Goal: Task Accomplishment & Management: Use online tool/utility

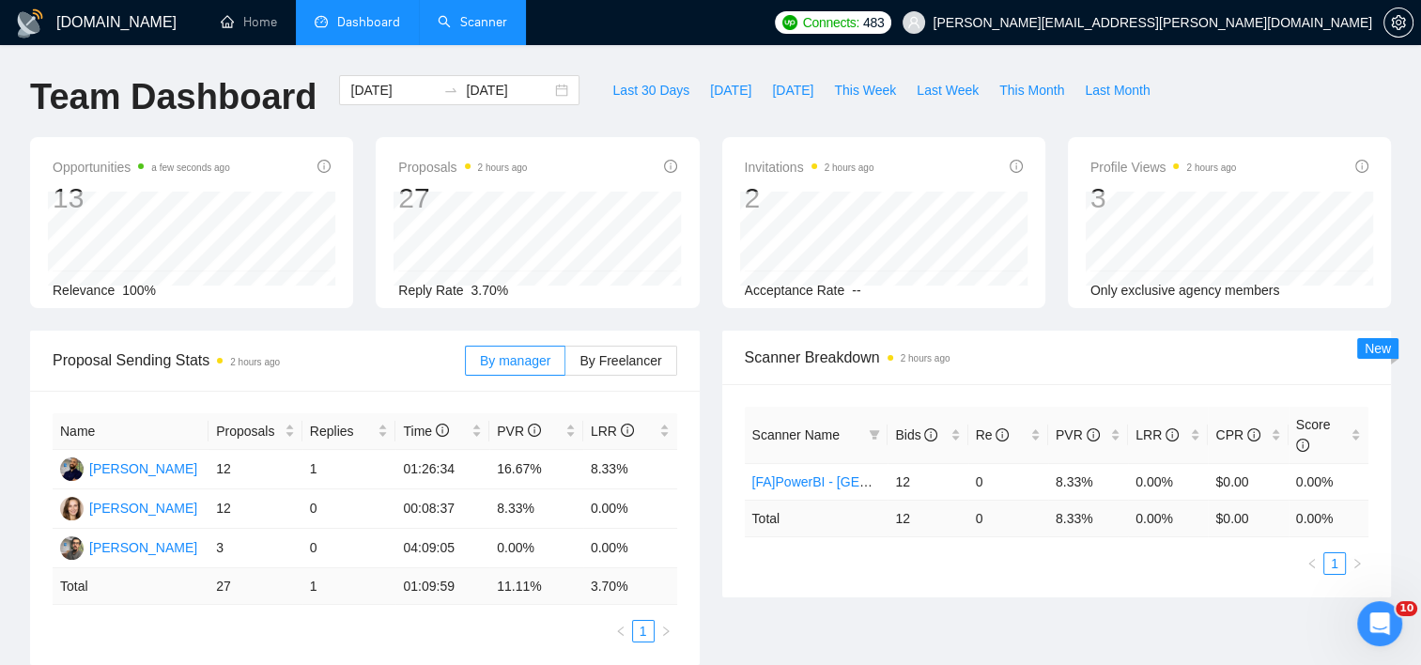
click at [491, 25] on link "Scanner" at bounding box center [473, 22] width 70 height 16
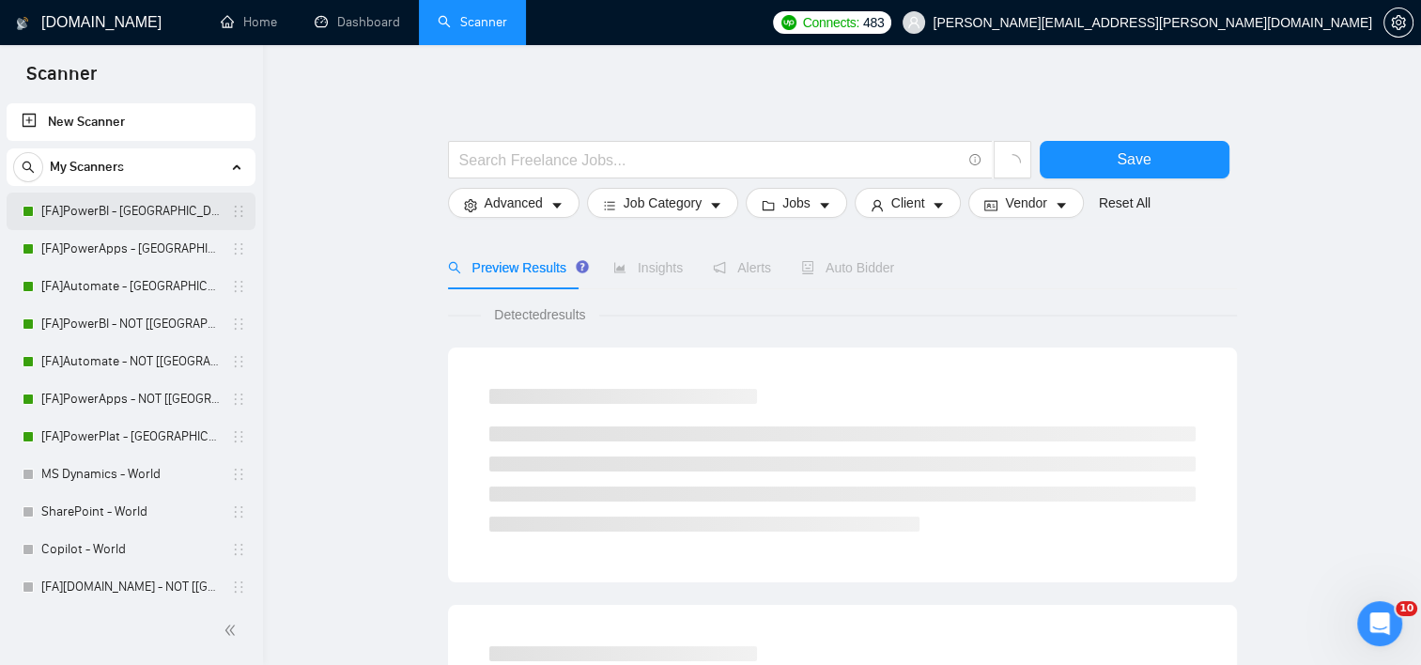
click at [113, 199] on link "[FA]PowerBI - [GEOGRAPHIC_DATA], [GEOGRAPHIC_DATA], [GEOGRAPHIC_DATA]" at bounding box center [130, 212] width 178 height 38
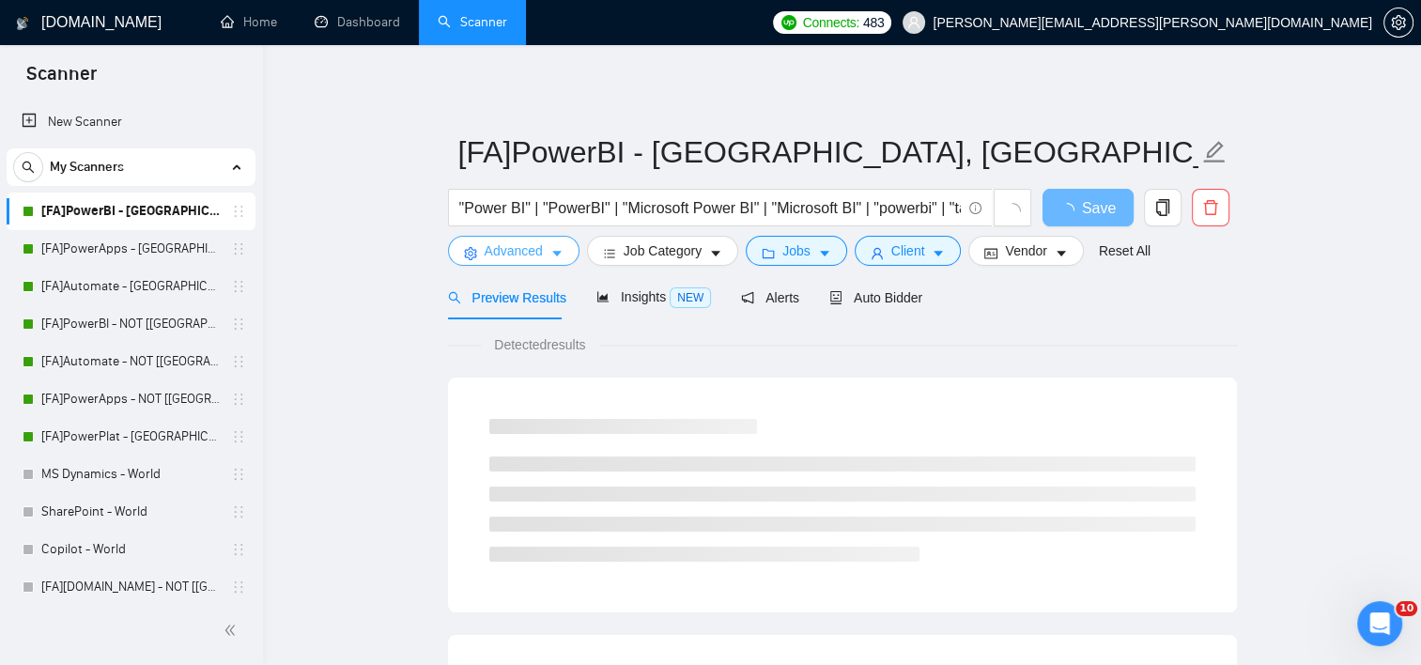
click at [535, 260] on button "Advanced" at bounding box center [513, 251] width 131 height 30
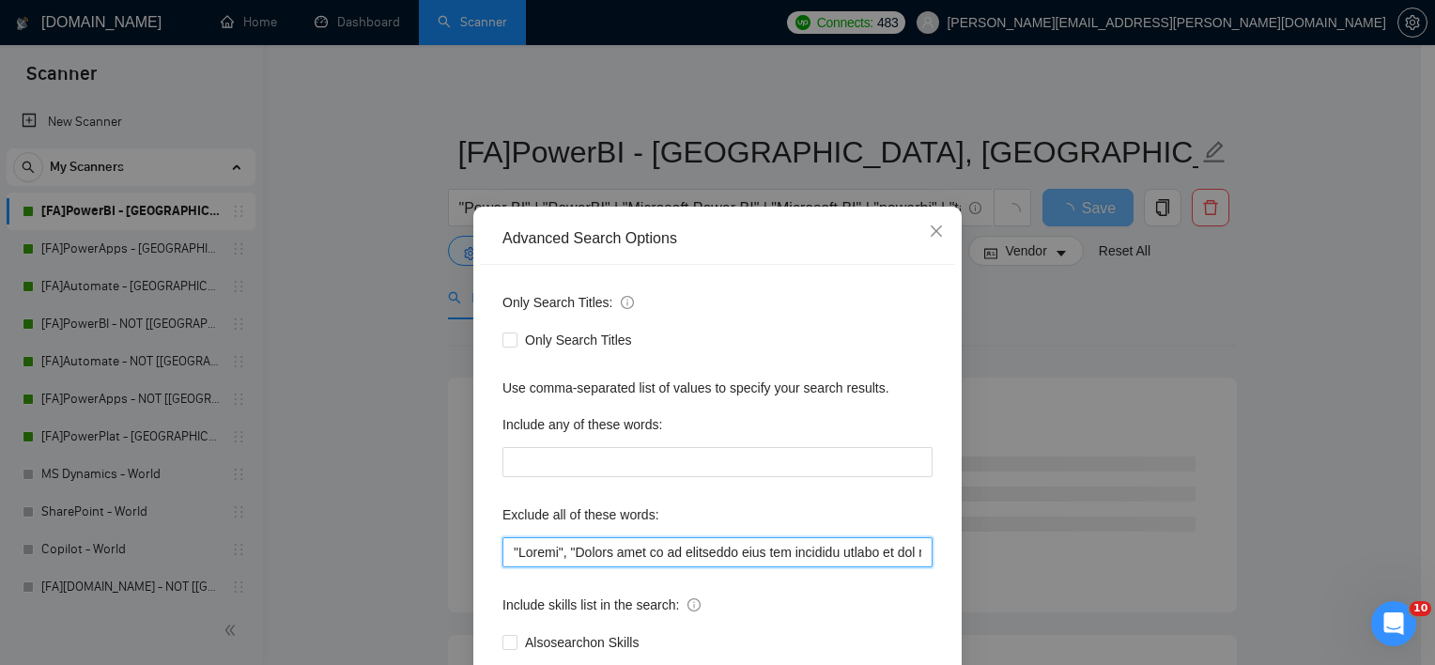
click at [601, 556] on input "text" at bounding box center [717, 552] width 430 height 30
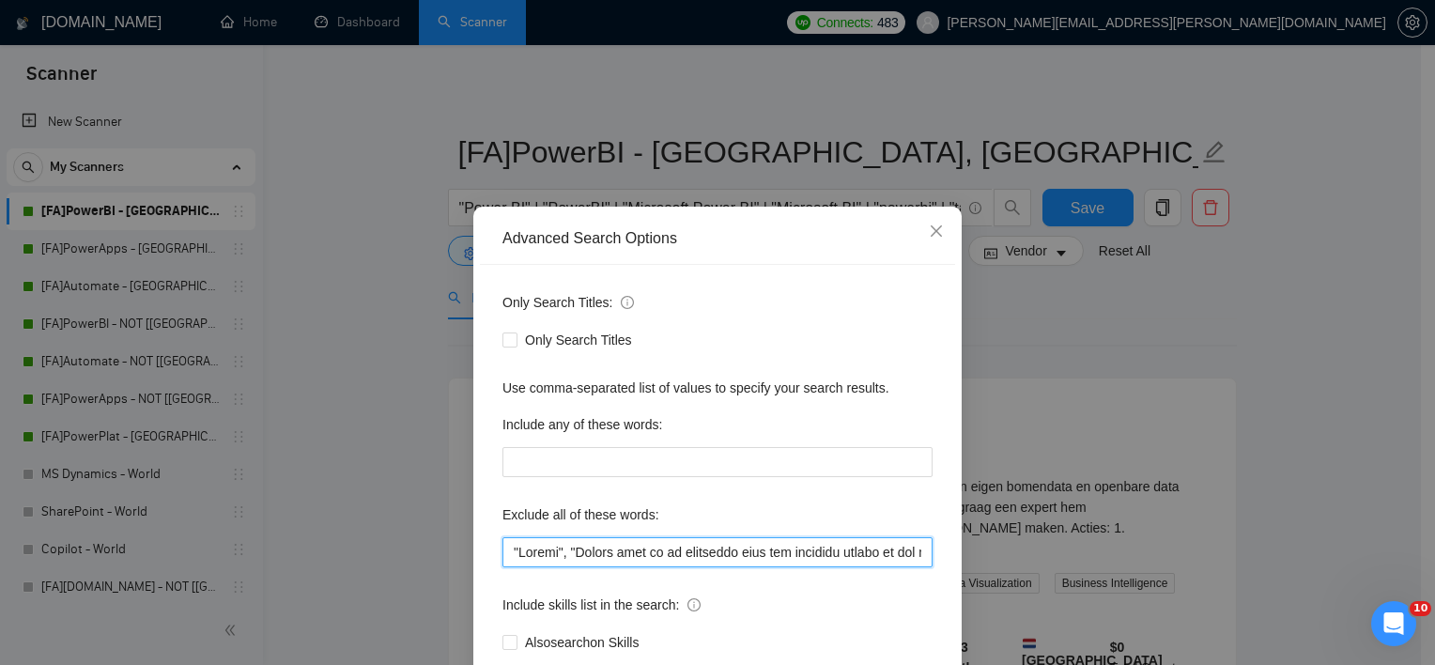
click at [755, 546] on input "text" at bounding box center [717, 552] width 430 height 30
paste input "text"
click at [804, 555] on input "text" at bounding box center [717, 552] width 430 height 30
paste input "text"
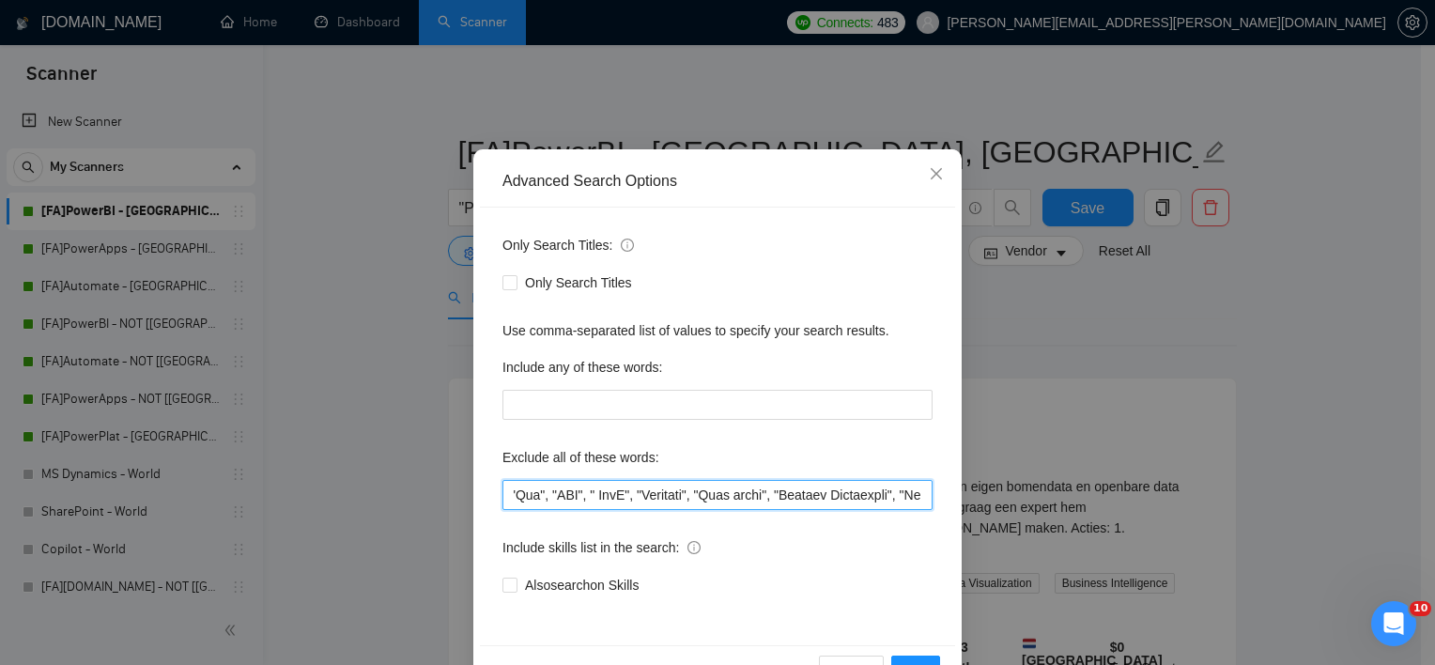
scroll to position [116, 0]
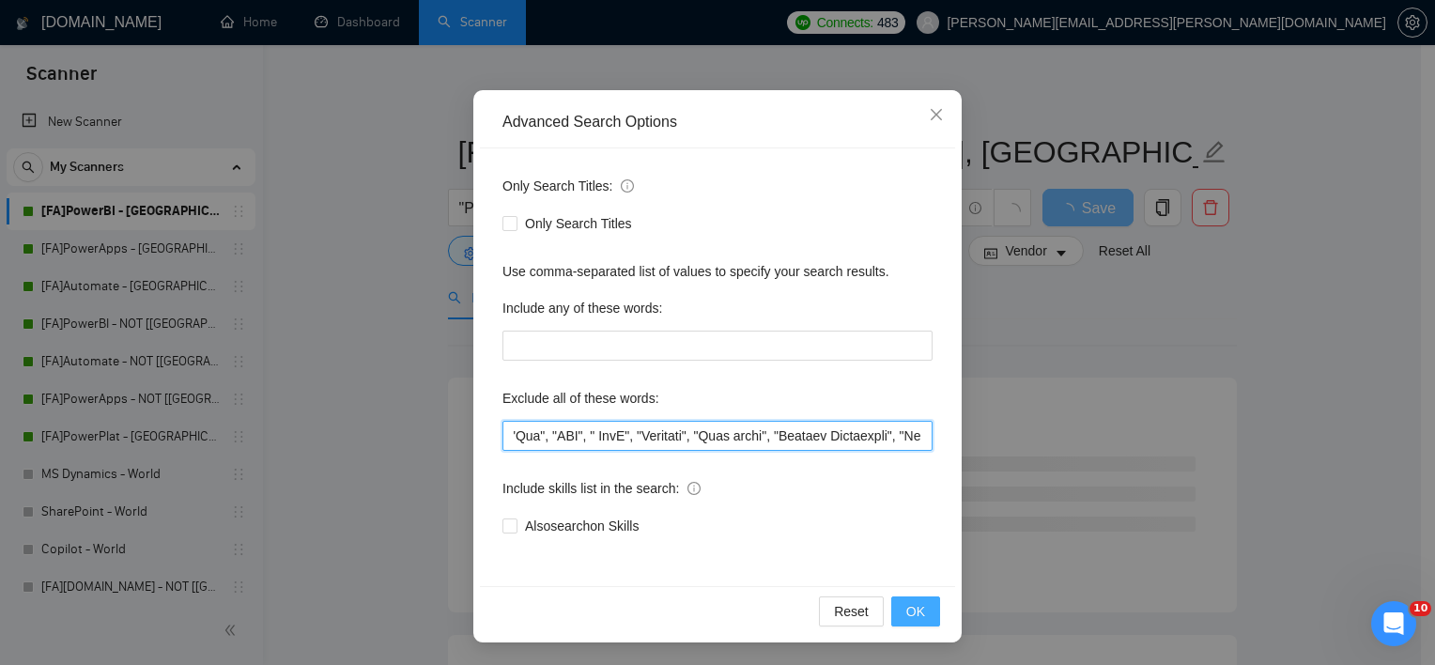
type input ""Crypto", "Please send me an estimated cost and timeline before we set up a mee…"
click at [928, 606] on button "OK" at bounding box center [915, 611] width 49 height 30
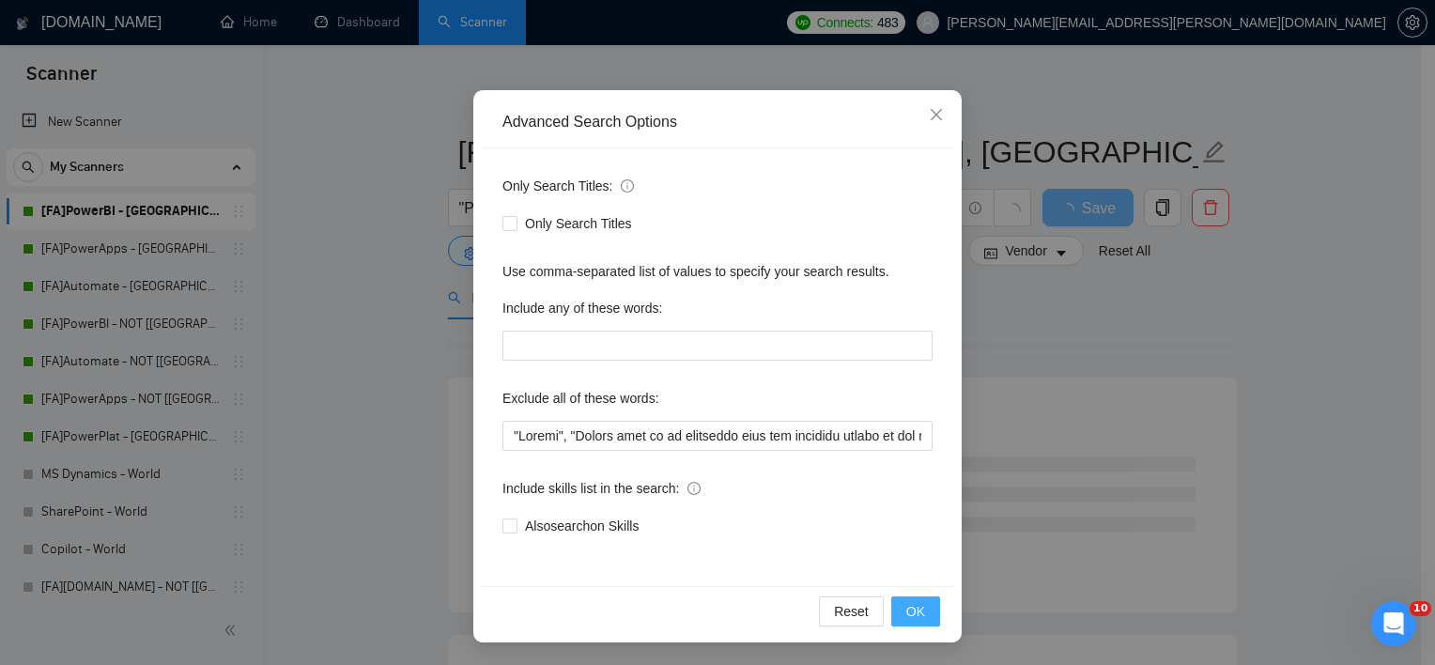
scroll to position [23, 0]
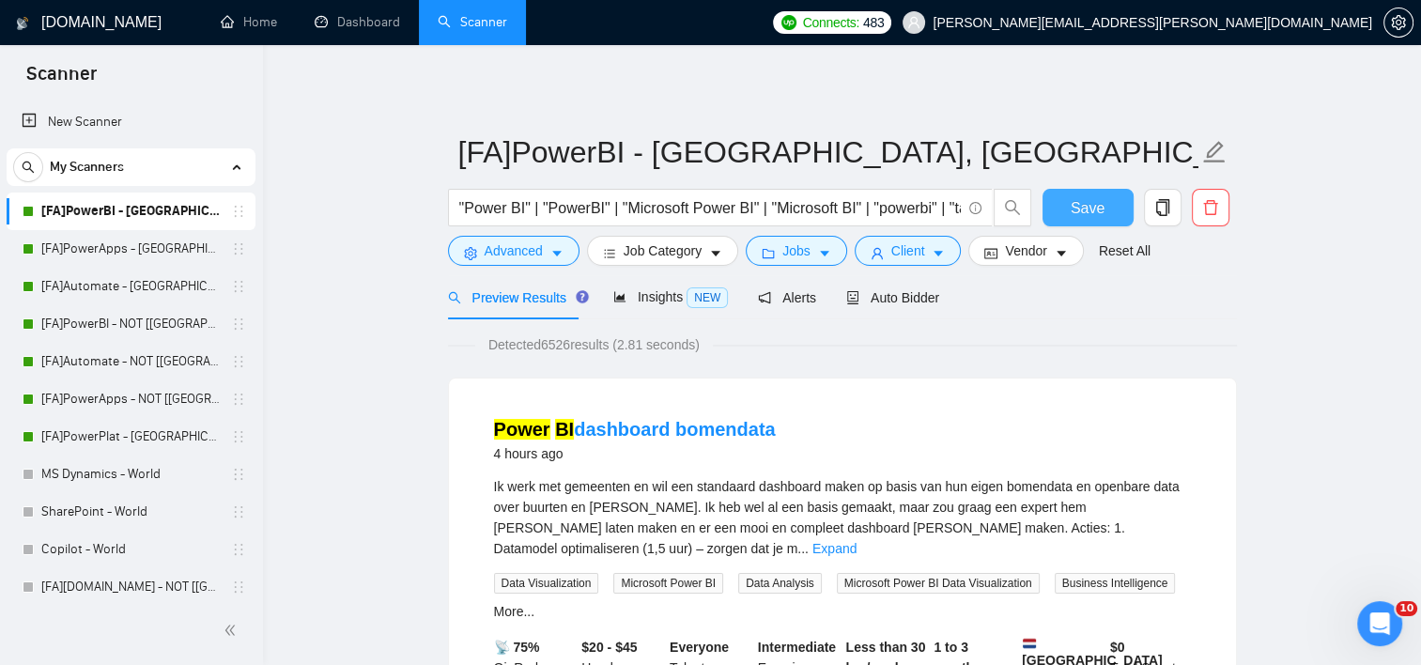
click at [1090, 205] on span "Save" at bounding box center [1088, 207] width 34 height 23
click at [172, 246] on link "[FA]PowerApps - [GEOGRAPHIC_DATA], [GEOGRAPHIC_DATA], [GEOGRAPHIC_DATA]" at bounding box center [130, 249] width 178 height 38
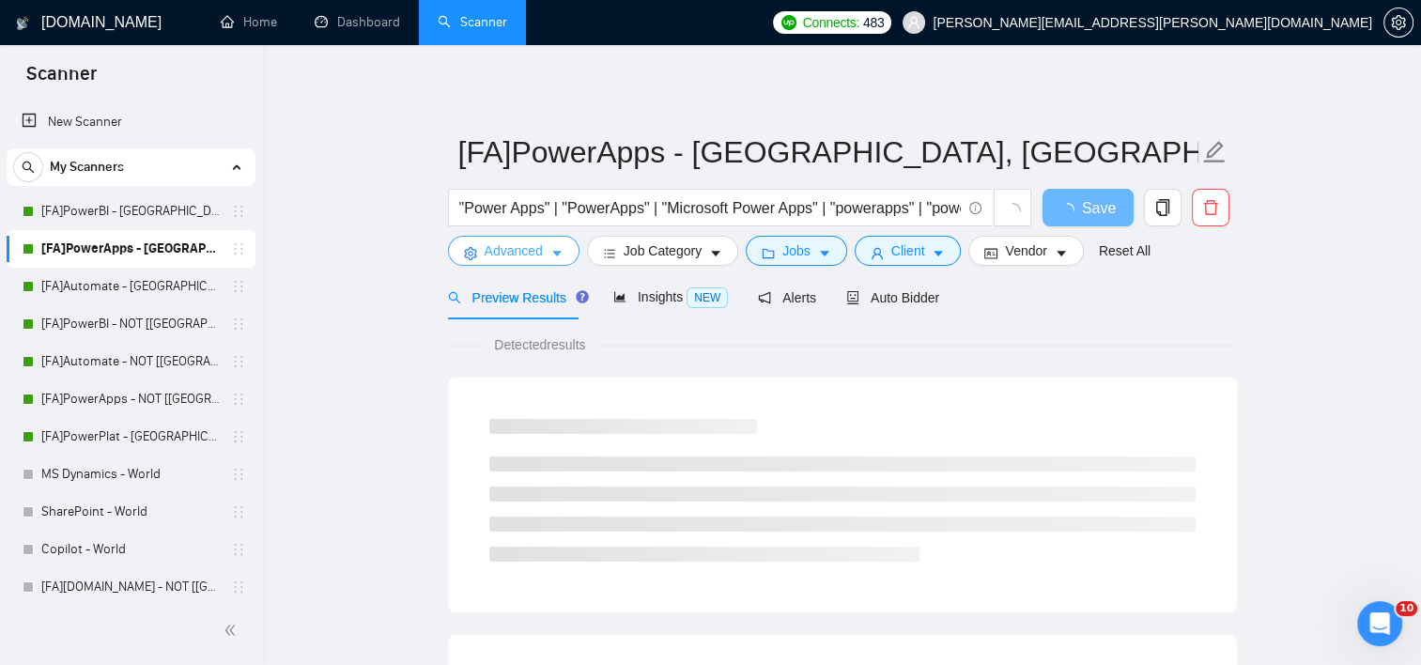
click at [530, 245] on span "Advanced" at bounding box center [514, 250] width 58 height 21
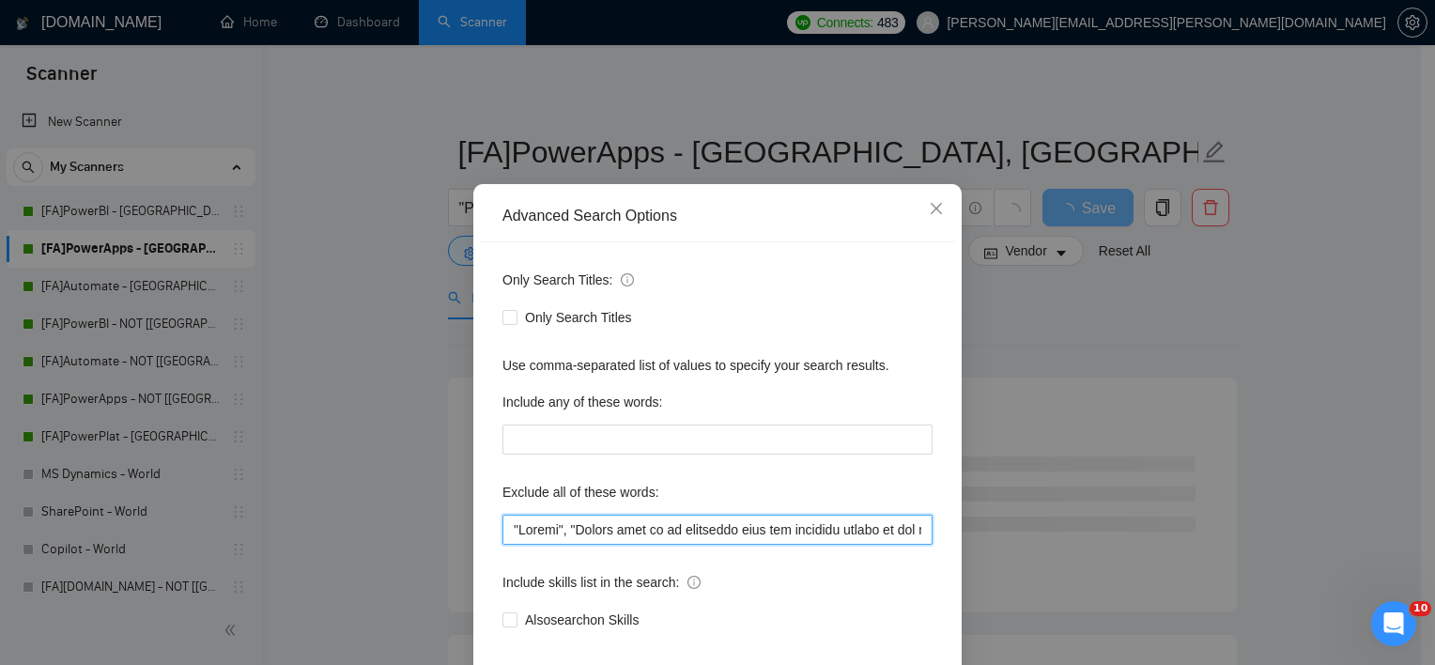
click at [624, 545] on input "text" at bounding box center [717, 530] width 430 height 30
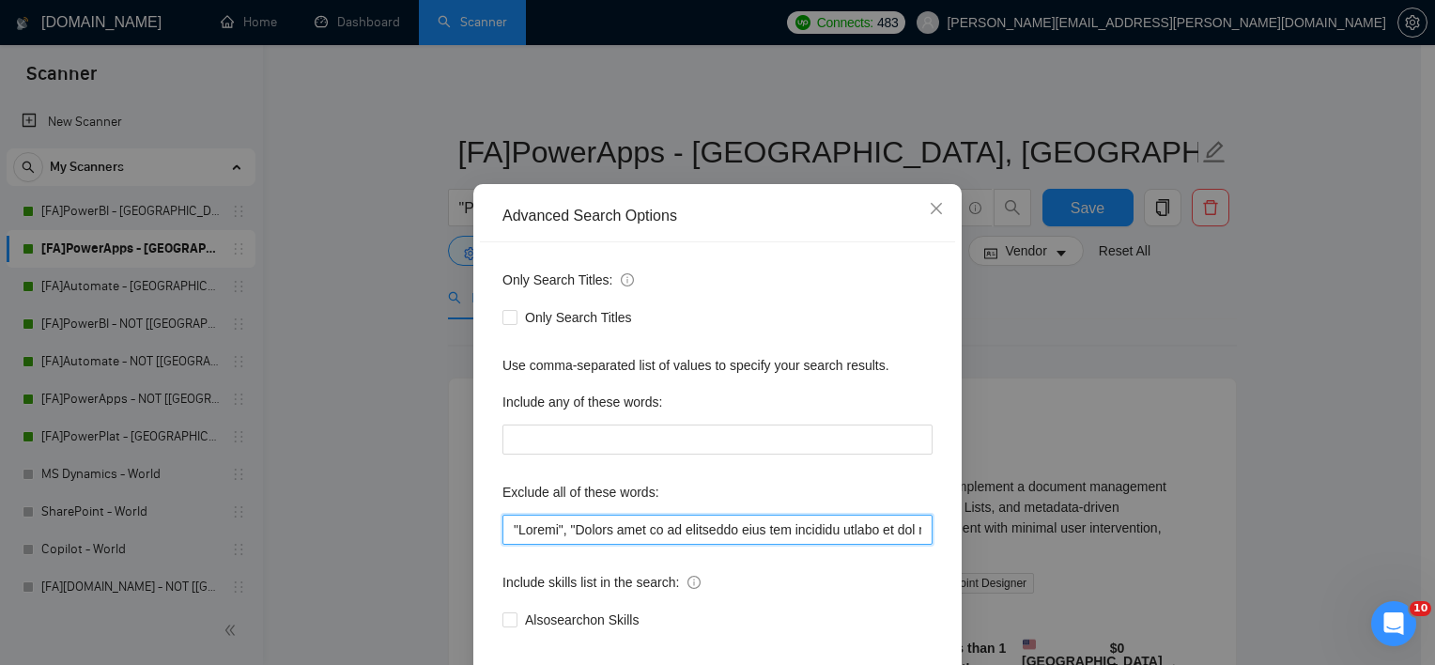
click at [845, 545] on input "text" at bounding box center [717, 530] width 430 height 30
paste input ""React", "Node.js","teacher", "Trainer", "based in ","log on remotely", "remote…"
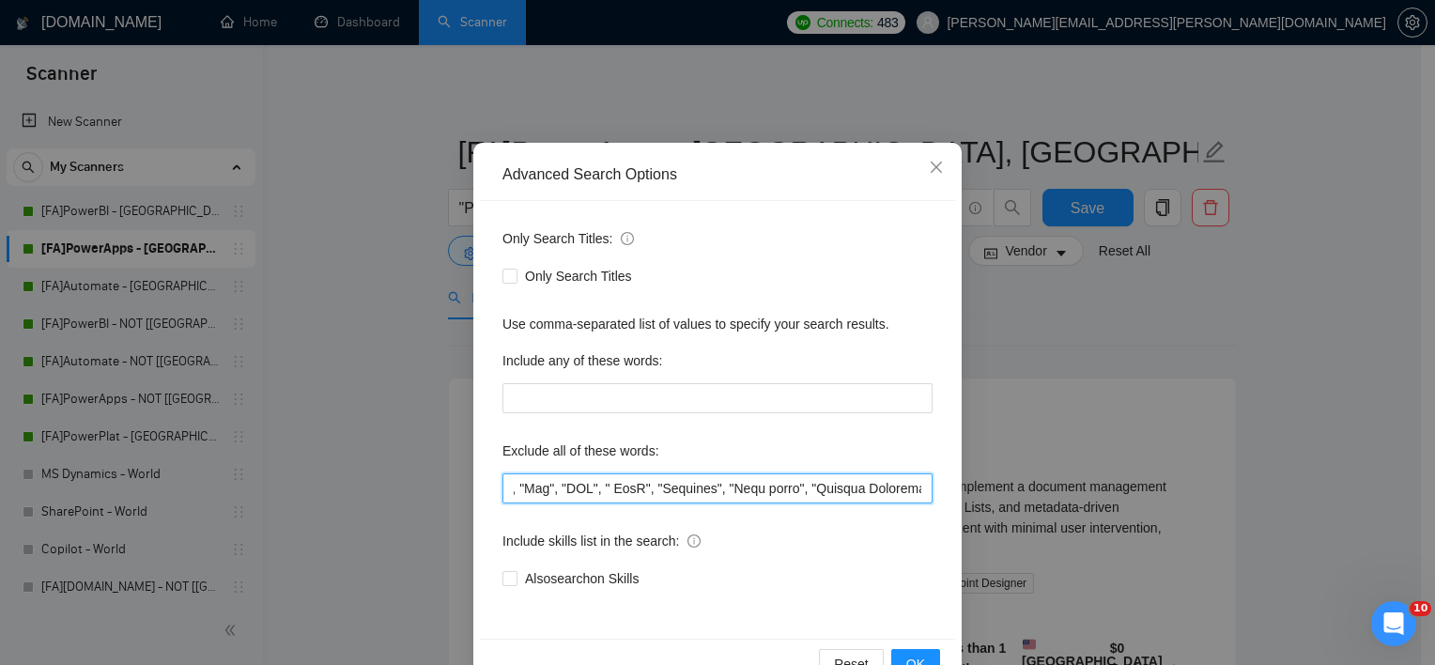
scroll to position [116, 0]
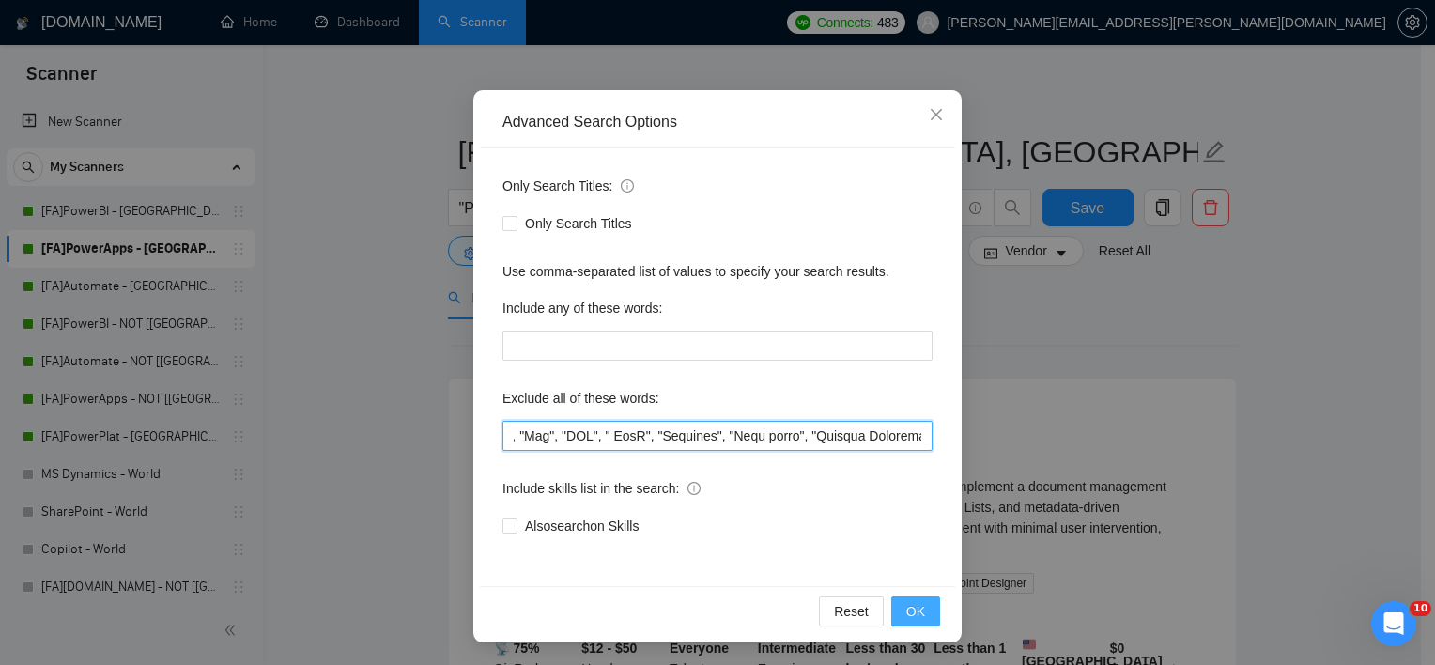
type input ""Crypto", "Please send me an estimated cost and timeline before we set up a mee…"
click at [906, 612] on span "OK" at bounding box center [915, 611] width 19 height 21
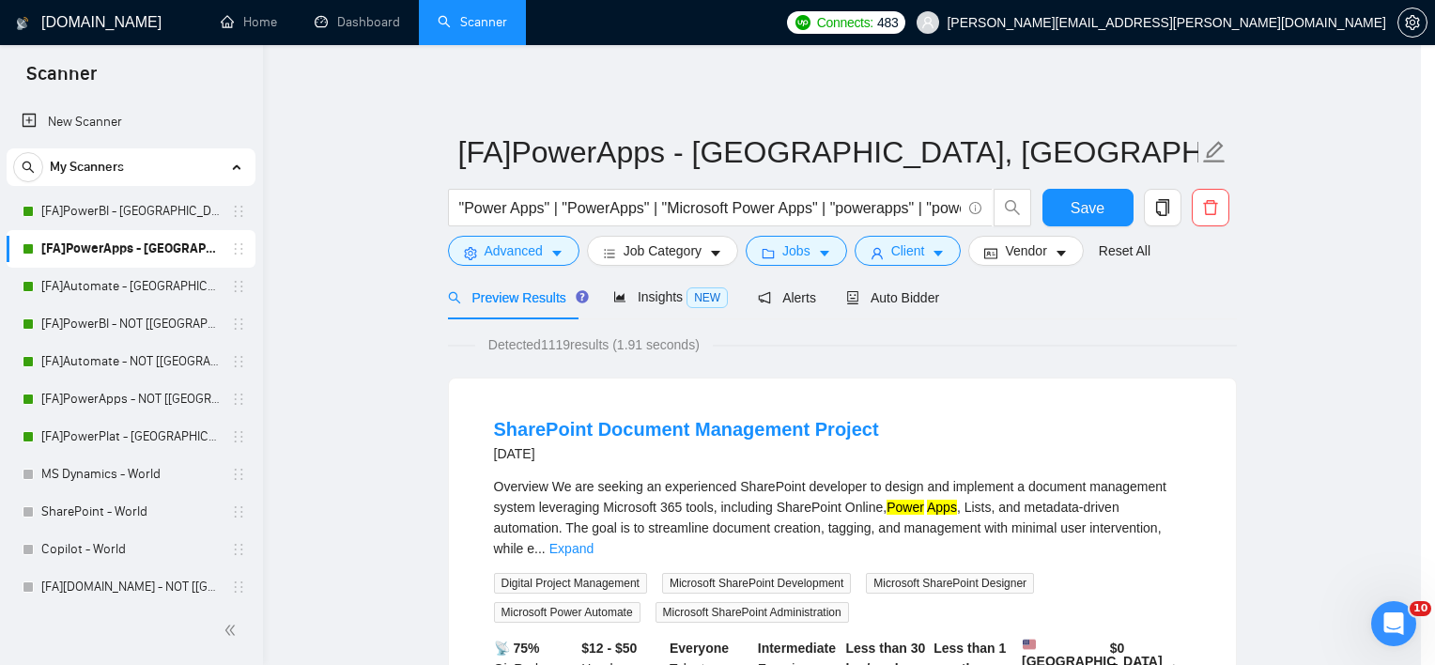
scroll to position [23, 0]
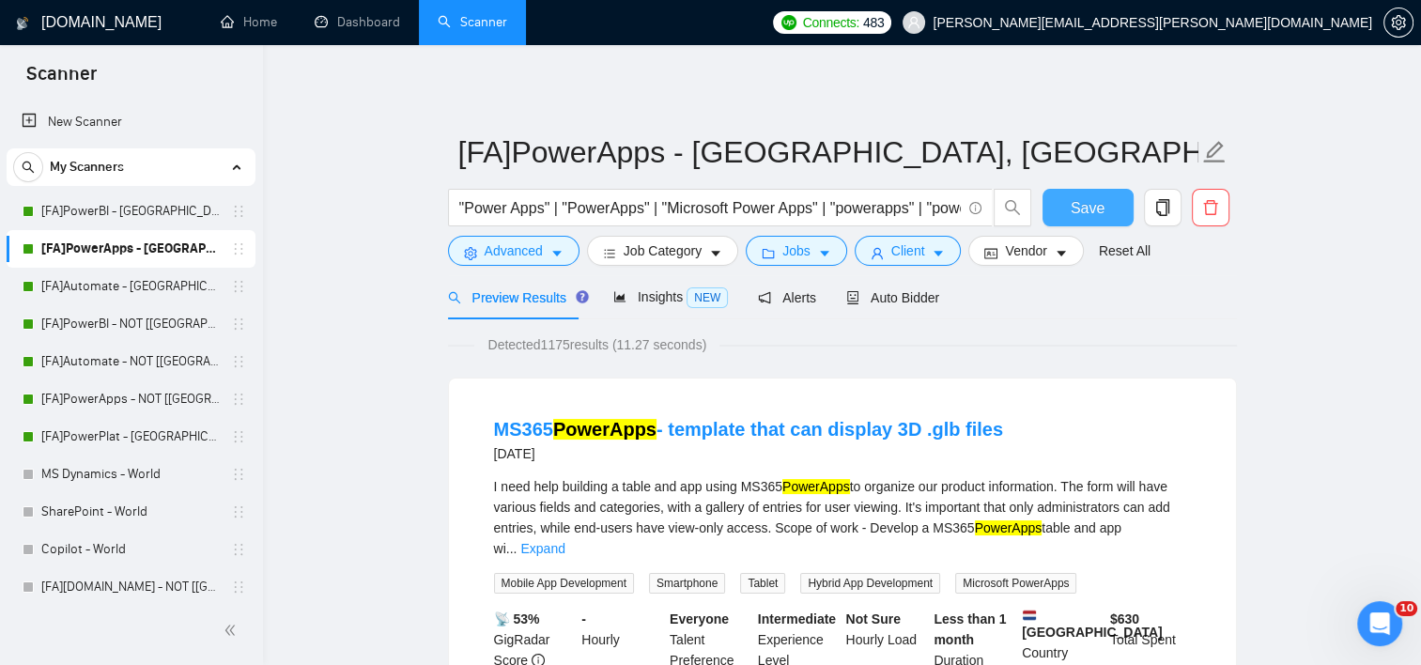
click at [1084, 196] on span "Save" at bounding box center [1088, 207] width 34 height 23
click at [77, 286] on link "[FA]Automate - [GEOGRAPHIC_DATA], [GEOGRAPHIC_DATA], [GEOGRAPHIC_DATA]" at bounding box center [130, 287] width 178 height 38
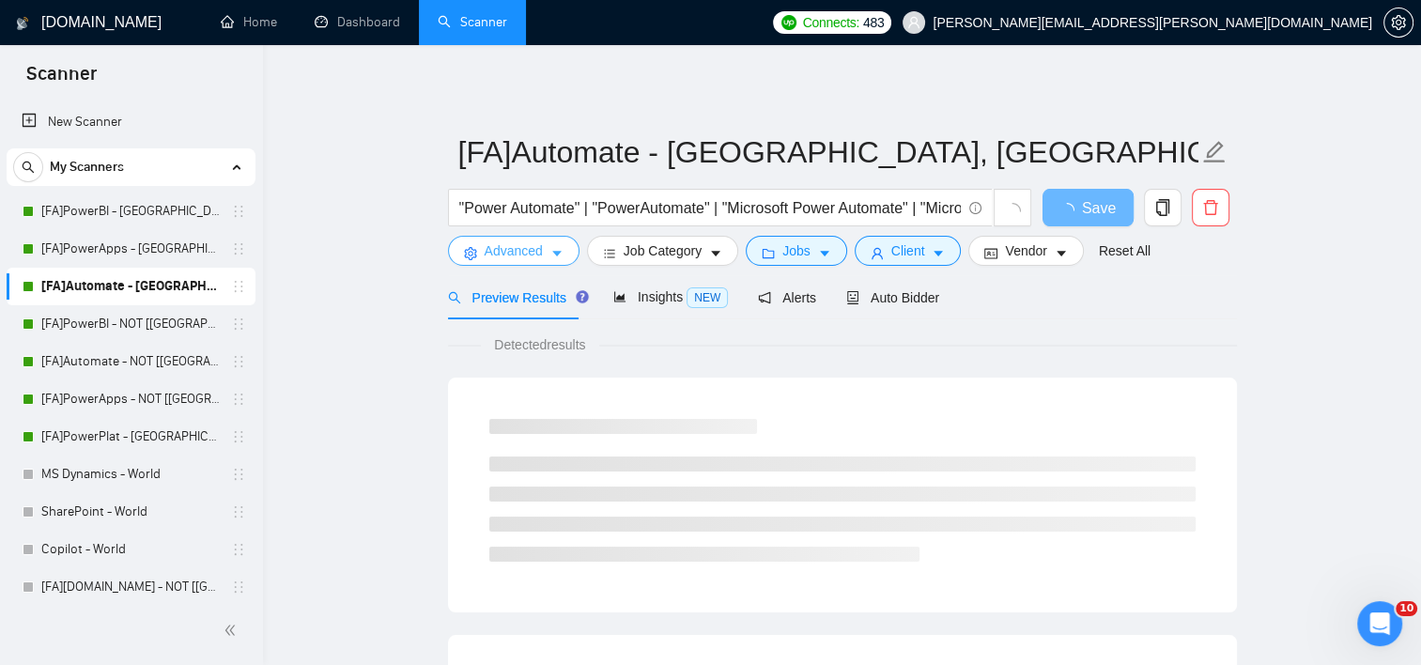
click at [500, 240] on span "Advanced" at bounding box center [514, 250] width 58 height 21
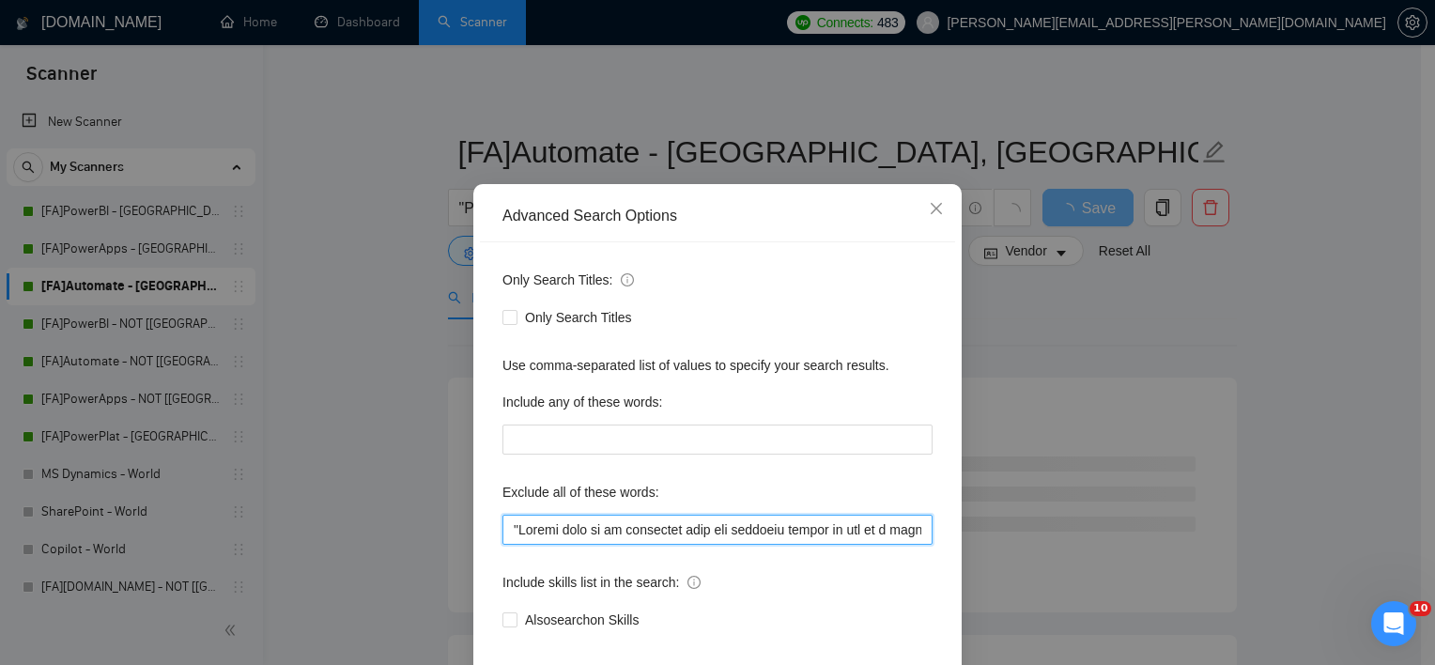
click at [579, 545] on input "text" at bounding box center [717, 530] width 430 height 30
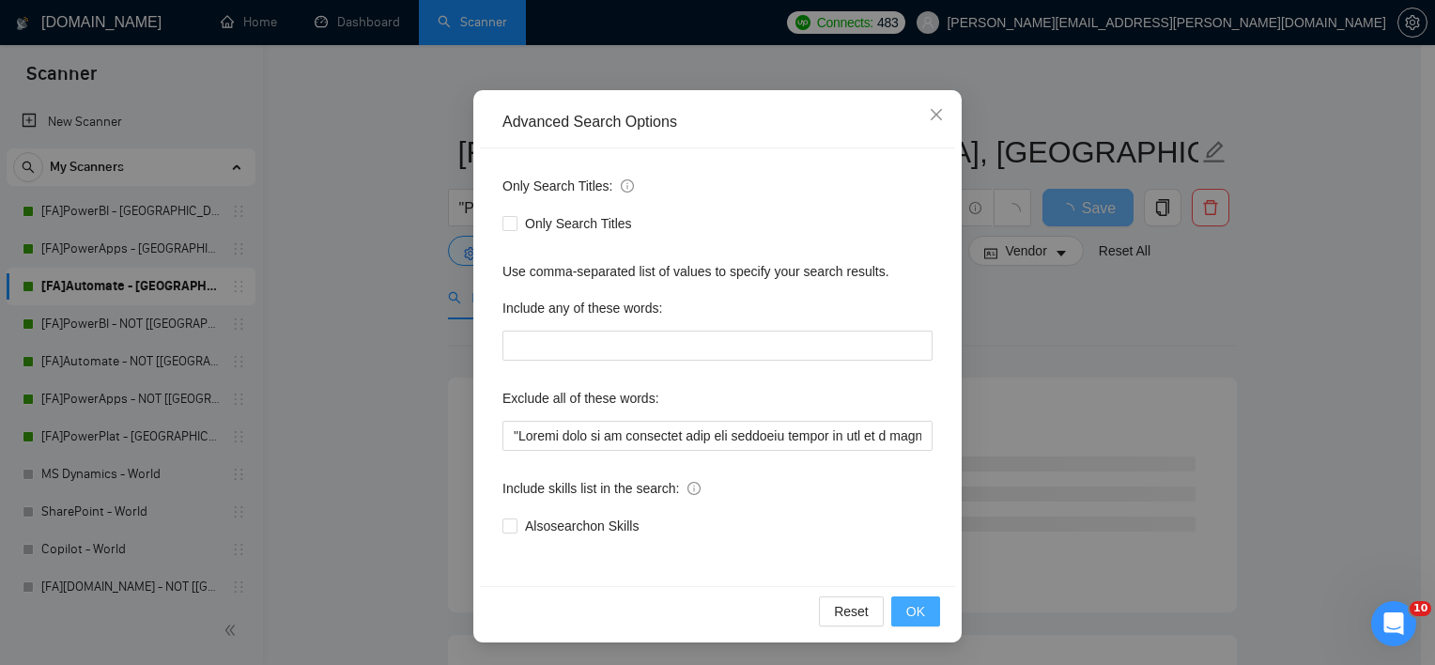
click at [905, 621] on button "OK" at bounding box center [915, 611] width 49 height 30
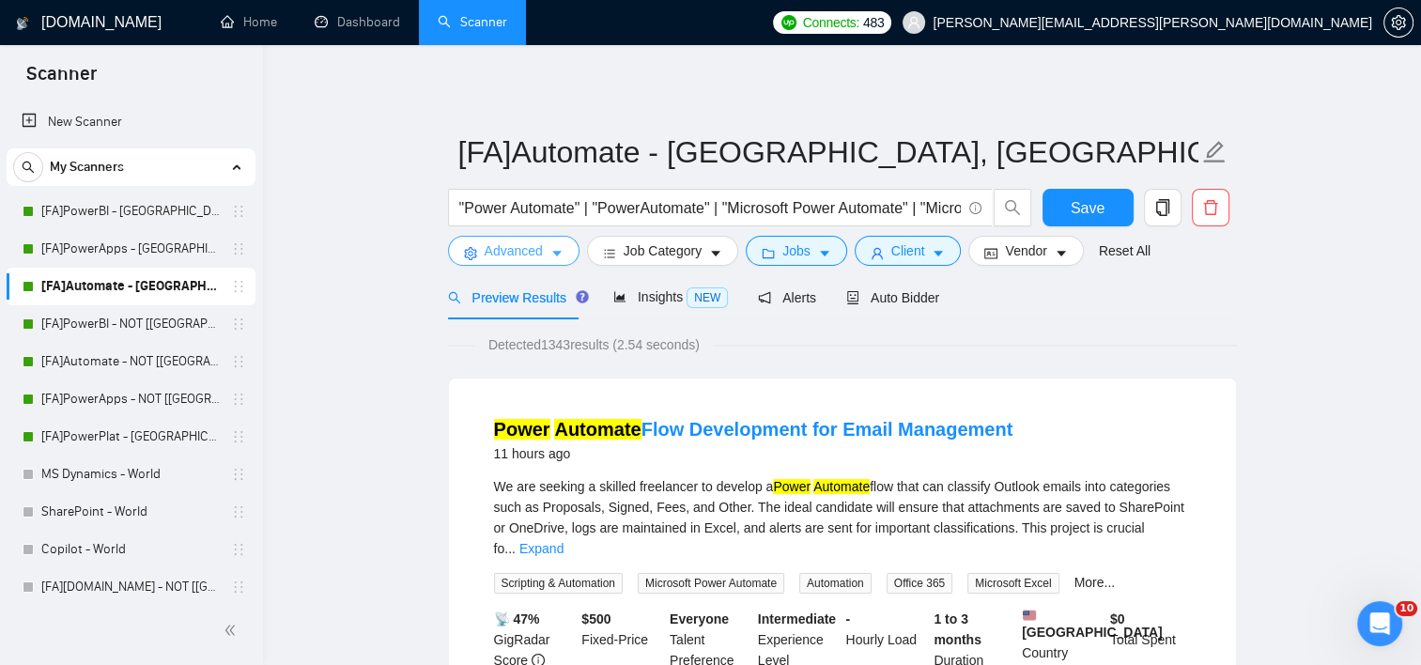
click at [507, 245] on span "Advanced" at bounding box center [514, 250] width 58 height 21
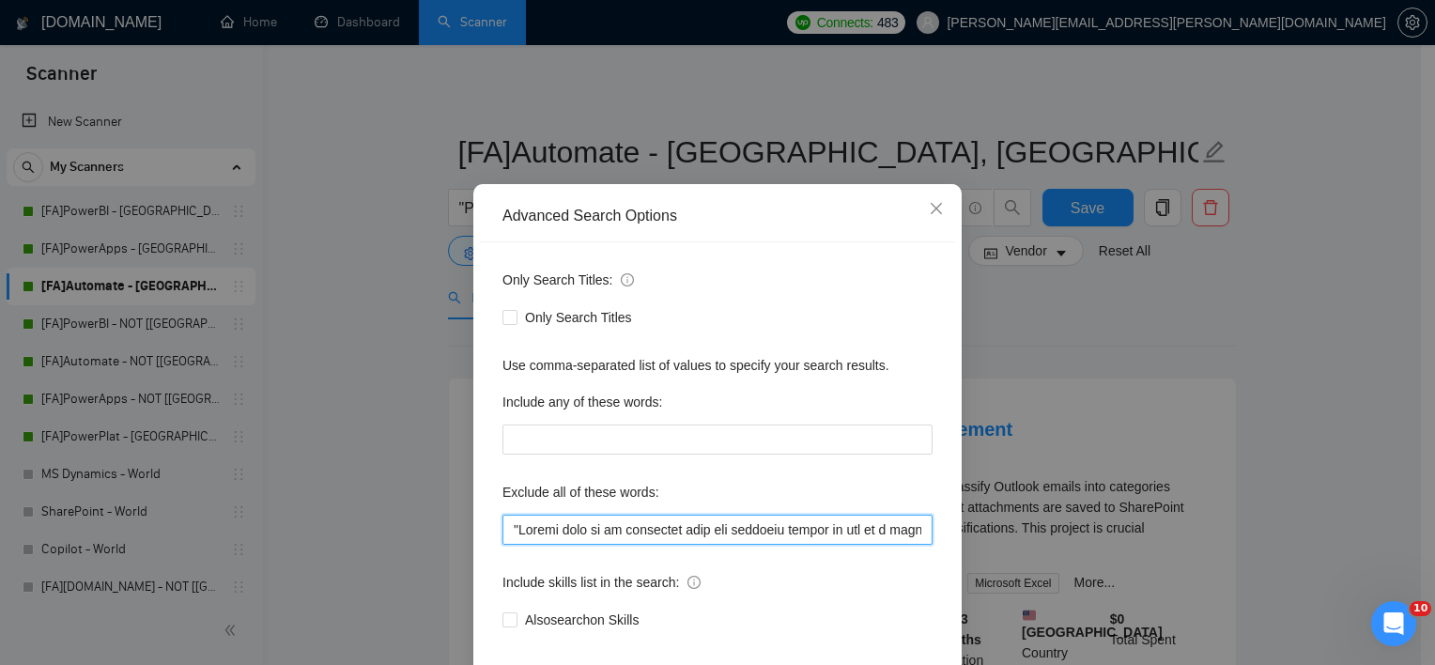
click at [624, 545] on input "text" at bounding box center [717, 530] width 430 height 30
paste input ""React", "Node.js","teacher", "Trainer", "based in ","log on remotely", "remote…"
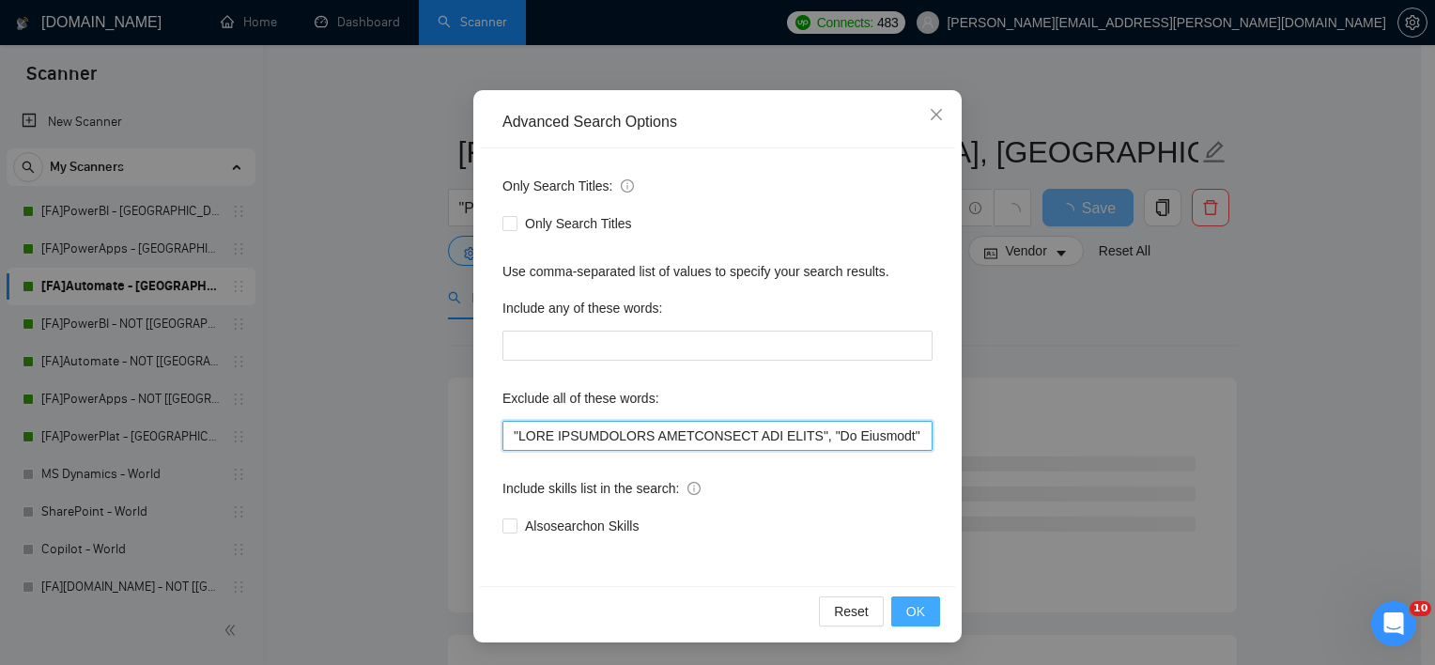
type input ""ONLY INDEPENDANT FREELANCERS CAN APPLY", "No Agencies", "No Agency", "Caller "…"
click at [922, 615] on button "OK" at bounding box center [915, 611] width 49 height 30
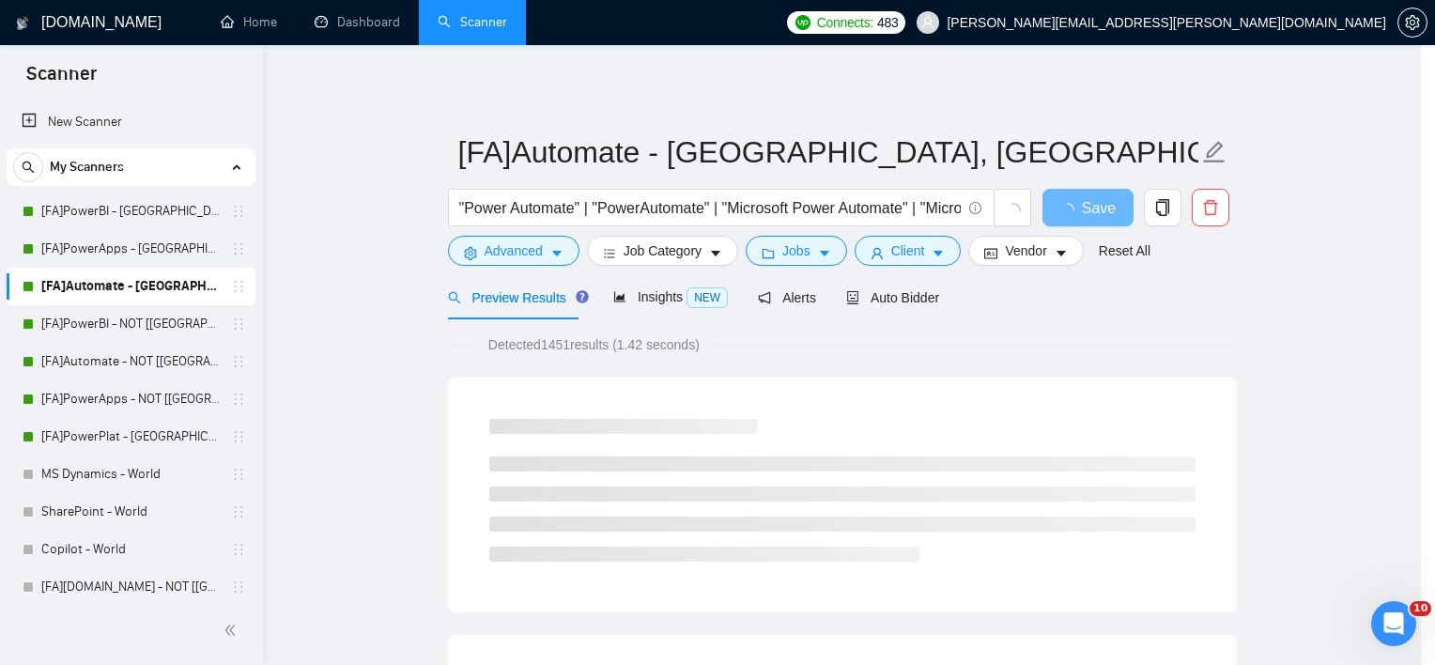
scroll to position [23, 0]
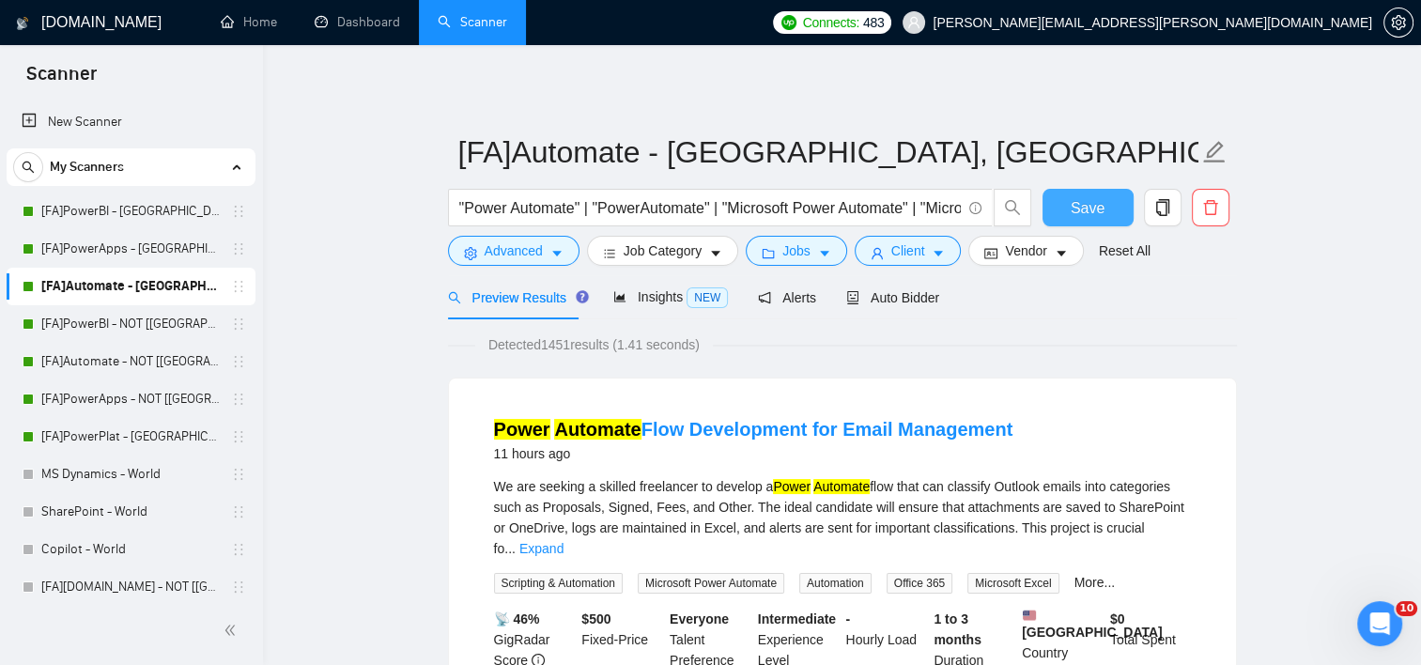
click at [1107, 192] on button "Save" at bounding box center [1088, 208] width 91 height 38
click at [84, 333] on link "[FA]PowerBI - NOT [[GEOGRAPHIC_DATA], CAN, [GEOGRAPHIC_DATA]]" at bounding box center [130, 324] width 178 height 38
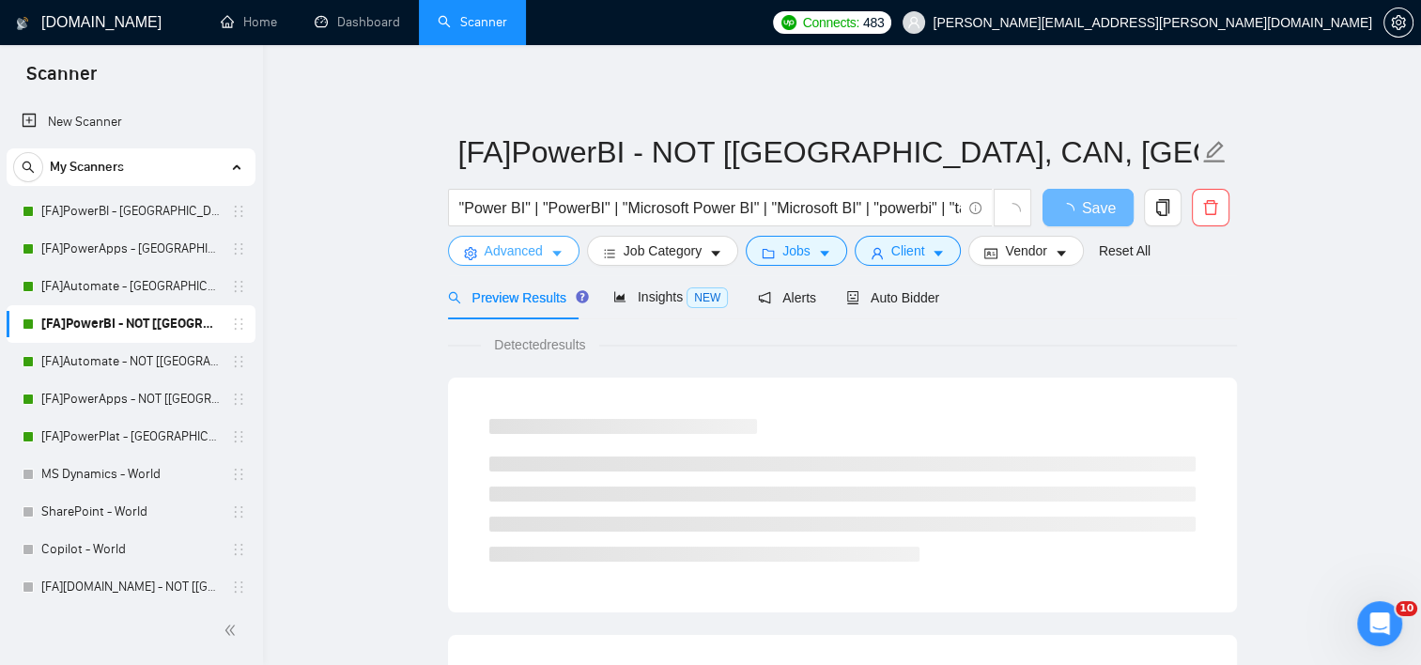
click at [530, 257] on span "Advanced" at bounding box center [514, 250] width 58 height 21
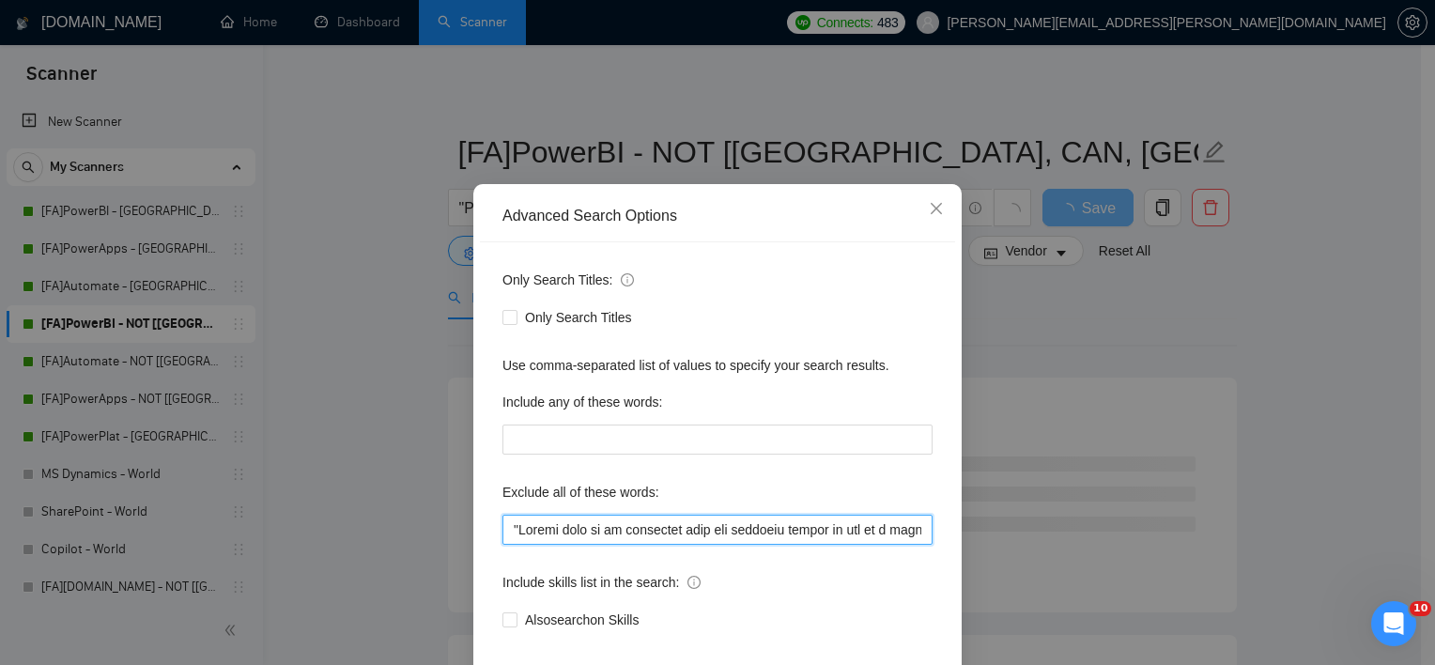
click at [570, 545] on input "text" at bounding box center [717, 530] width 430 height 30
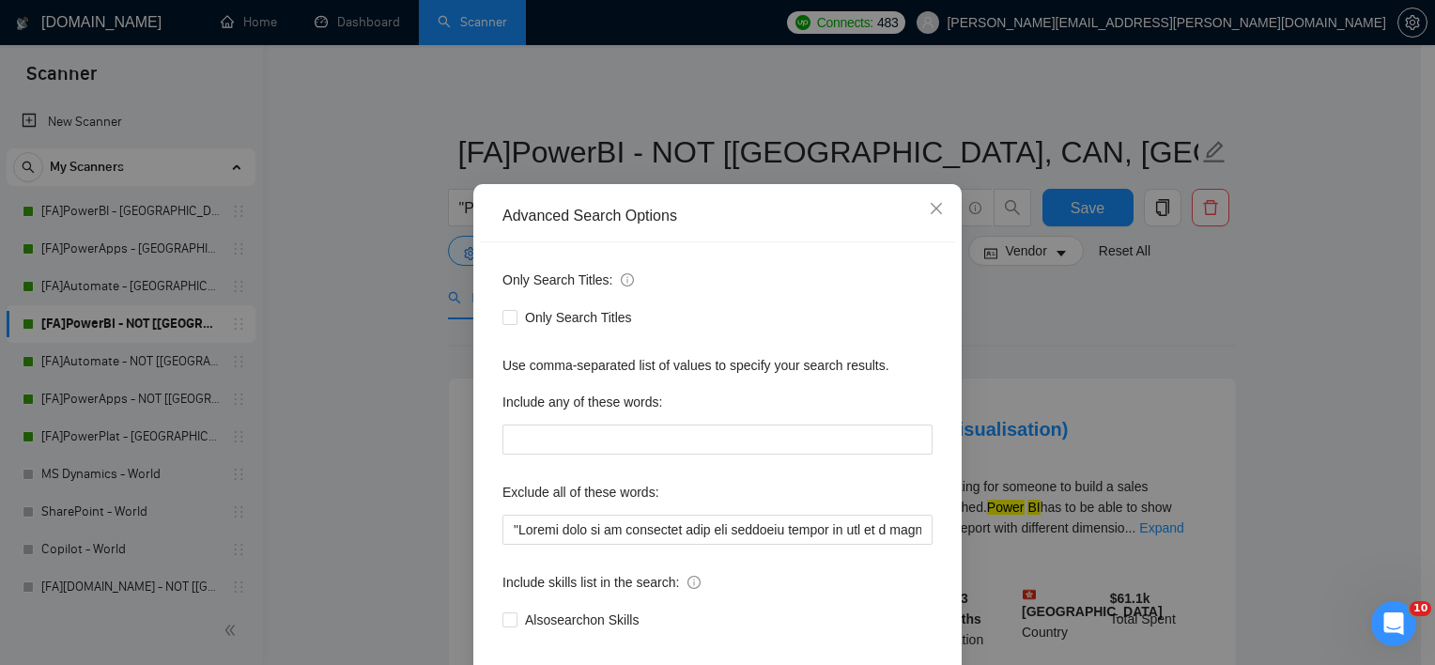
click at [725, 567] on div "Only Search Titles: Only Search Titles Use comma-separated list of values to sp…" at bounding box center [717, 461] width 475 height 438
click at [730, 545] on input "text" at bounding box center [717, 530] width 430 height 30
paste input "ONLY INDEPENDANT FREELANCERS CAN APPLY", "No Agencies", "No Agency", "French-Sp…"
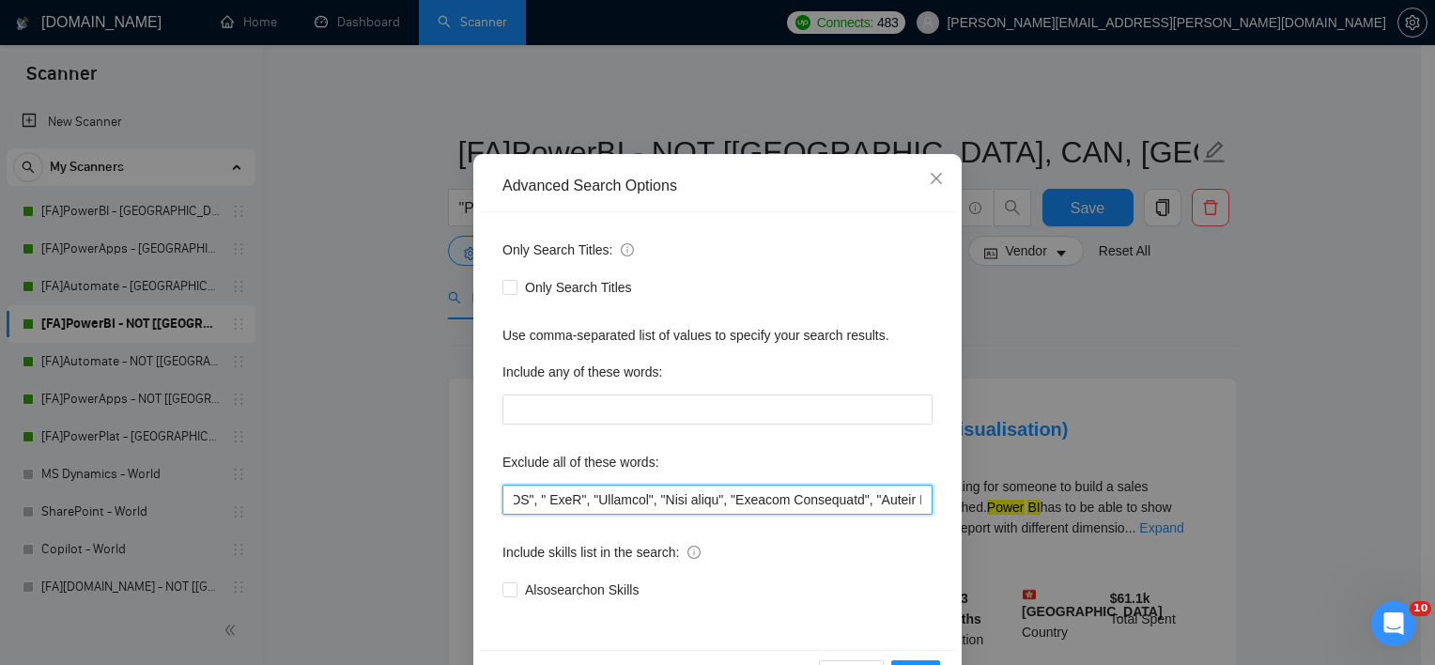
scroll to position [116, 0]
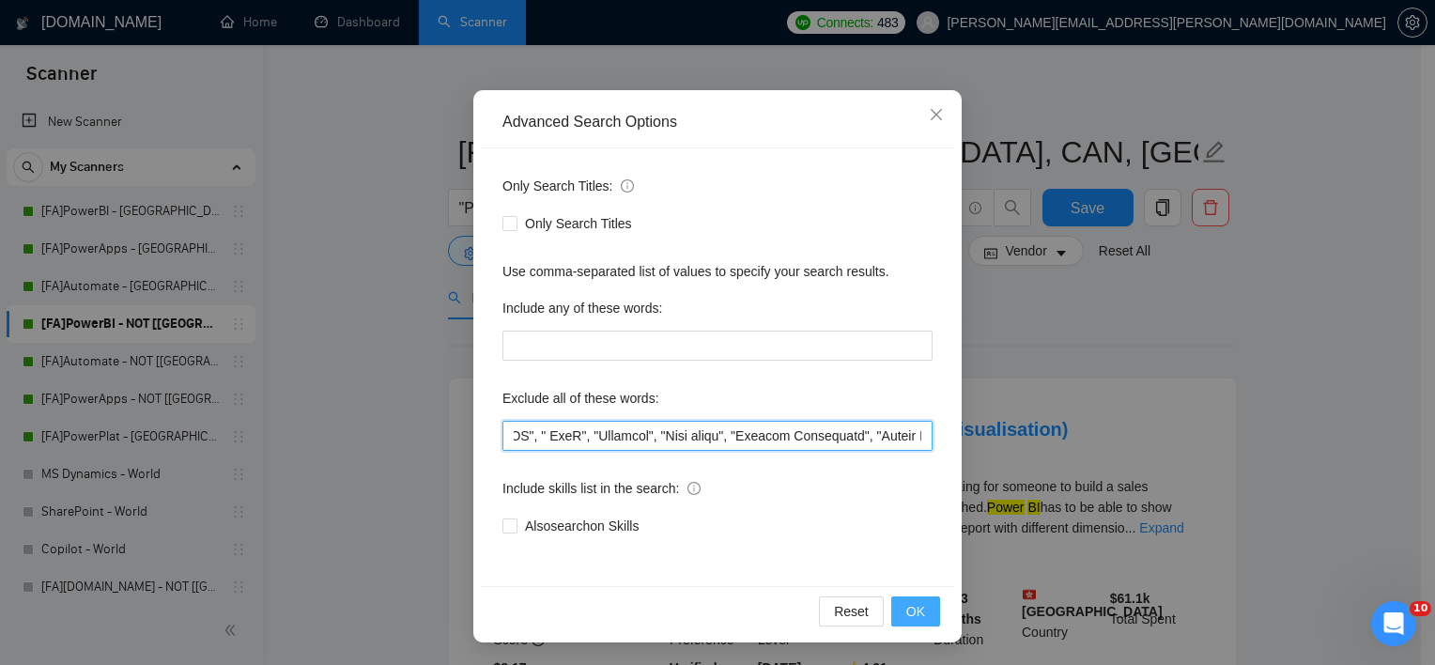
type input ""ONLY INDEPENDANT FREELANCERS CAN APPLY", "No Agencies", "No Agency", "French-S…"
click at [925, 608] on button "OK" at bounding box center [915, 611] width 49 height 30
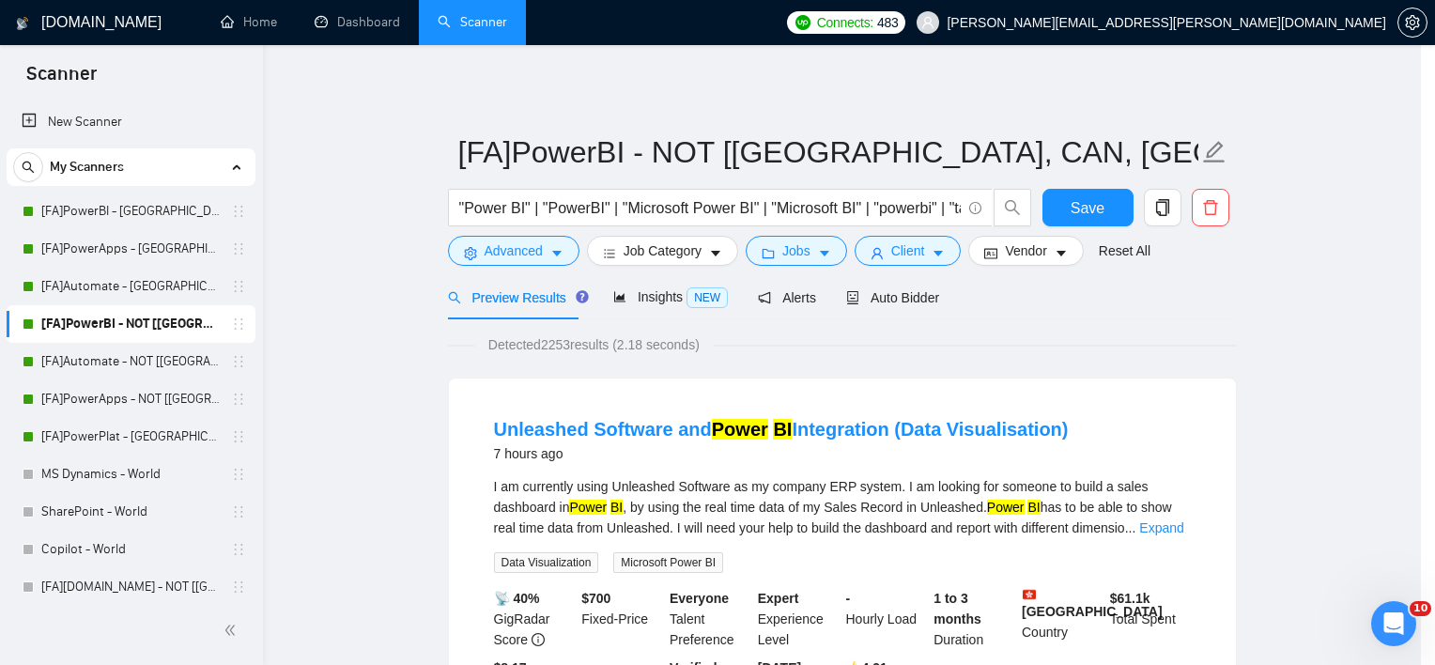
scroll to position [23, 0]
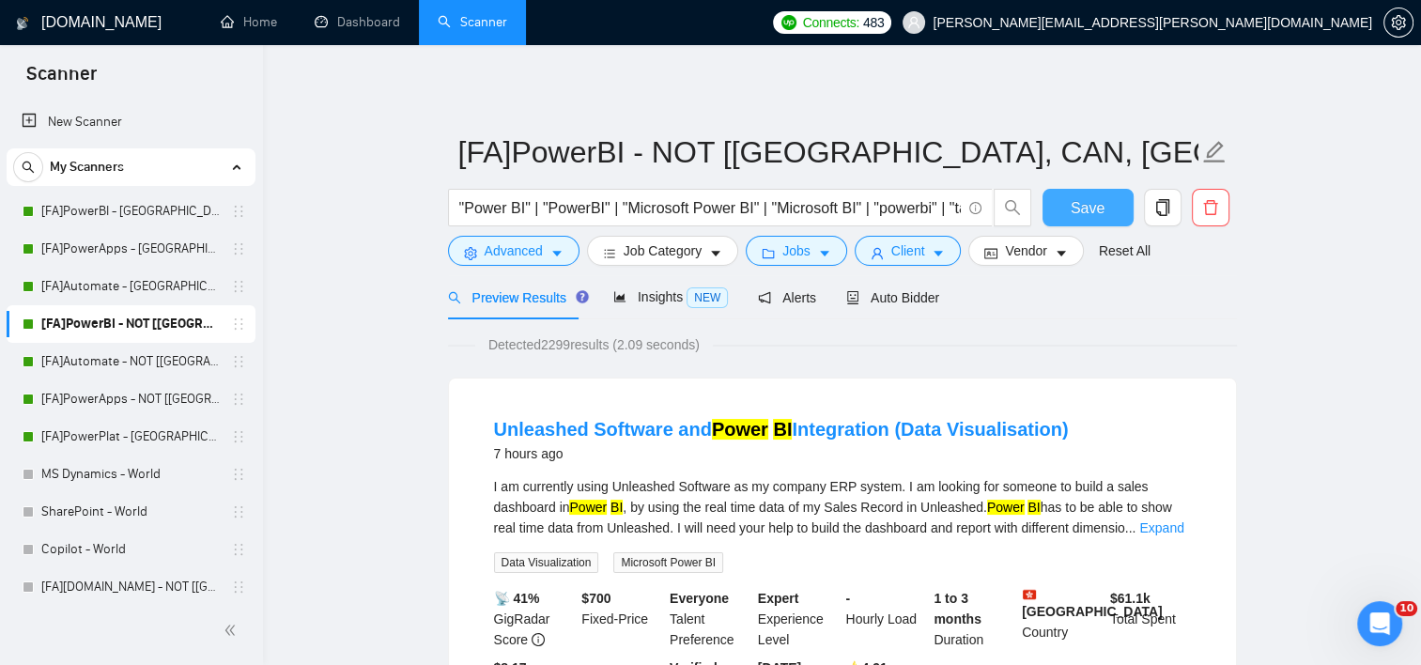
click at [1052, 210] on button "Save" at bounding box center [1088, 208] width 91 height 38
click at [142, 357] on link "[FA]Automate - NOT [[GEOGRAPHIC_DATA], [GEOGRAPHIC_DATA], [GEOGRAPHIC_DATA]]" at bounding box center [130, 362] width 178 height 38
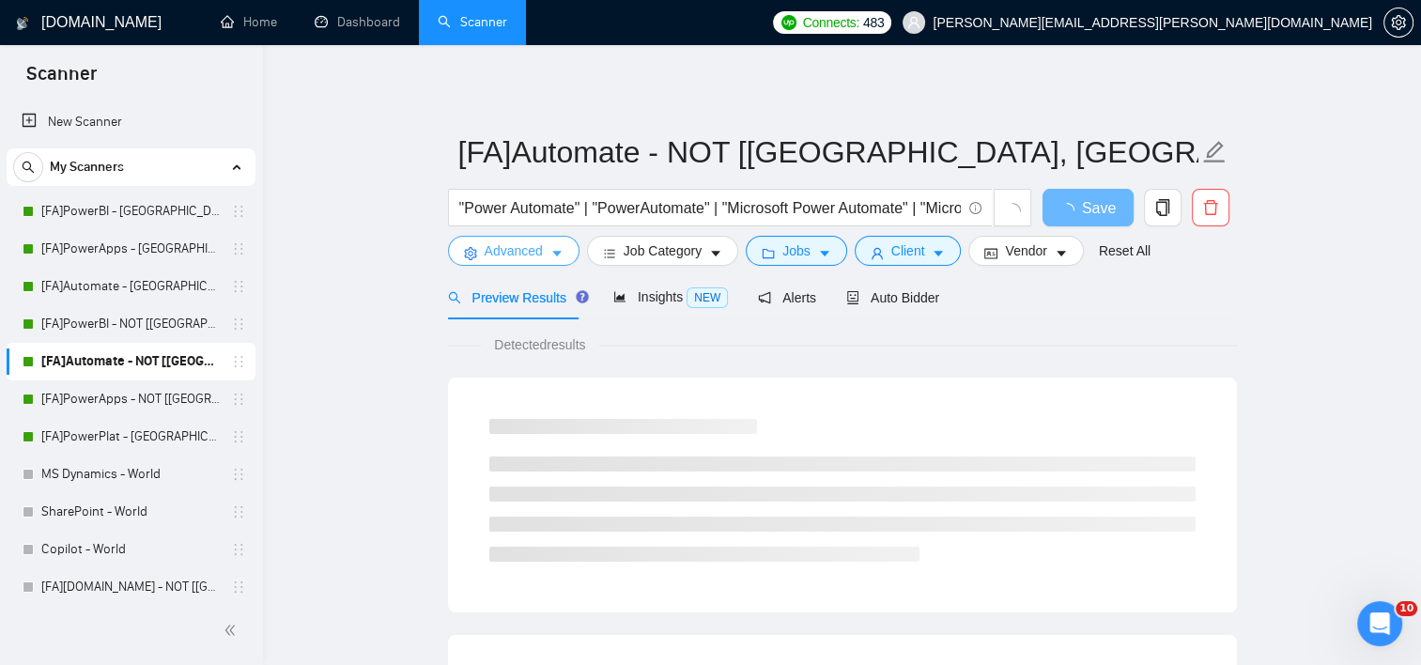
click at [542, 255] on button "Advanced" at bounding box center [513, 251] width 131 height 30
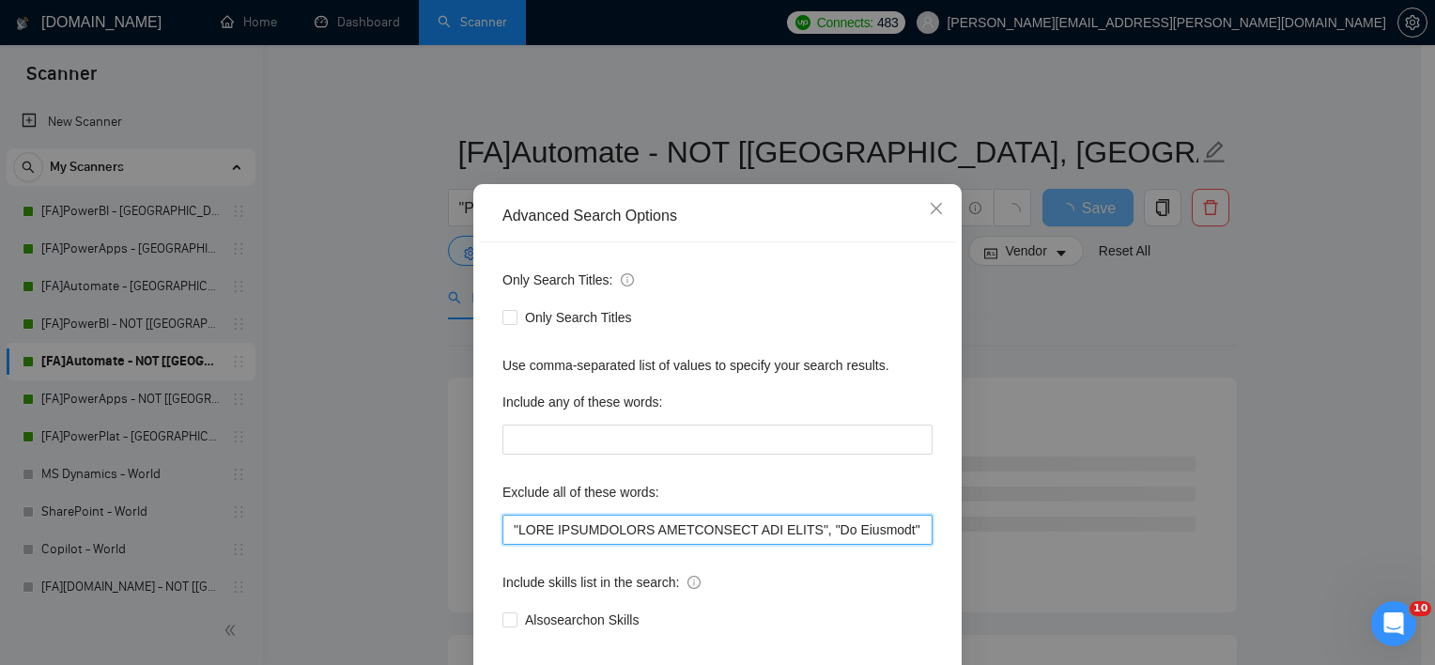
click at [609, 537] on input "text" at bounding box center [717, 530] width 430 height 30
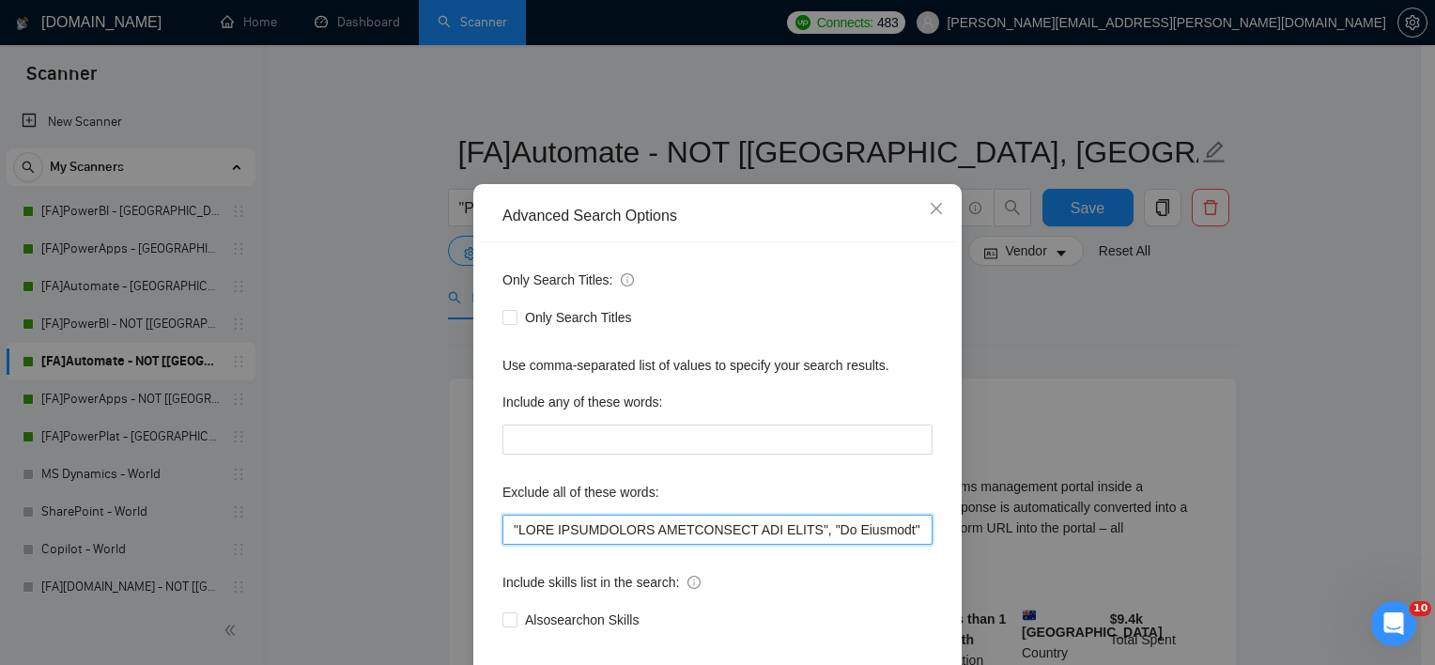
drag, startPoint x: 682, startPoint y: 544, endPoint x: 682, endPoint y: 559, distance: 15.0
click at [681, 543] on input "text" at bounding box center [717, 530] width 430 height 30
paste input "Business Central","React", "Node.js","teacher", "Trainer", "based in ","log on …"
click at [691, 545] on input "text" at bounding box center [717, 530] width 430 height 30
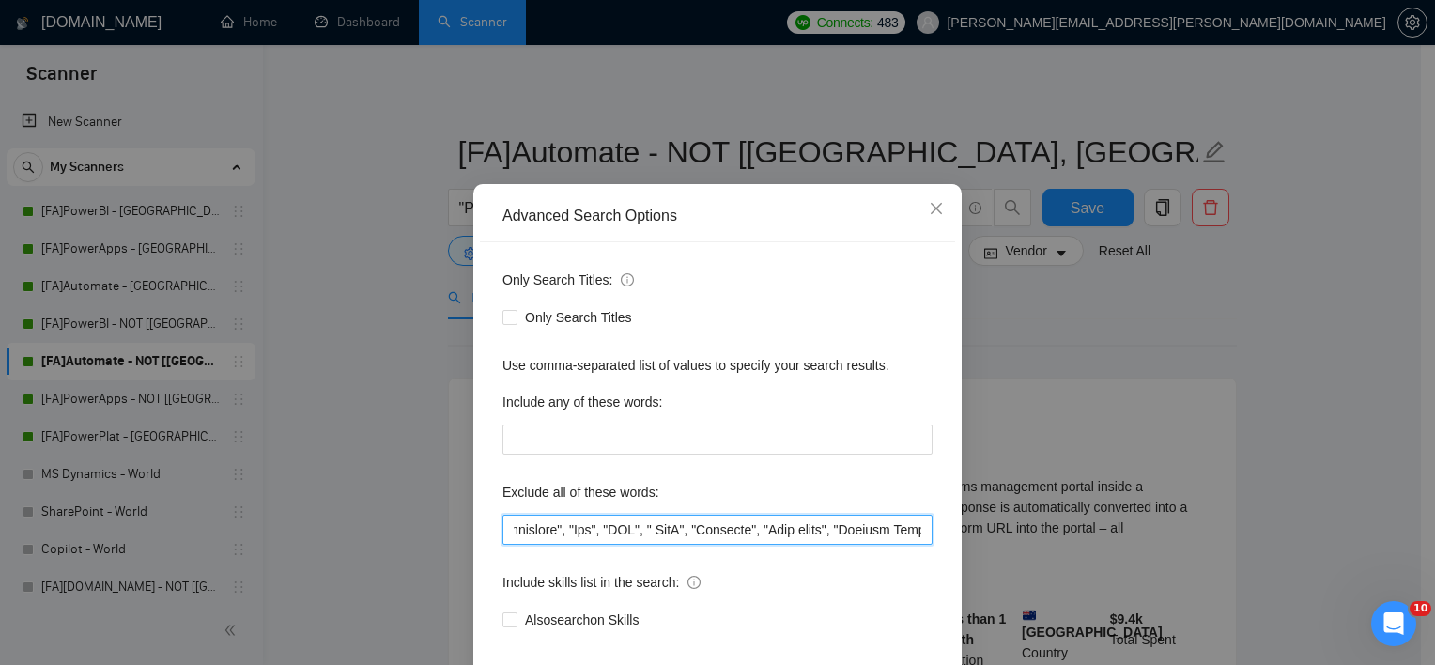
paste input "text"
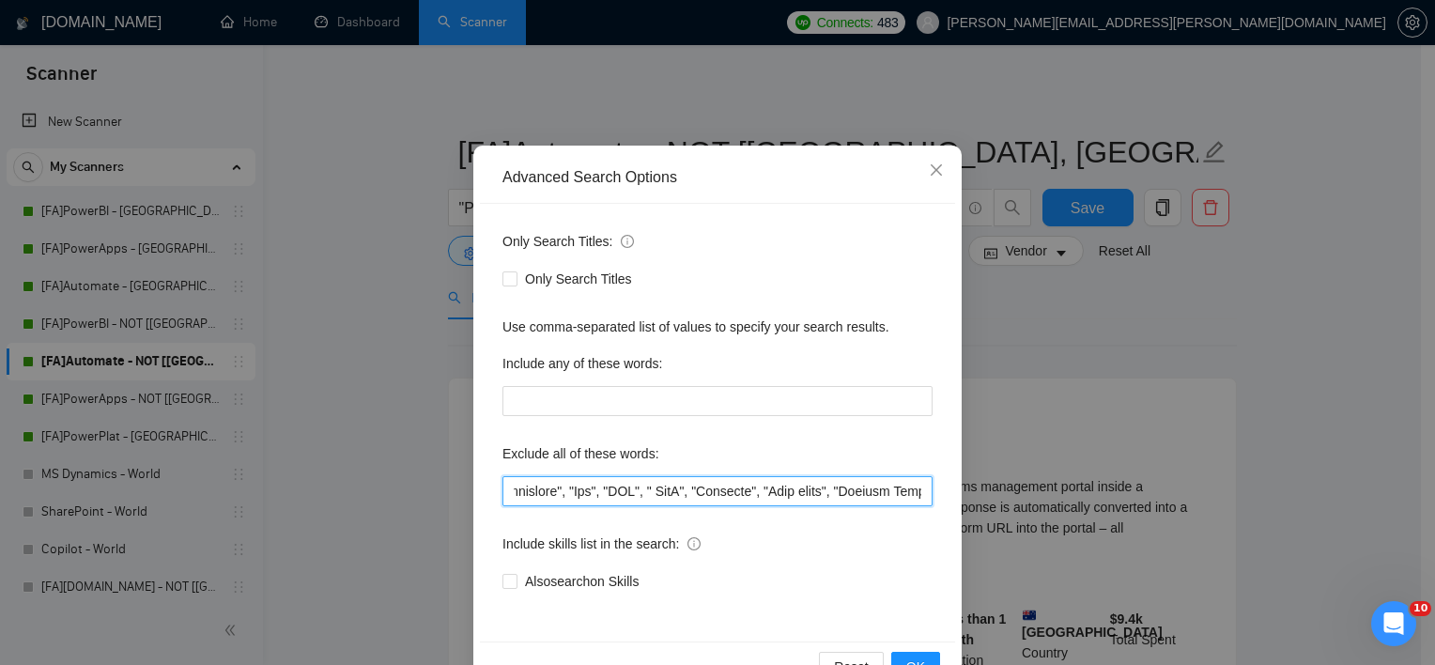
scroll to position [116, 0]
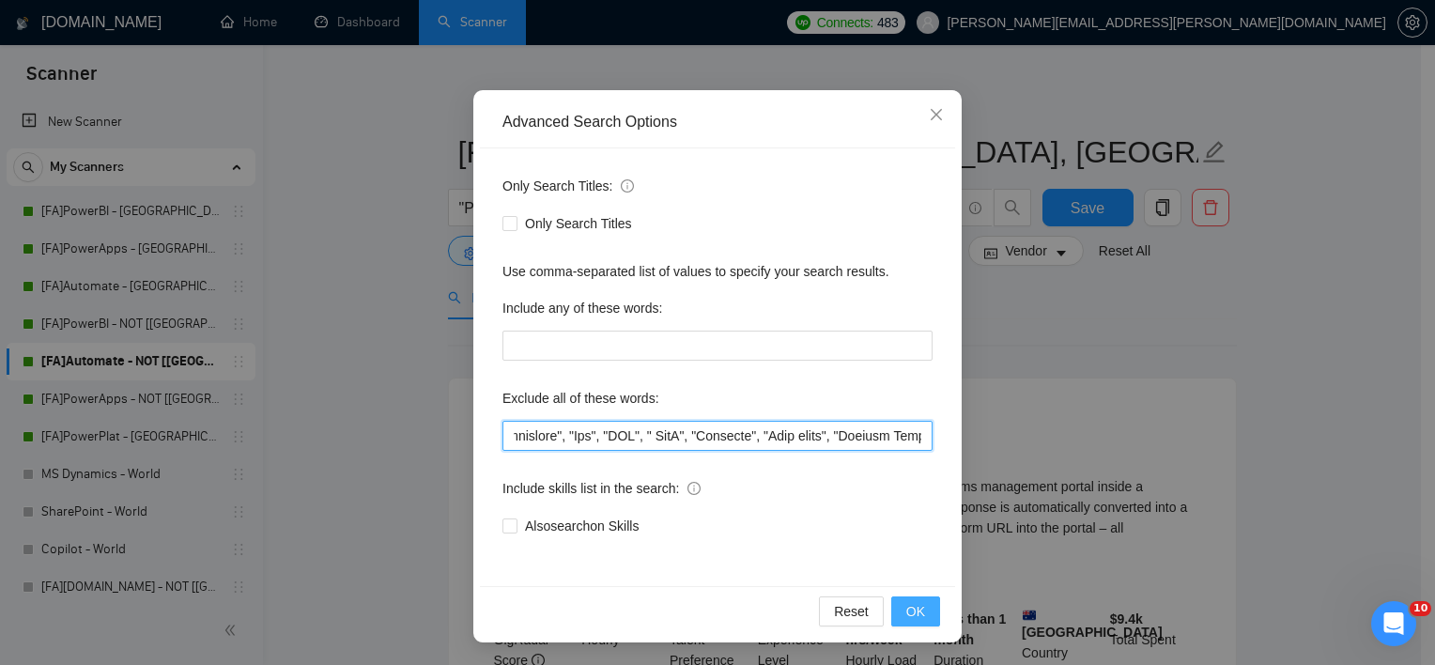
type input ""ONLY INDEPENDANT FREELANCERS CAN APPLY", "No Agencies", "No Agency", "French-S…"
click at [907, 605] on span "OK" at bounding box center [915, 611] width 19 height 21
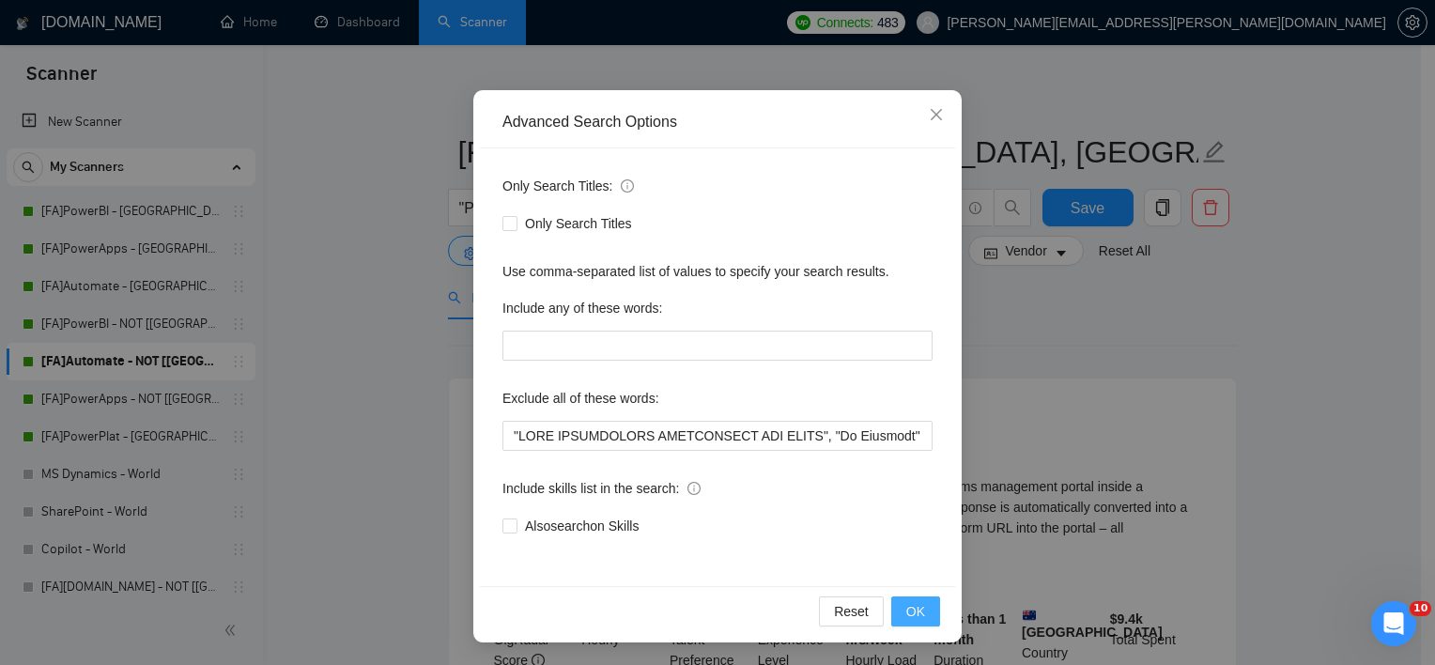
scroll to position [23, 0]
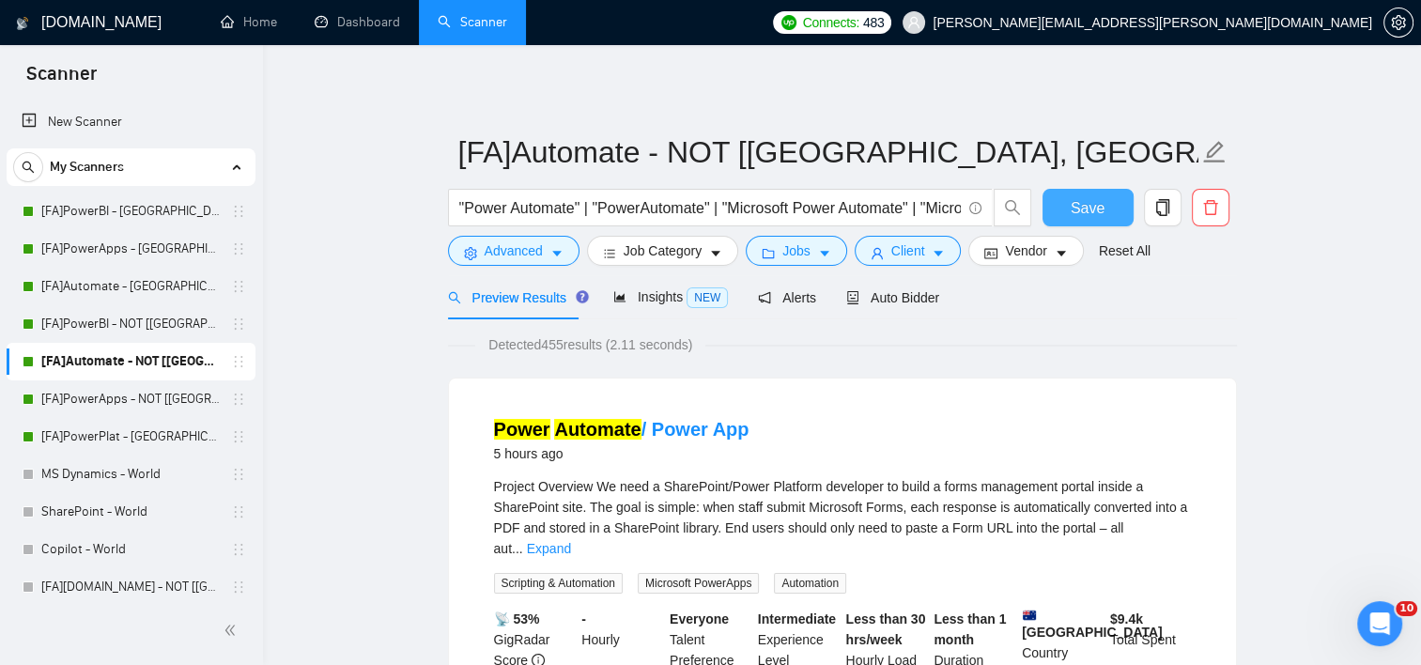
click at [1090, 207] on span "Save" at bounding box center [1088, 207] width 34 height 23
click at [133, 398] on link "[FA]PowerApps - NOT [[GEOGRAPHIC_DATA], CAN, [GEOGRAPHIC_DATA]]" at bounding box center [130, 399] width 178 height 38
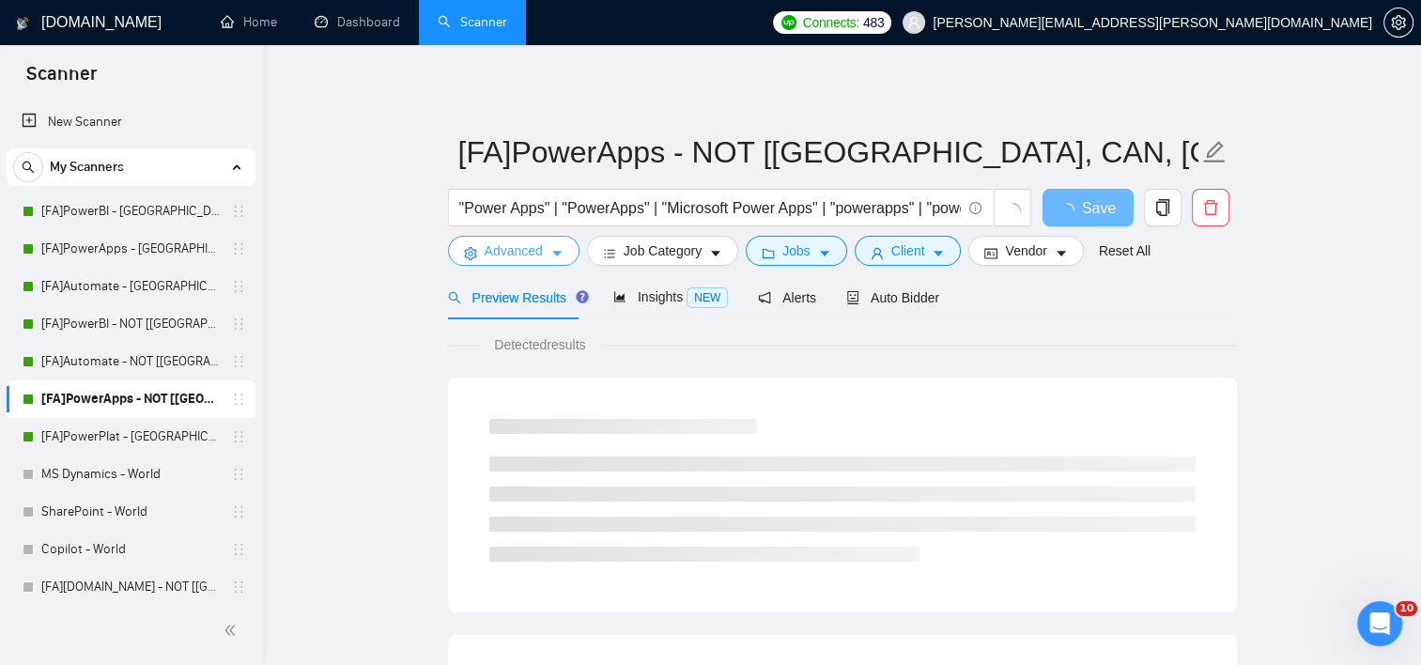
click at [550, 258] on icon "caret-down" at bounding box center [556, 253] width 13 height 13
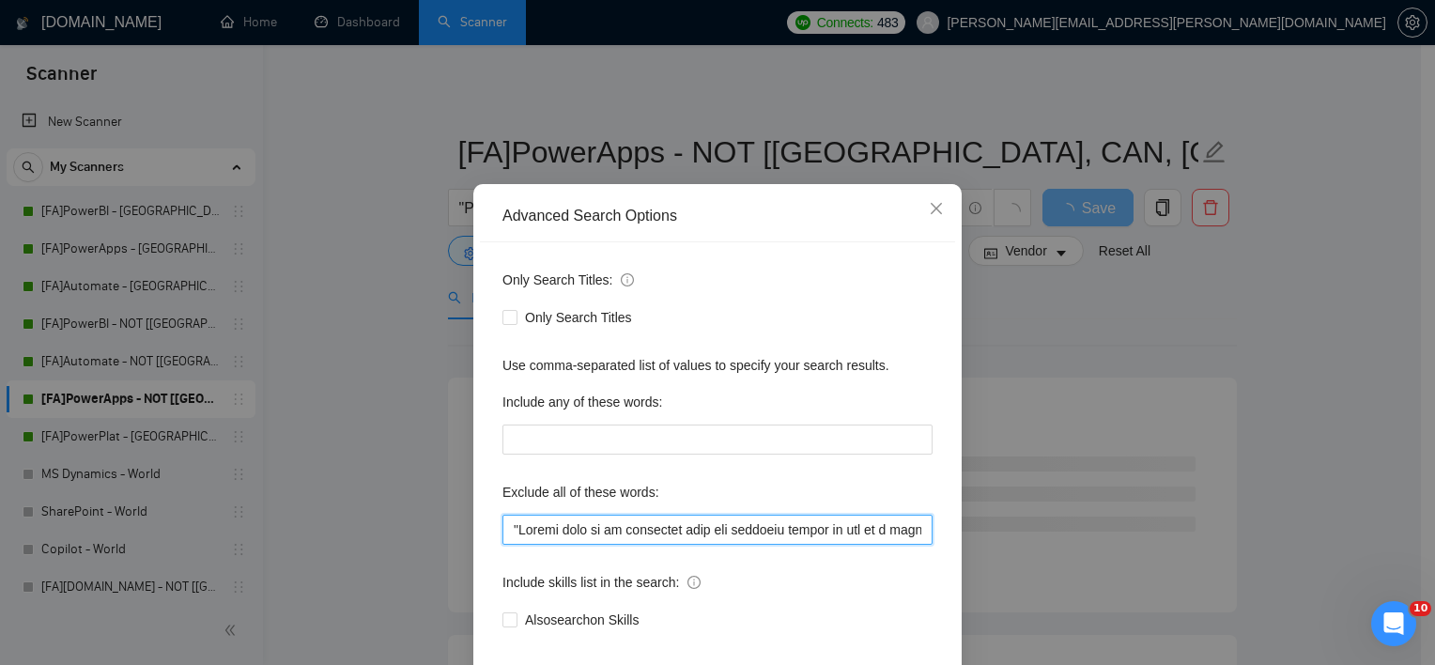
click at [631, 545] on input "text" at bounding box center [717, 530] width 430 height 30
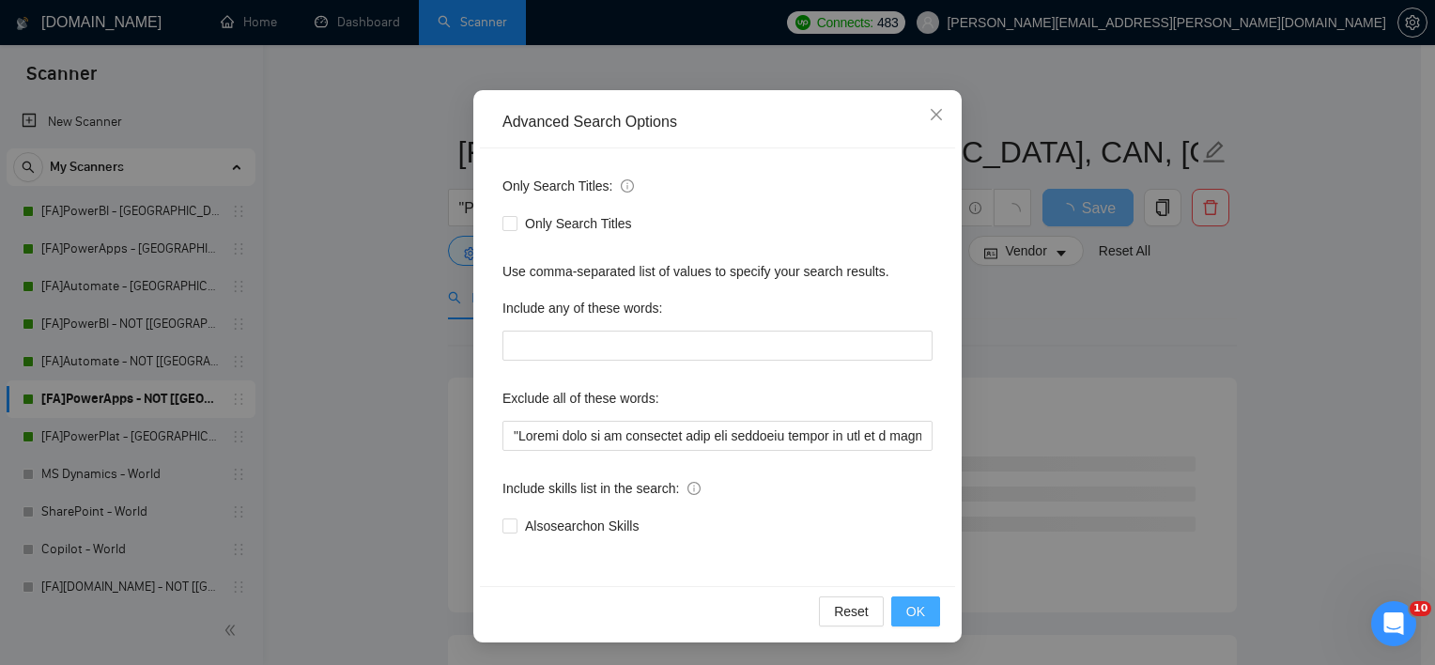
click at [913, 610] on span "OK" at bounding box center [915, 611] width 19 height 21
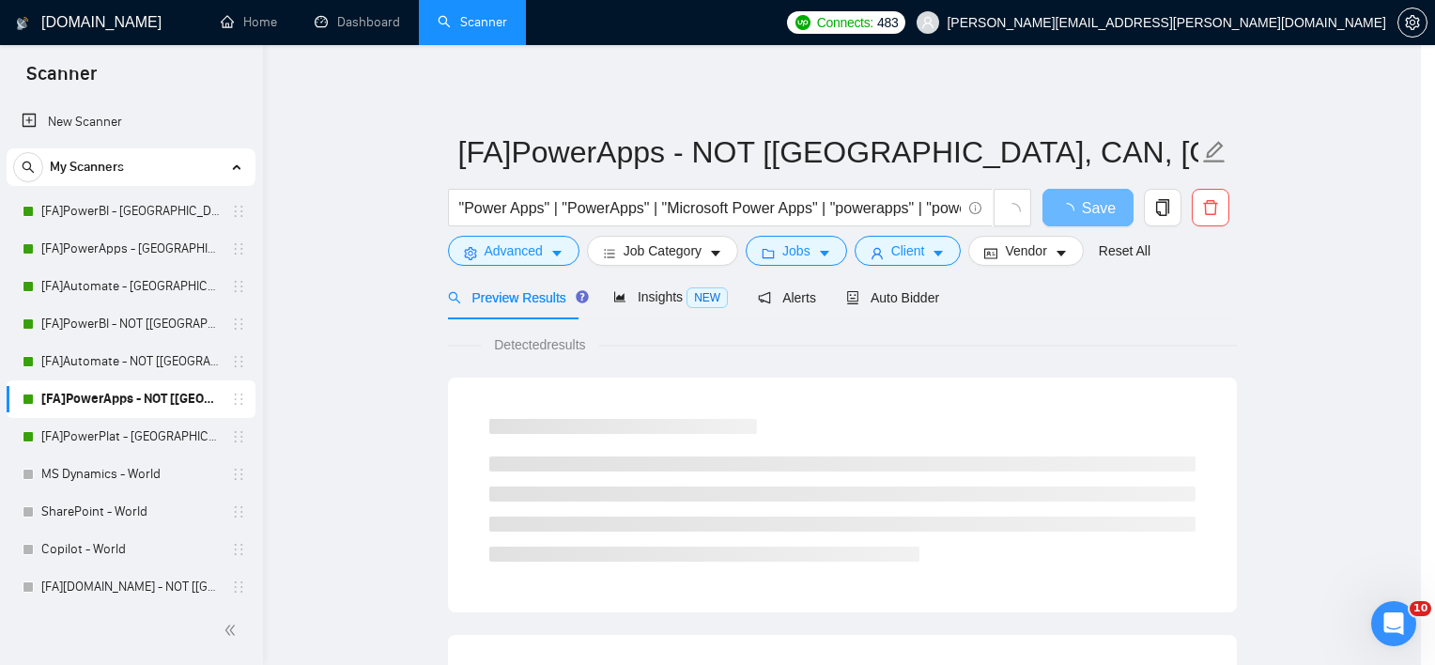
scroll to position [23, 0]
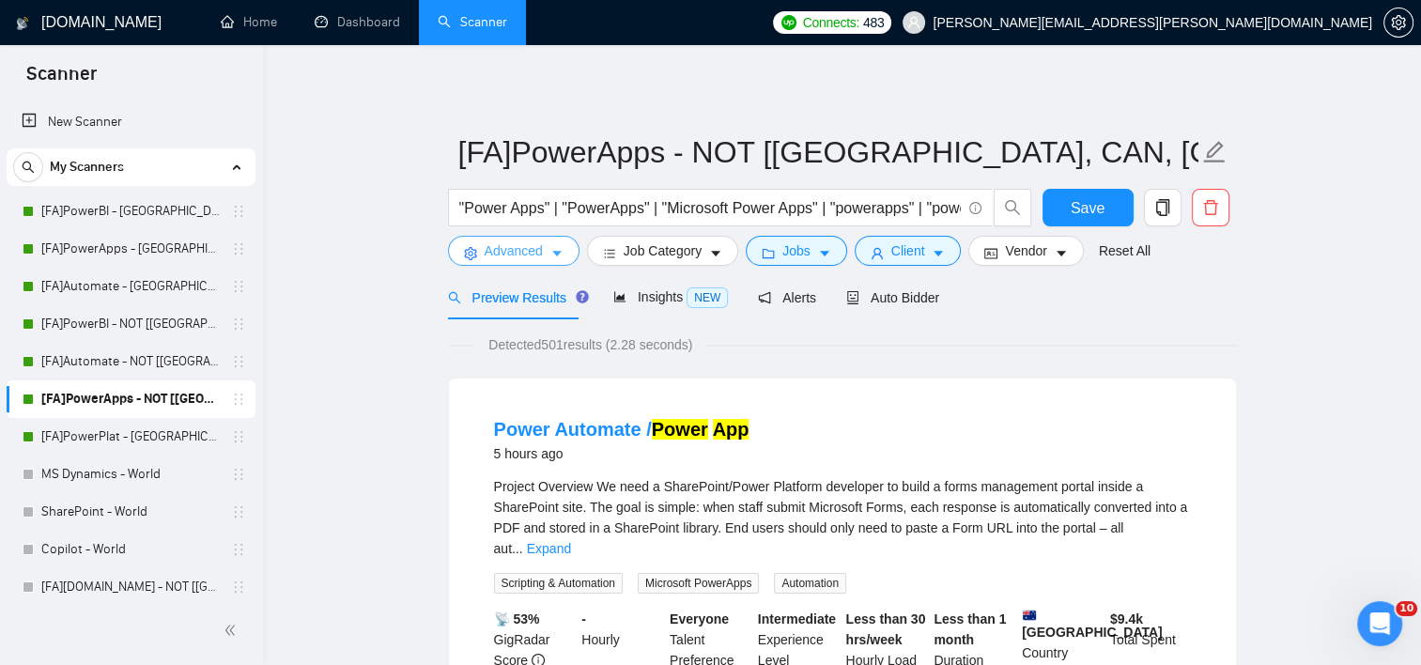
click at [520, 244] on span "Advanced" at bounding box center [514, 250] width 58 height 21
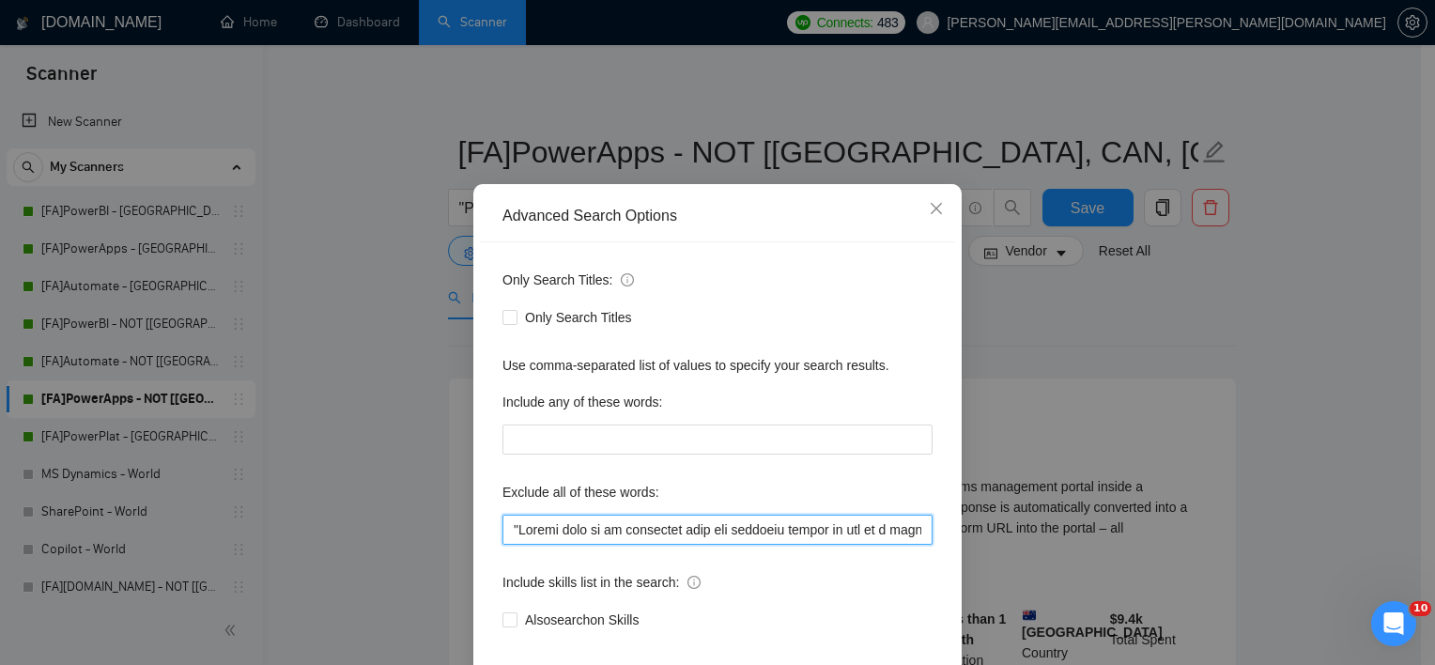
click at [569, 545] on input "text" at bounding box center [717, 530] width 430 height 30
paste input "ONLY INDEPENDANT FREELANCERS CAN APPLY", "No Agencies", "No Agency", "French-Sp…"
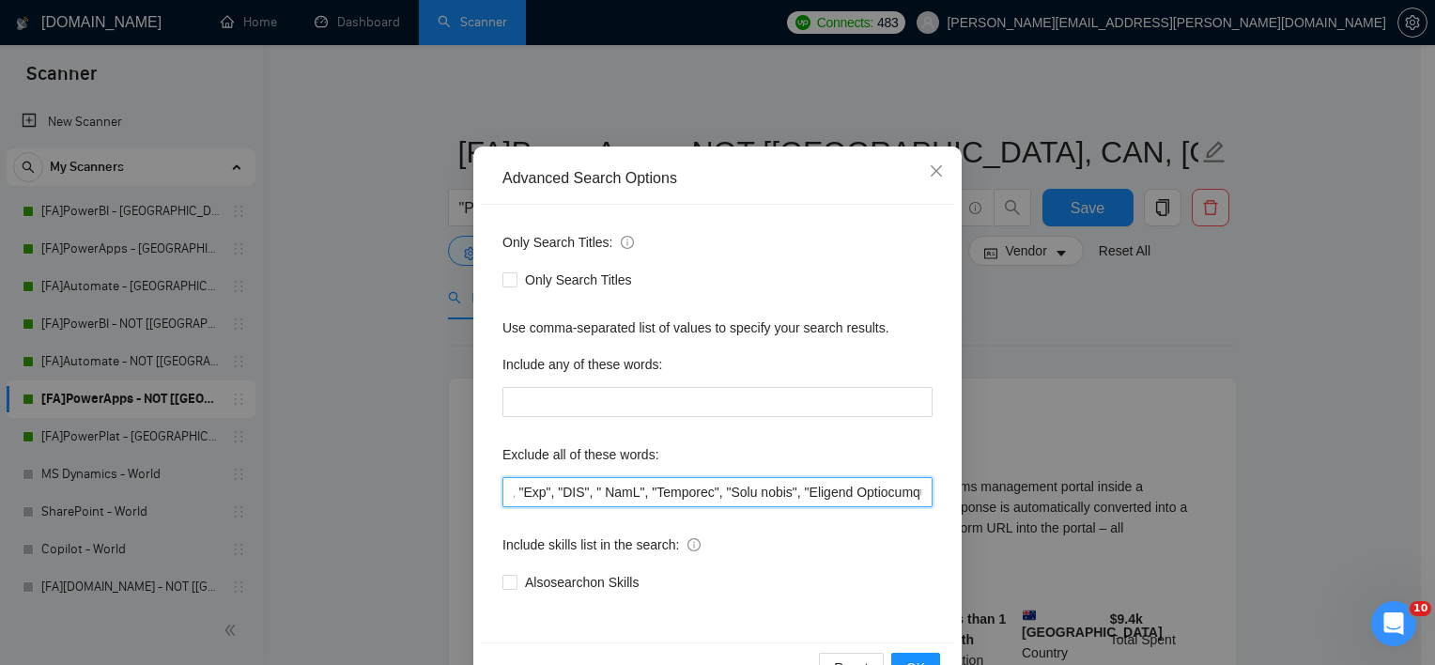
scroll to position [116, 0]
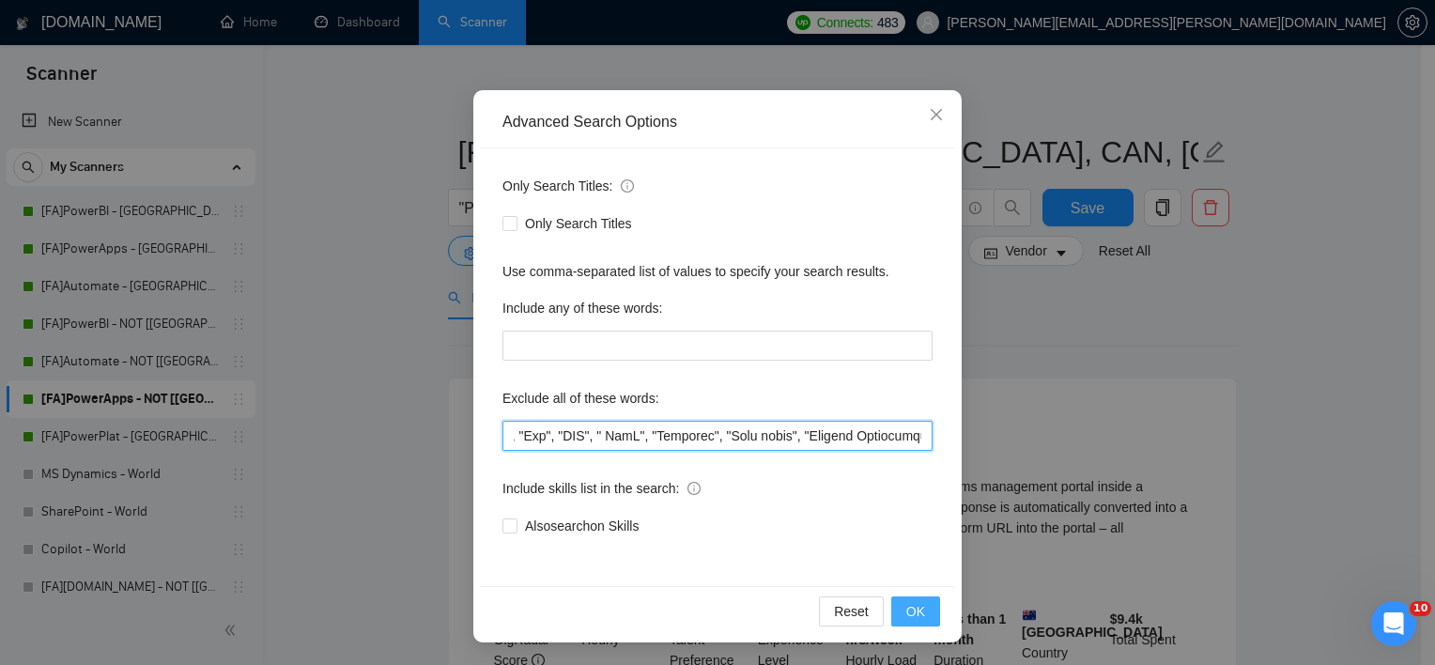
type input ""ONLY INDEPENDANT FREELANCERS CAN APPLY", "No Agencies", "No Agency", "French-S…"
click at [900, 612] on button "OK" at bounding box center [915, 611] width 49 height 30
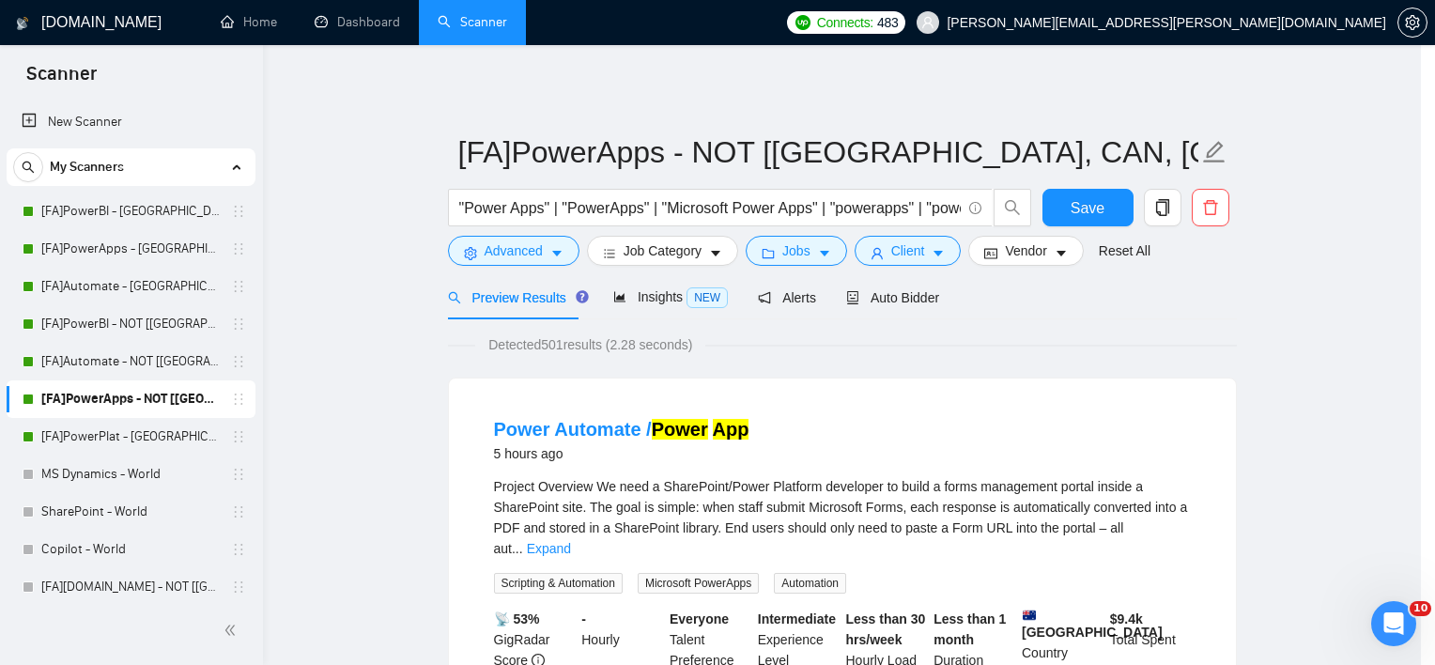
scroll to position [23, 0]
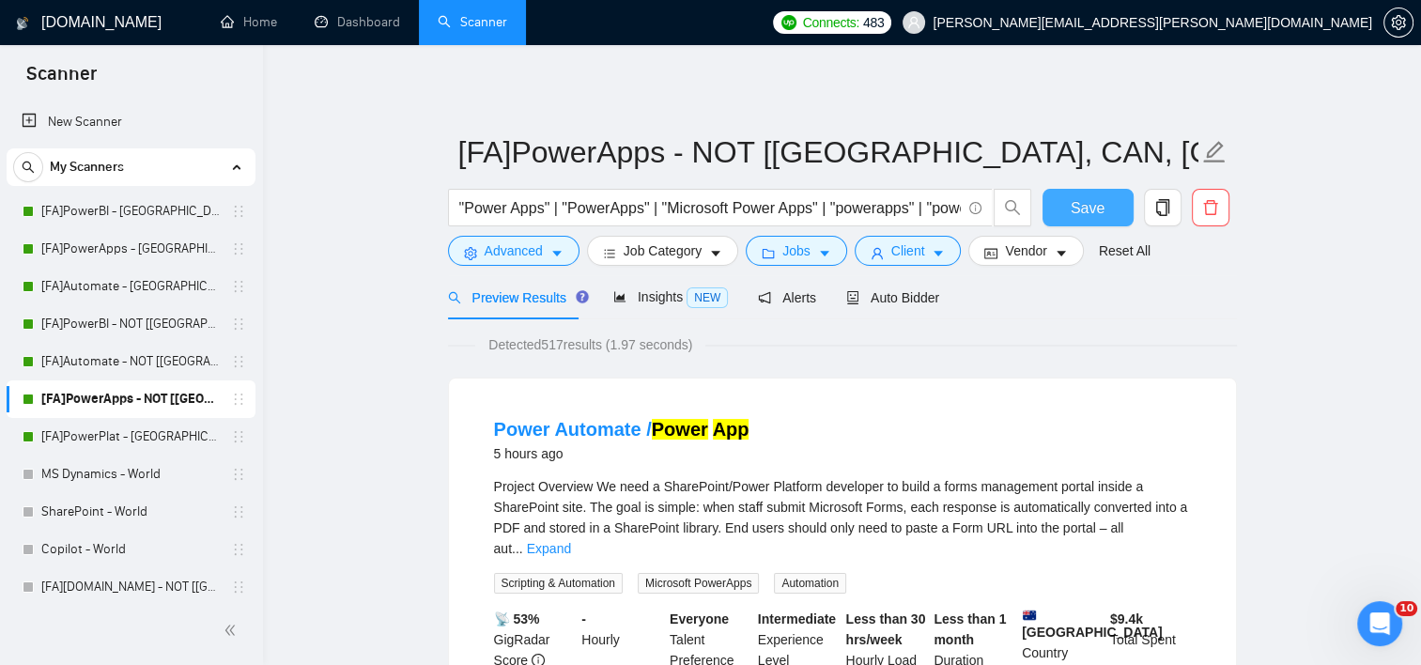
click at [1083, 208] on span "Save" at bounding box center [1088, 207] width 34 height 23
click at [100, 438] on link "[FA]PowerPlat - [GEOGRAPHIC_DATA], [GEOGRAPHIC_DATA], [GEOGRAPHIC_DATA]" at bounding box center [130, 437] width 178 height 38
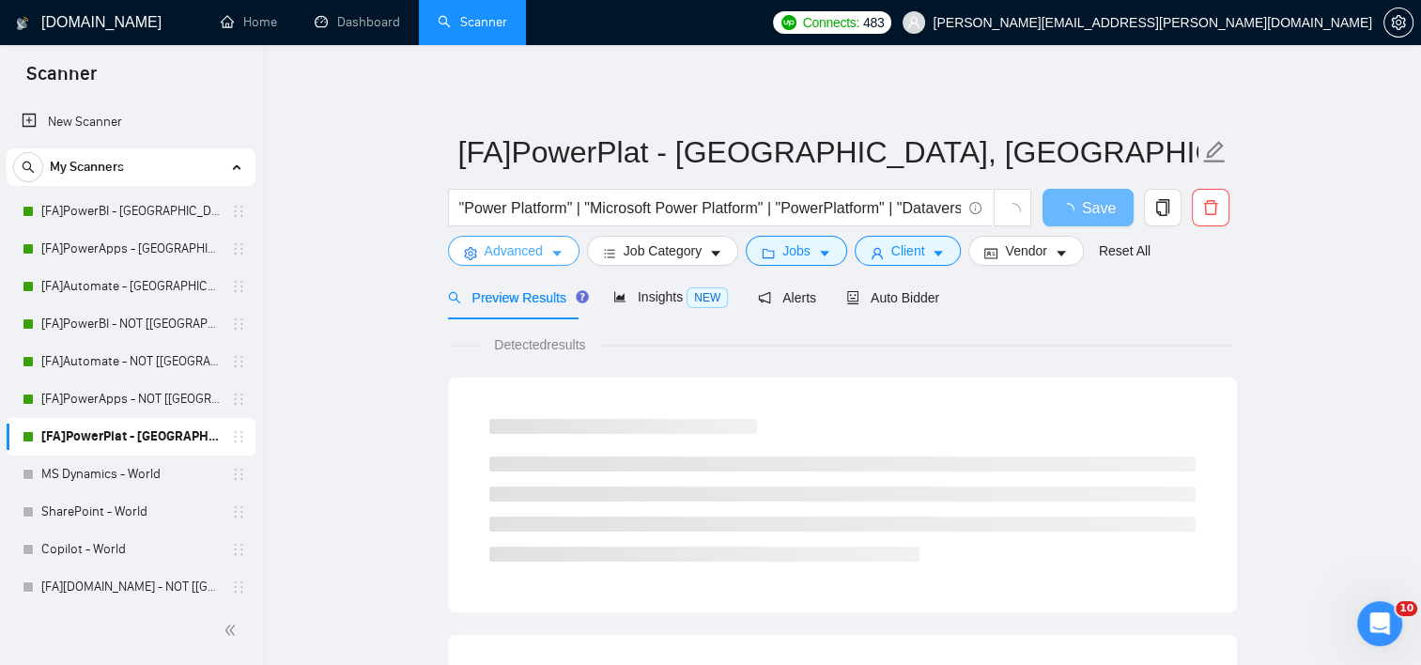
click at [532, 237] on button "Advanced" at bounding box center [513, 251] width 131 height 30
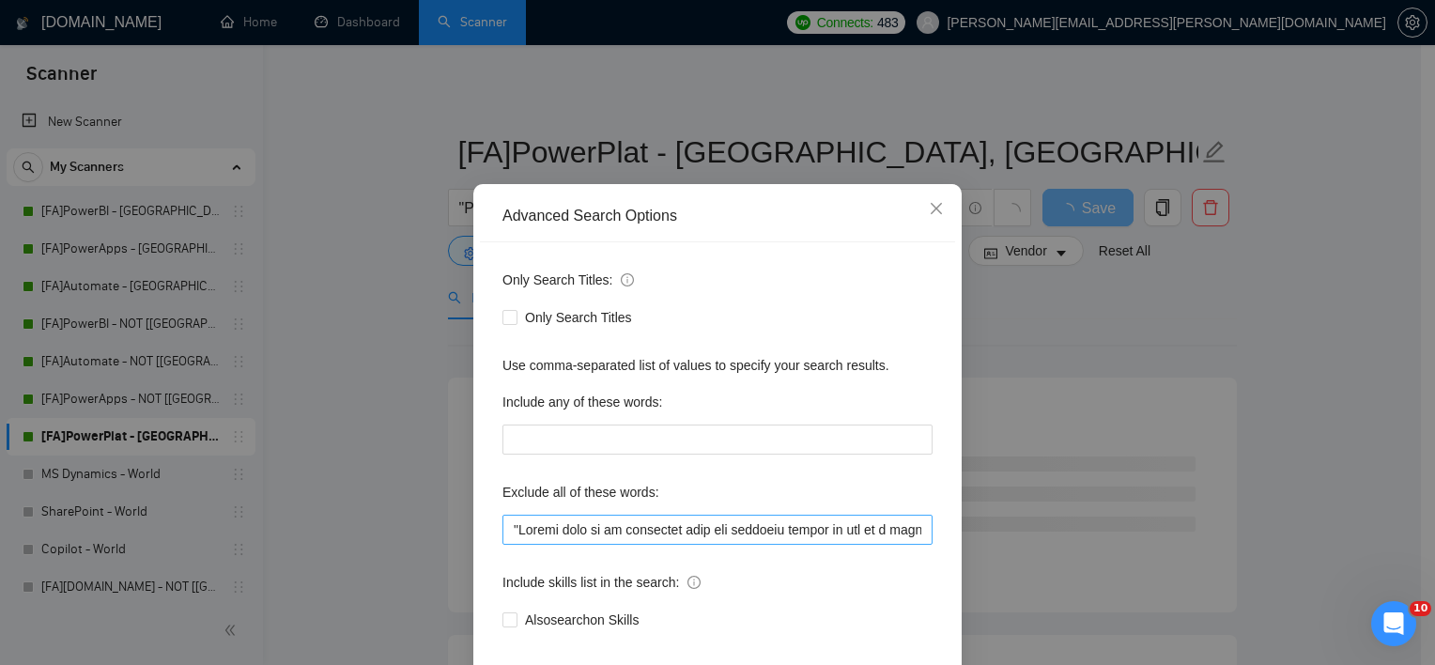
click at [588, 515] on div "Exclude all of these words:" at bounding box center [717, 496] width 430 height 38
click at [591, 545] on input "text" at bounding box center [717, 530] width 430 height 30
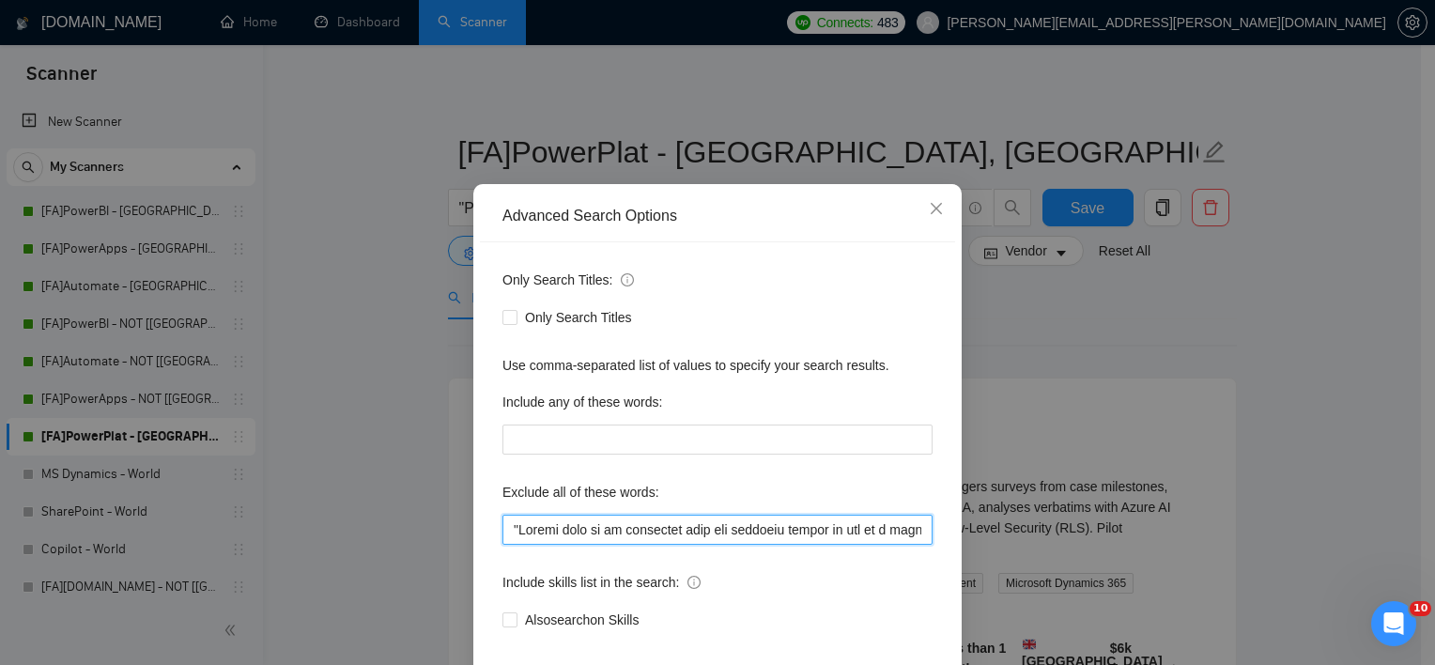
click at [587, 545] on input "text" at bounding box center [717, 530] width 430 height 30
paste input "ONLY INDEPENDANT FREELANCERS CAN APPLY", "No Agencies", "No Agency", "Caller ",…"
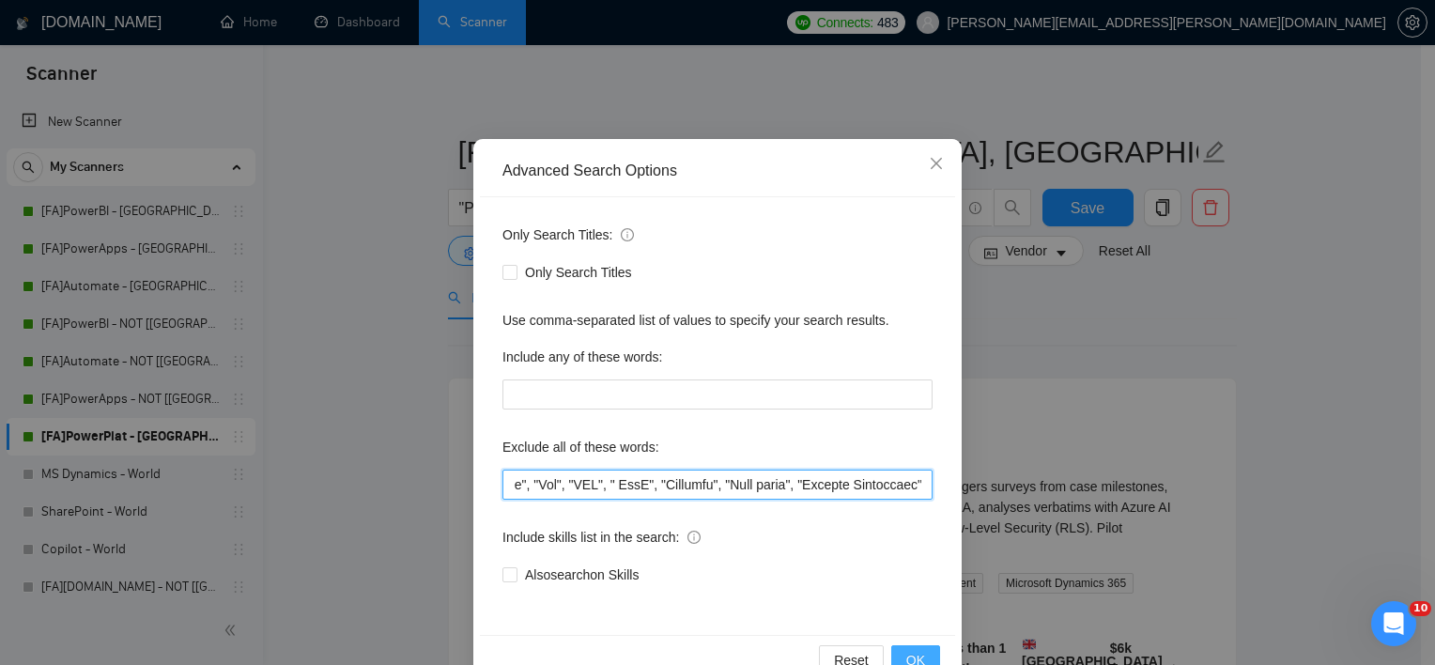
scroll to position [116, 0]
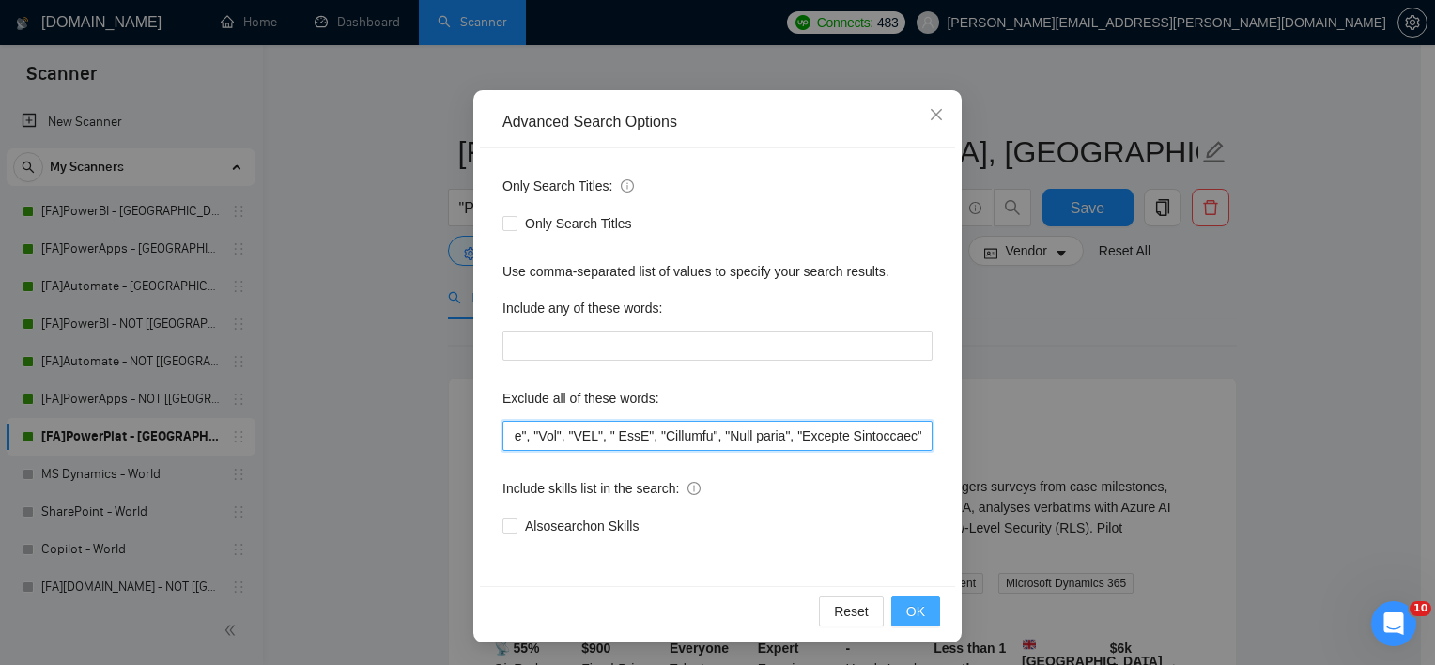
type input ""ONLY INDEPENDANT FREELANCERS CAN APPLY", "No Agencies", "No Agency", "Caller "…"
click at [908, 606] on span "OK" at bounding box center [915, 611] width 19 height 21
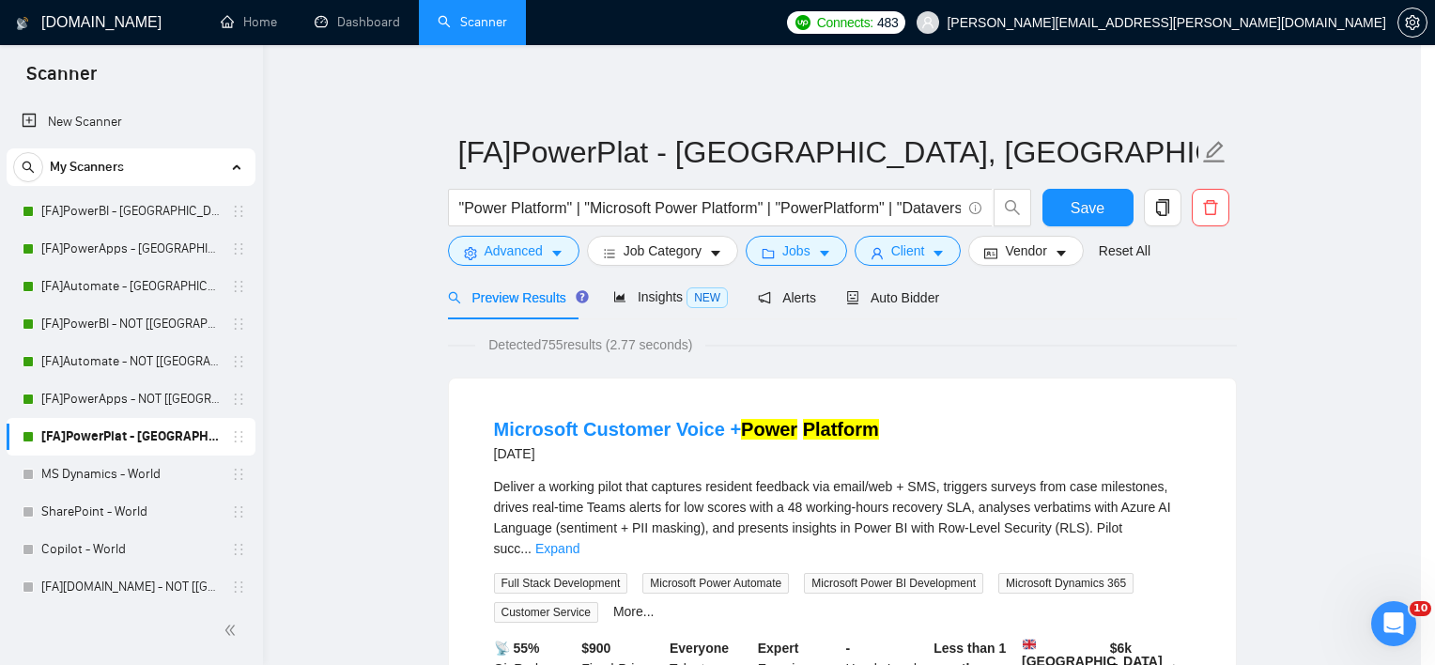
scroll to position [23, 0]
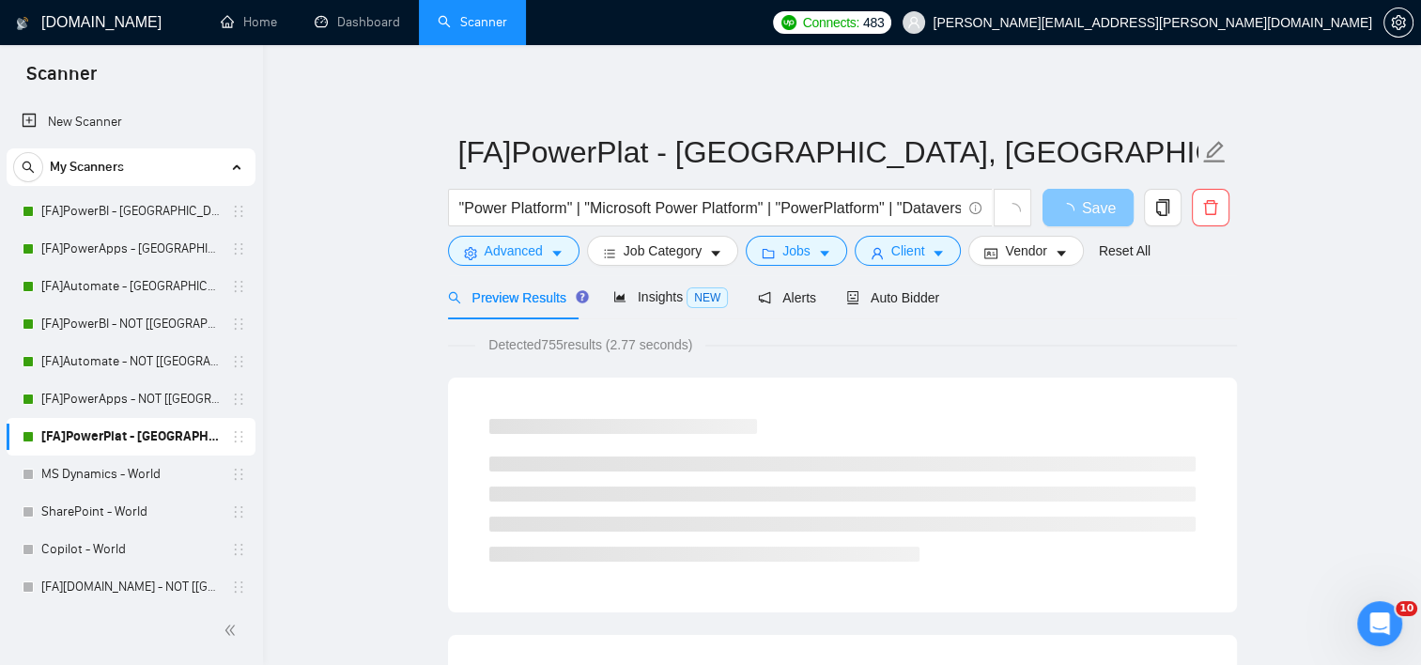
click at [1093, 204] on span "Save" at bounding box center [1099, 207] width 34 height 23
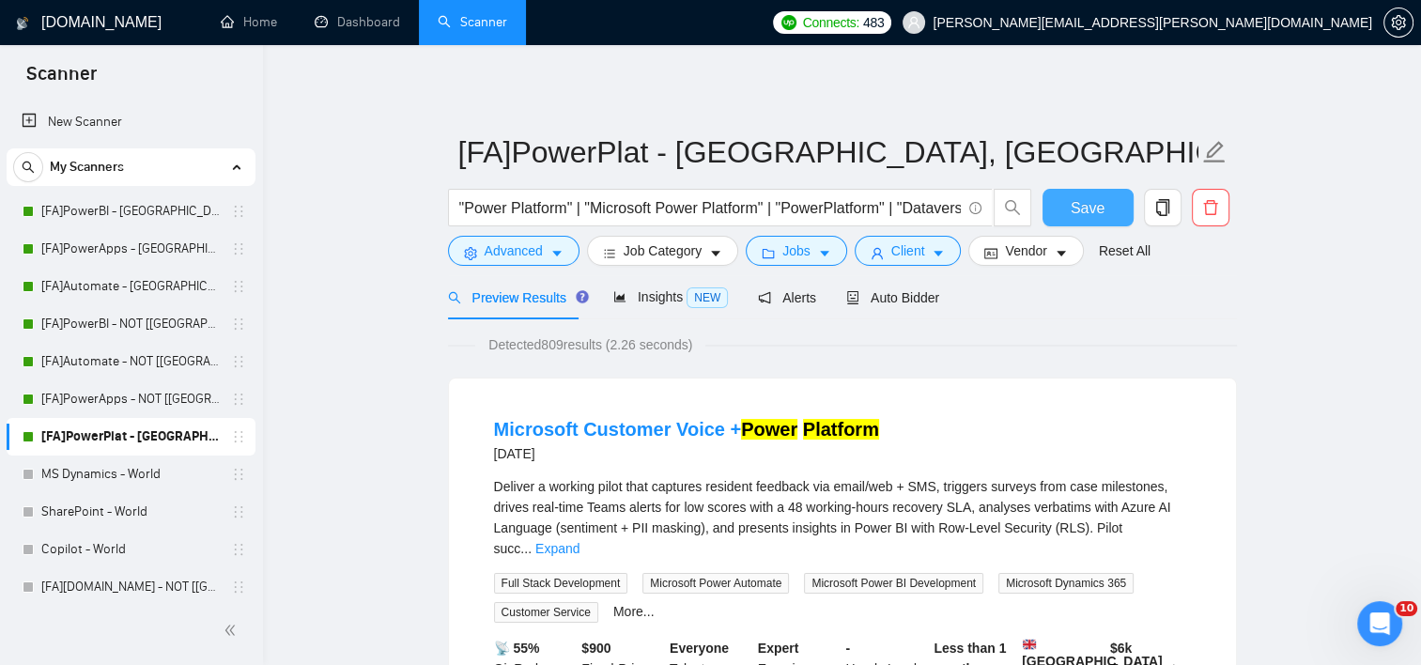
click at [1093, 204] on span "Save" at bounding box center [1088, 207] width 34 height 23
click at [580, 541] on link "Expand" at bounding box center [557, 548] width 44 height 15
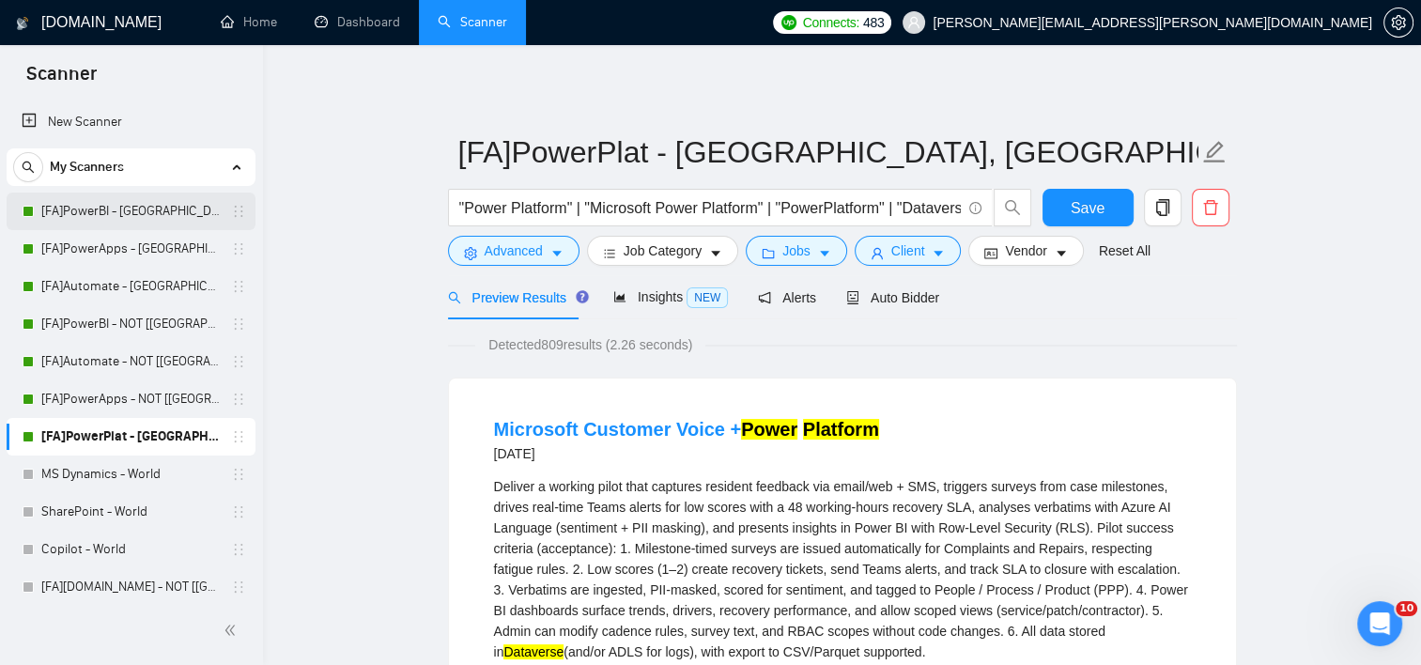
click at [144, 213] on link "[FA]PowerBI - [GEOGRAPHIC_DATA], [GEOGRAPHIC_DATA], [GEOGRAPHIC_DATA]" at bounding box center [130, 212] width 178 height 38
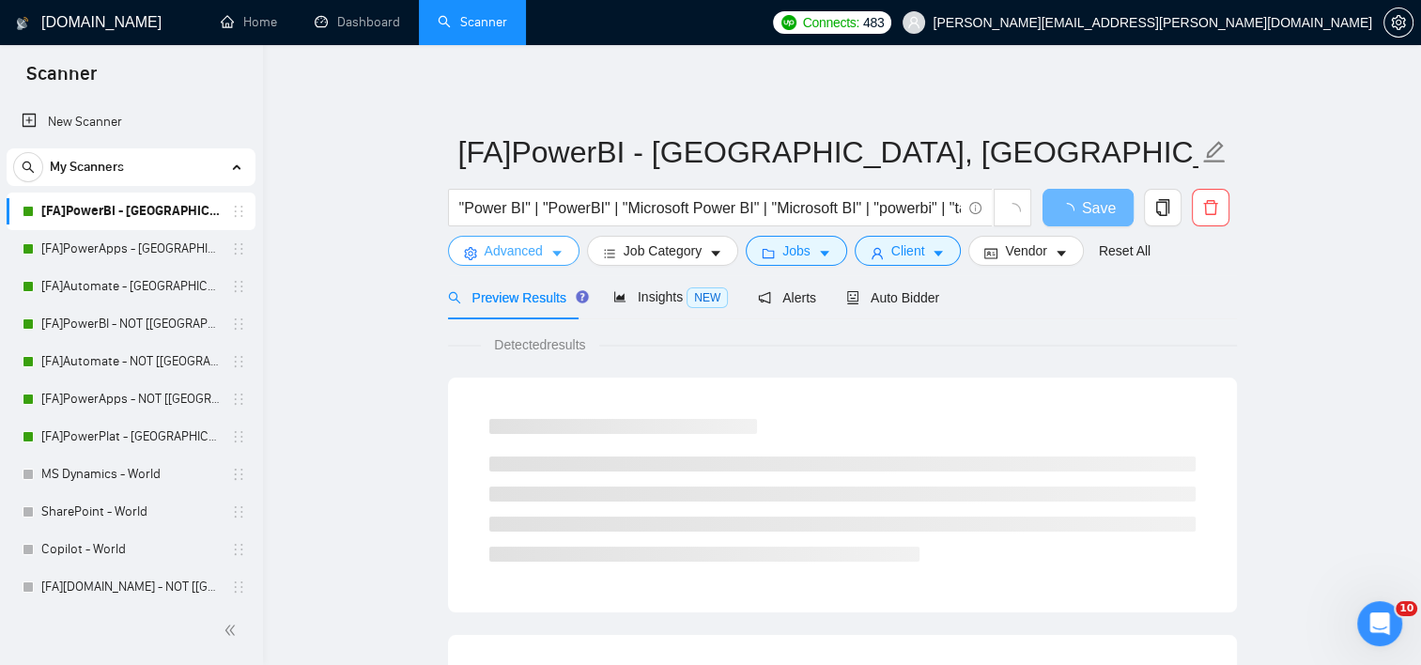
click at [487, 253] on span "Advanced" at bounding box center [514, 250] width 58 height 21
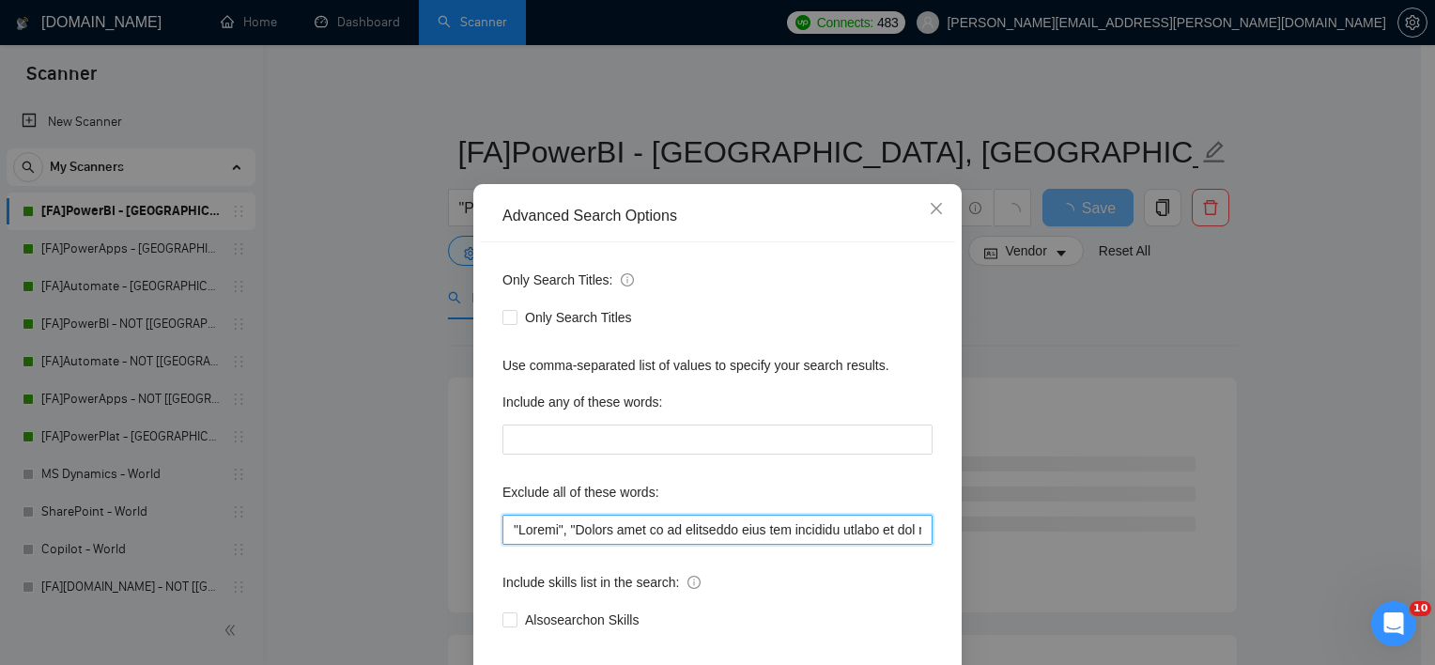
click at [746, 545] on input "text" at bounding box center [717, 530] width 430 height 30
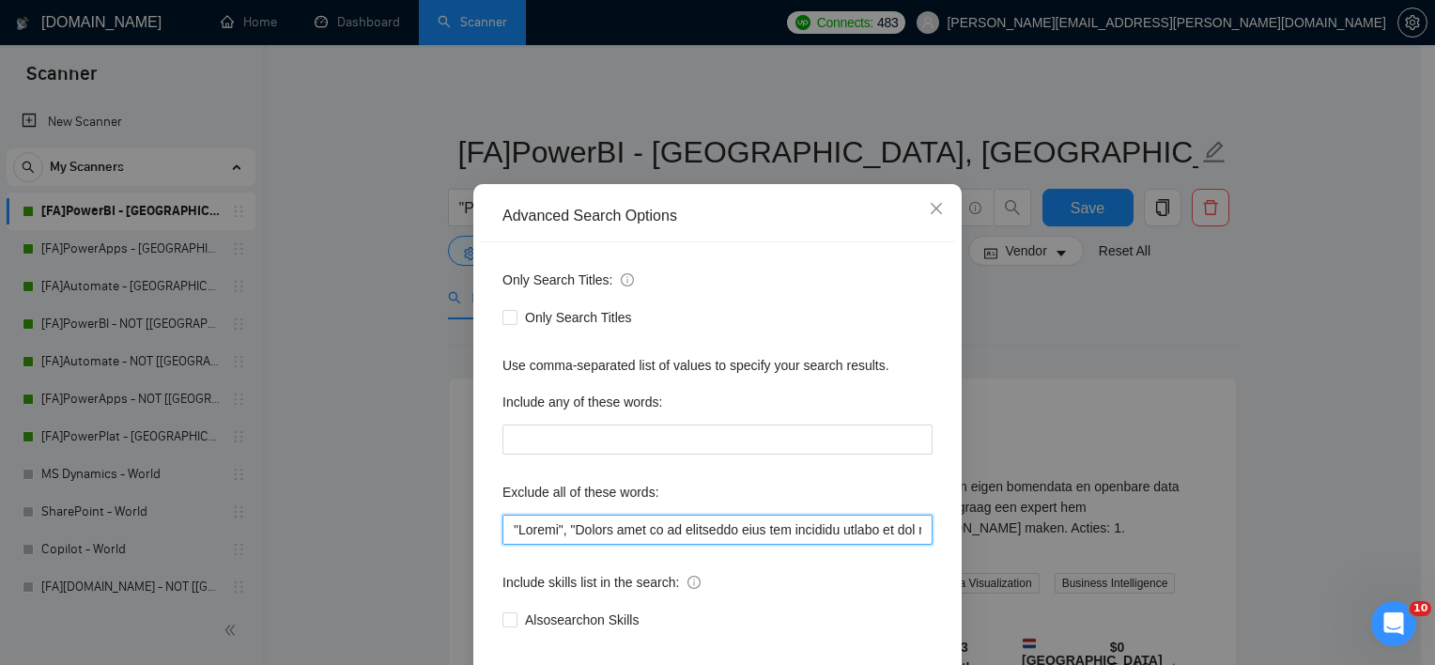
click at [719, 545] on input "text" at bounding box center [717, 530] width 430 height 30
paste input "HubSpot Contractor", "ERPNext", "AI"
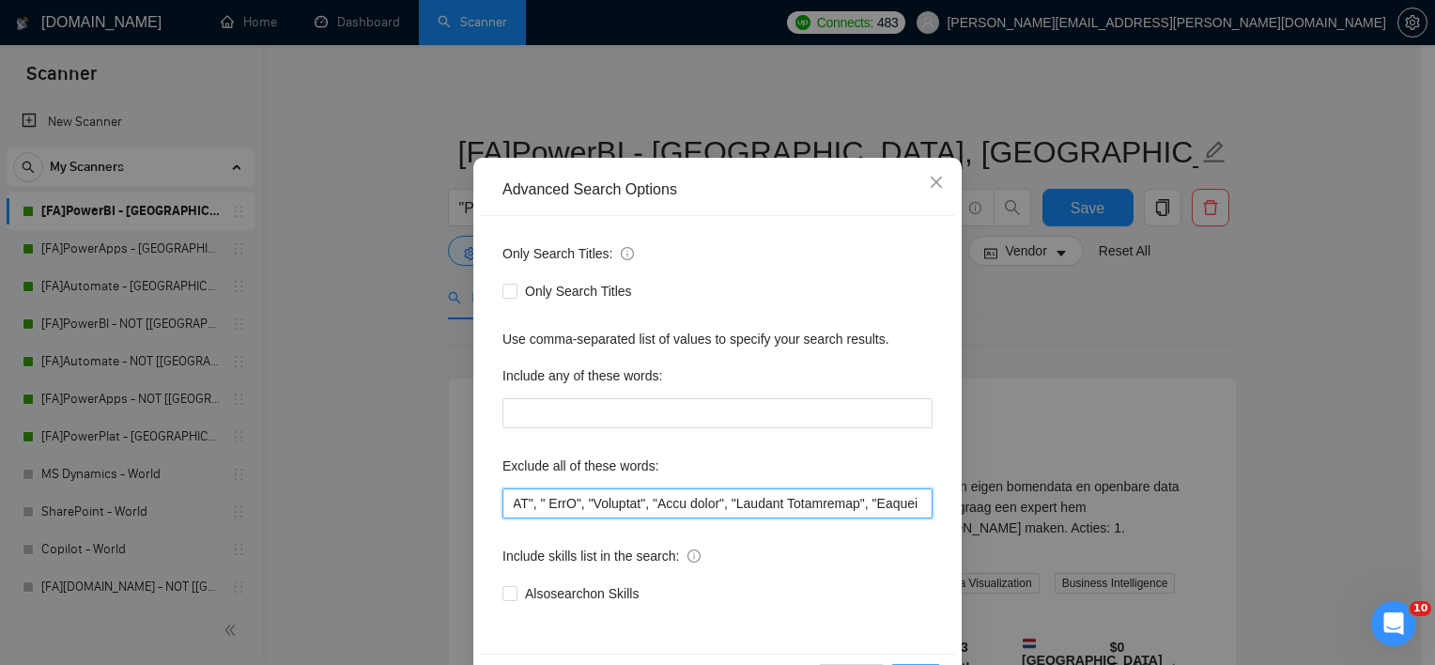
scroll to position [116, 0]
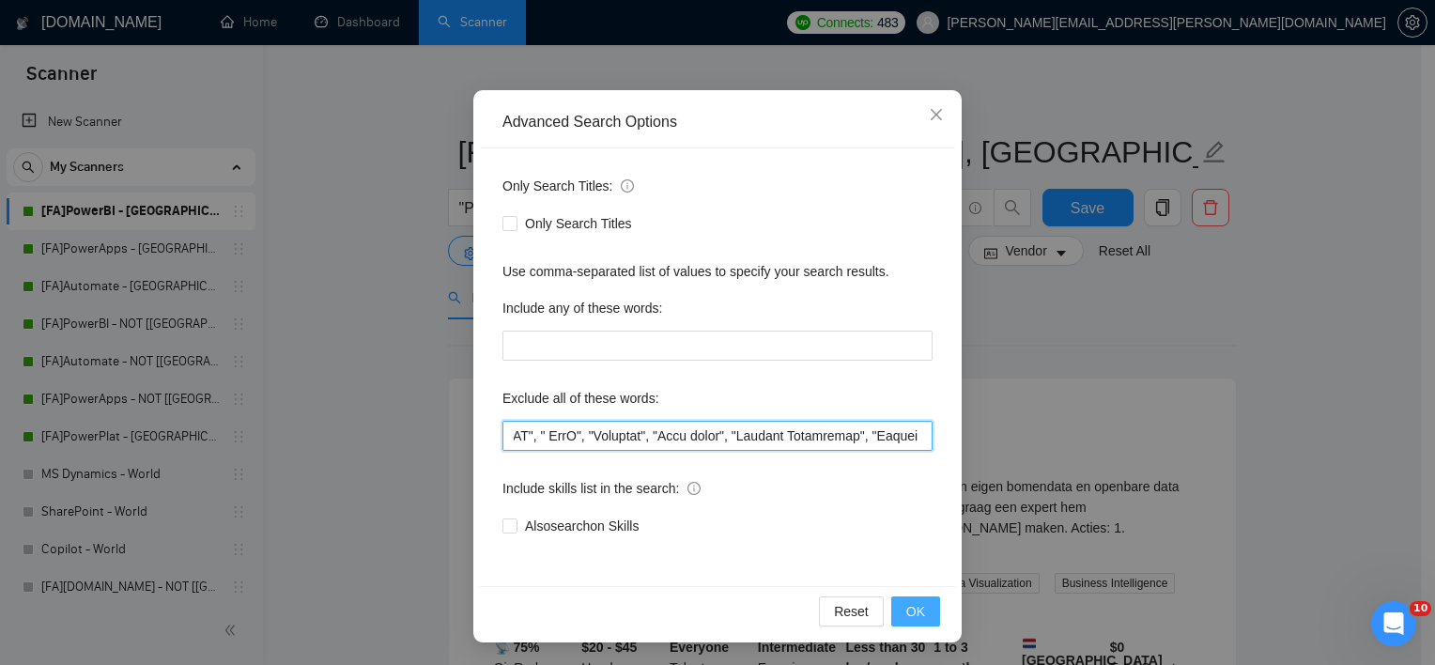
type input ""Crypto", "Please send me an estimated cost and timeline before we set up a mee…"
click at [912, 614] on span "OK" at bounding box center [915, 611] width 19 height 21
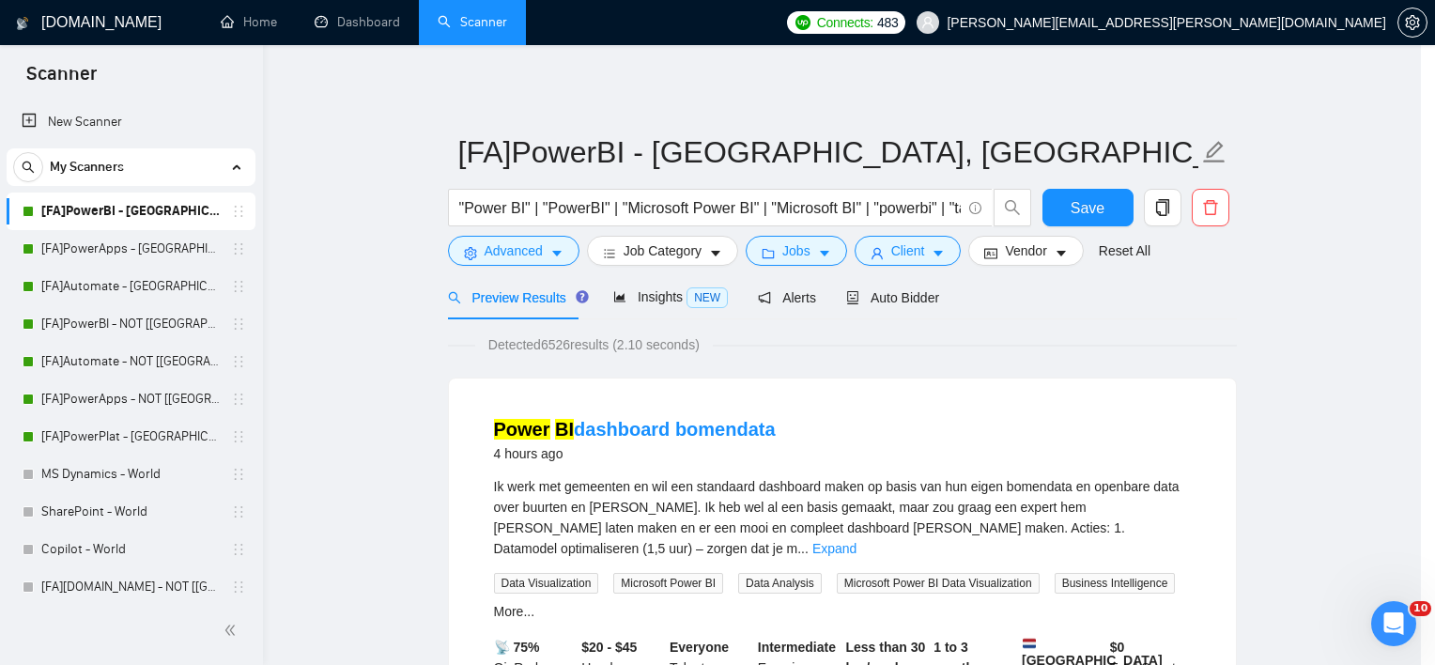
scroll to position [23, 0]
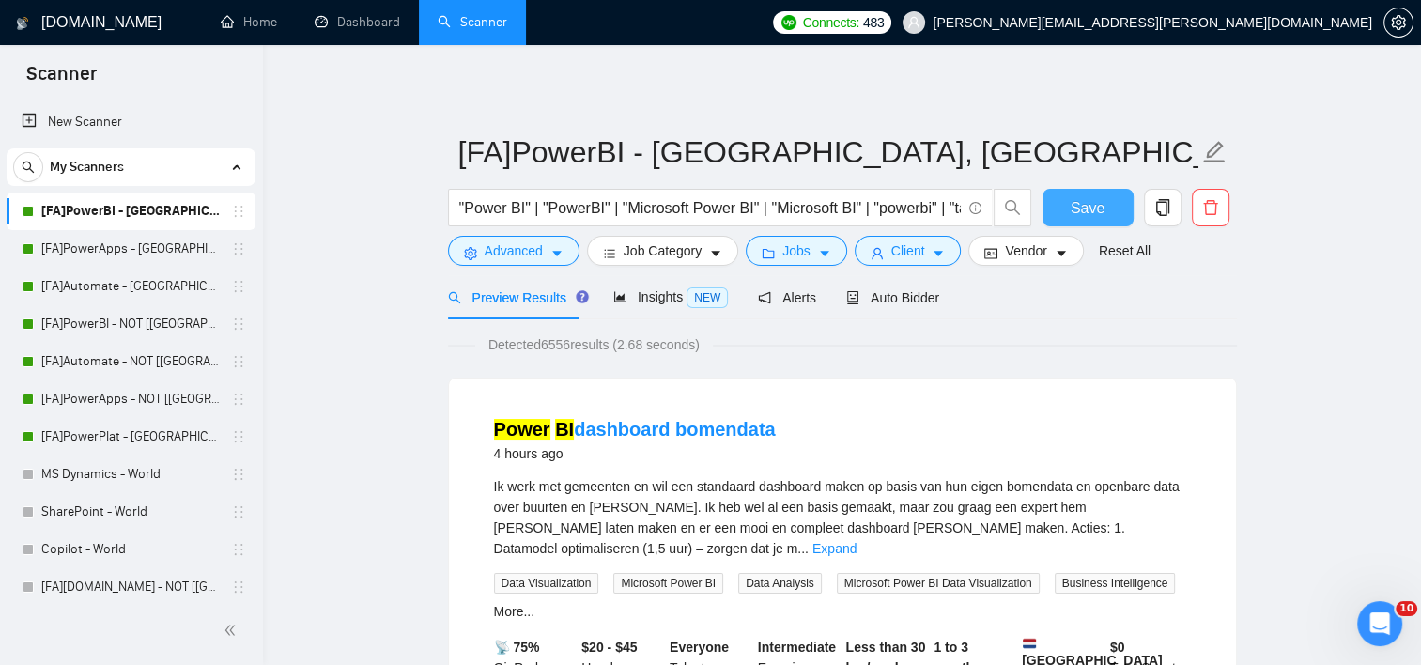
click at [1075, 213] on span "Save" at bounding box center [1088, 207] width 34 height 23
click at [148, 242] on link "[FA]PowerApps - [GEOGRAPHIC_DATA], [GEOGRAPHIC_DATA], [GEOGRAPHIC_DATA]" at bounding box center [130, 249] width 178 height 38
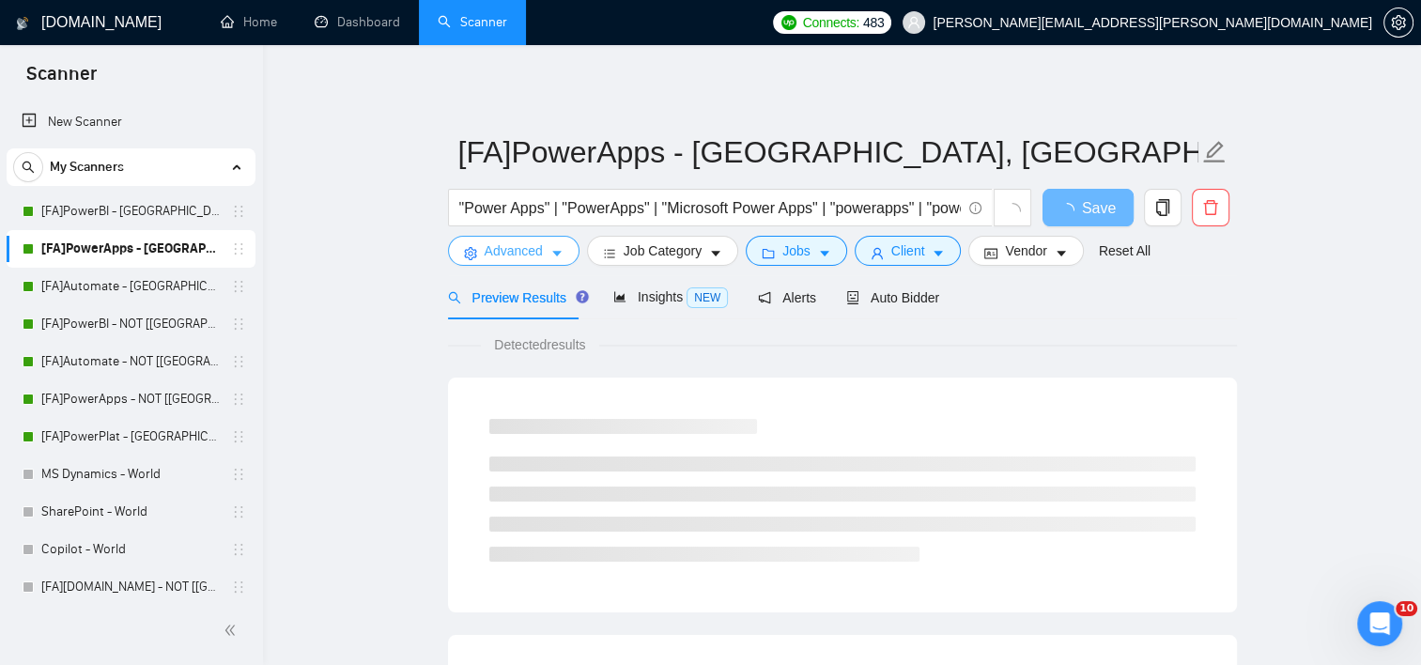
click at [544, 250] on button "Advanced" at bounding box center [513, 251] width 131 height 30
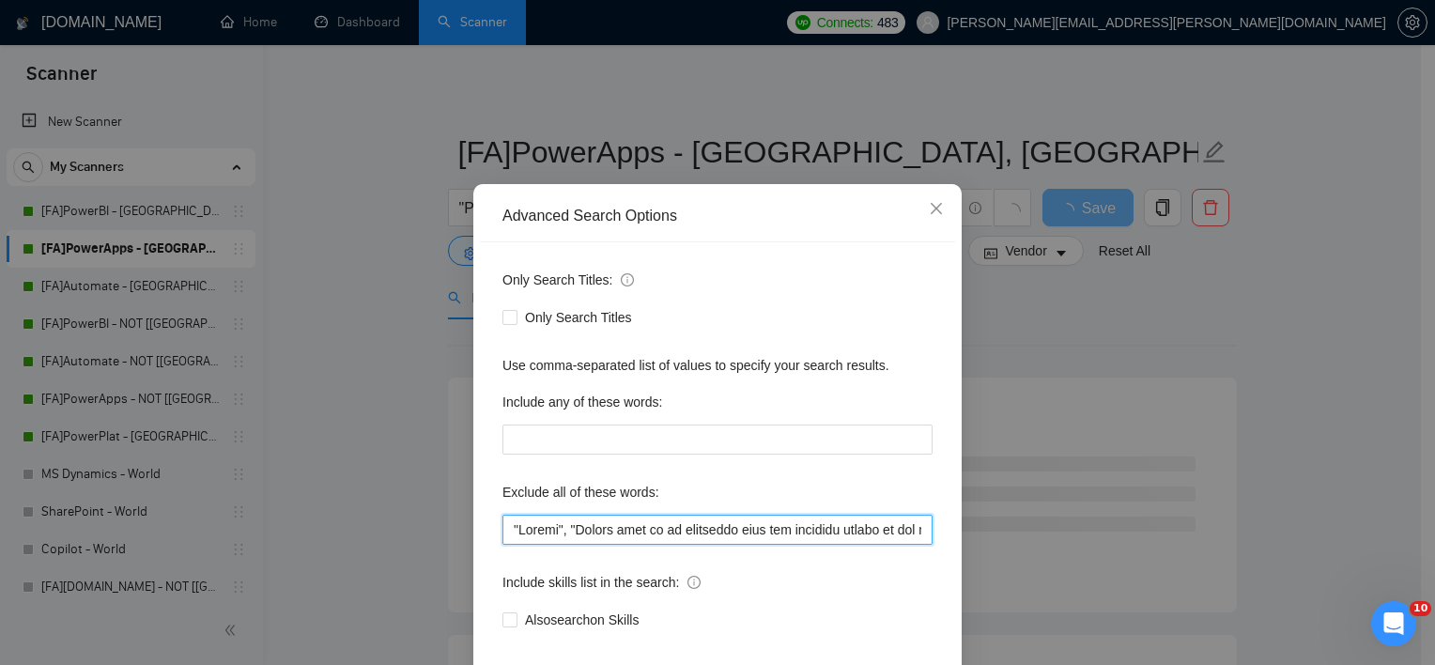
click at [637, 545] on input "text" at bounding box center [717, 530] width 430 height 30
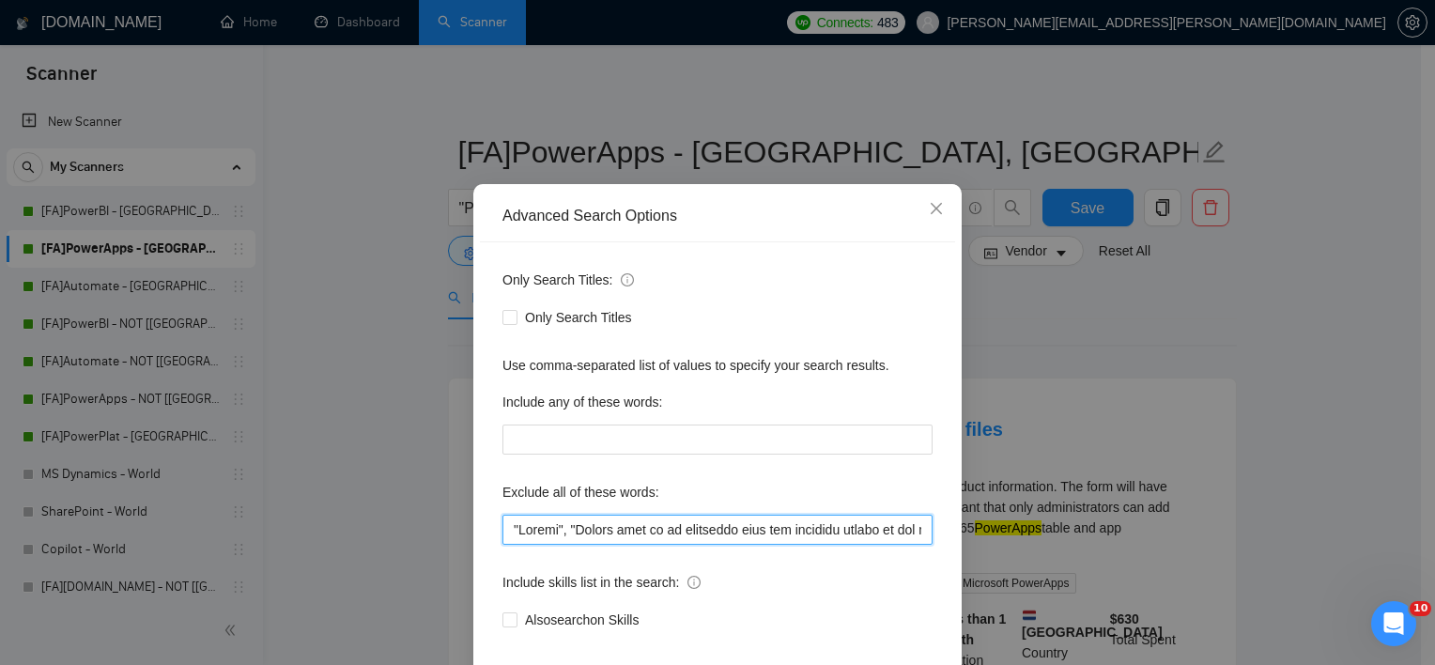
click at [699, 545] on input "text" at bounding box center [717, 530] width 430 height 30
paste input "tableau", "looker", "Data warehouse architect", "ManyChat", "Shopify", "Circle …"
click at [701, 545] on input "text" at bounding box center [717, 530] width 430 height 30
paste input "text"
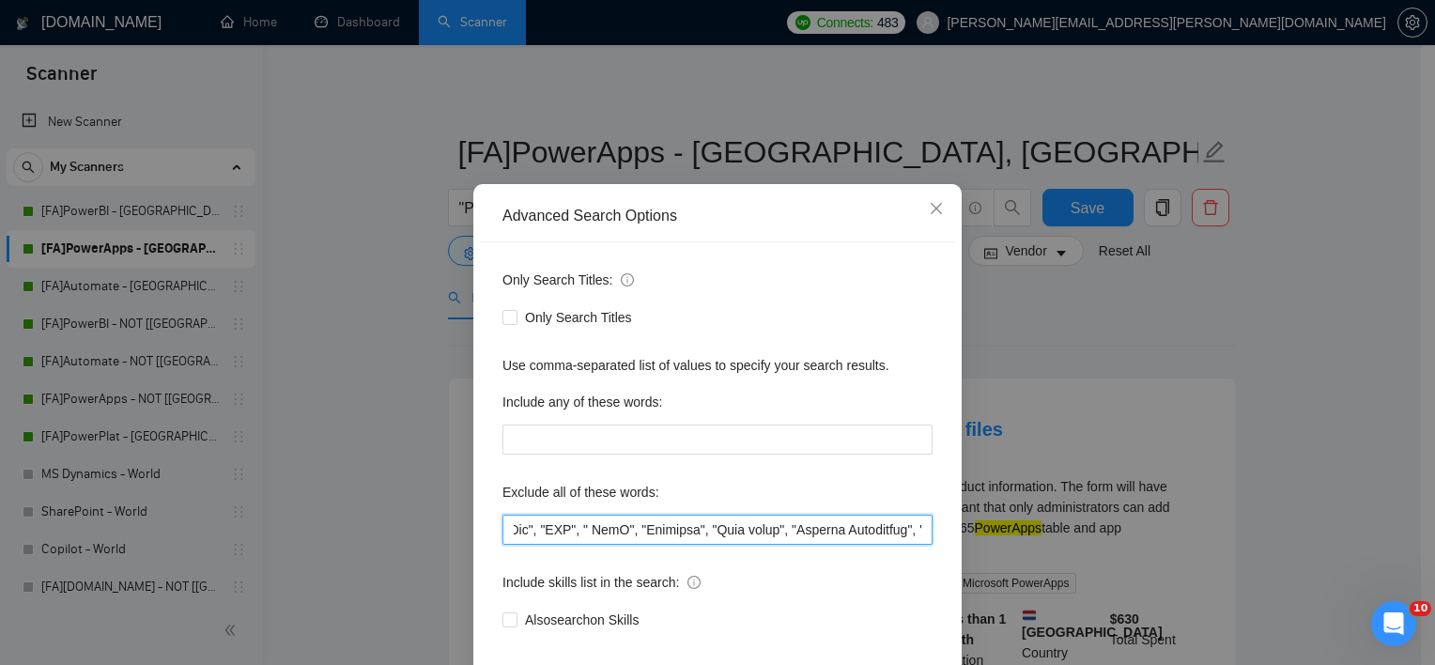
scroll to position [116, 0]
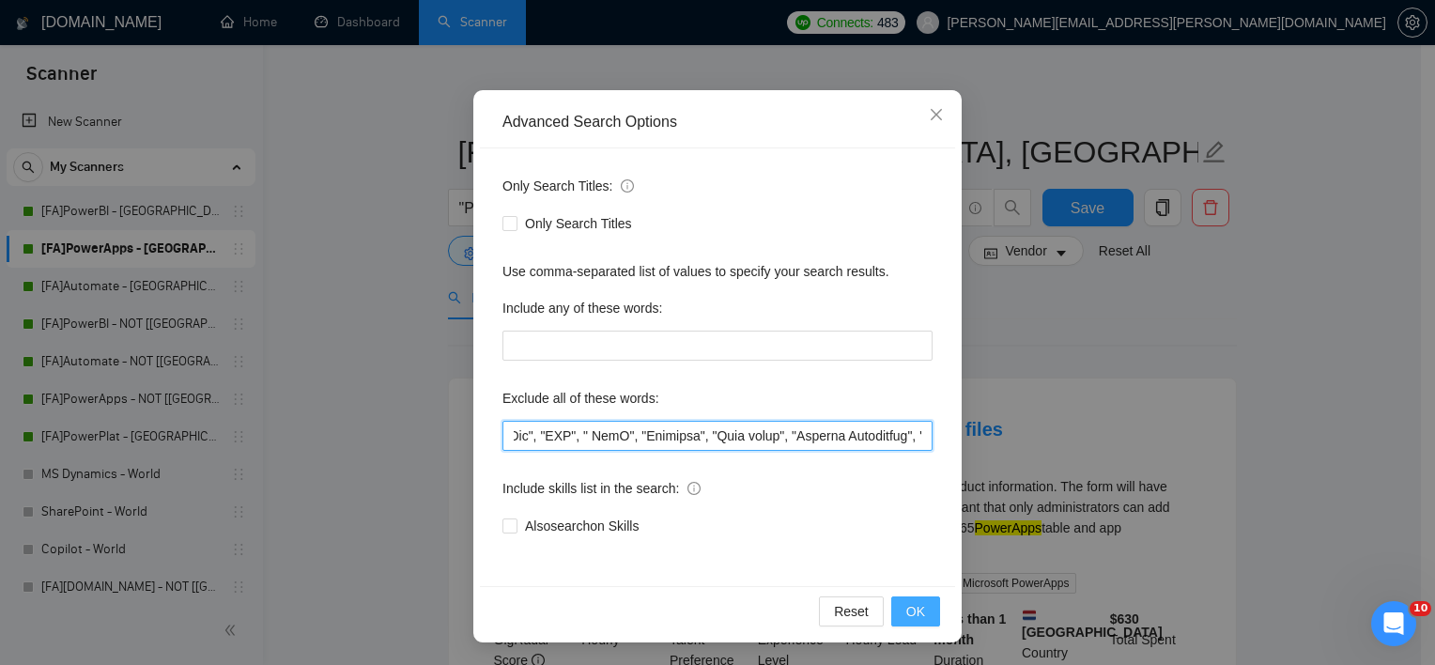
type input ""Crypto", "Please send me an estimated cost and timeline before we set up a mee…"
click at [917, 622] on button "OK" at bounding box center [915, 611] width 49 height 30
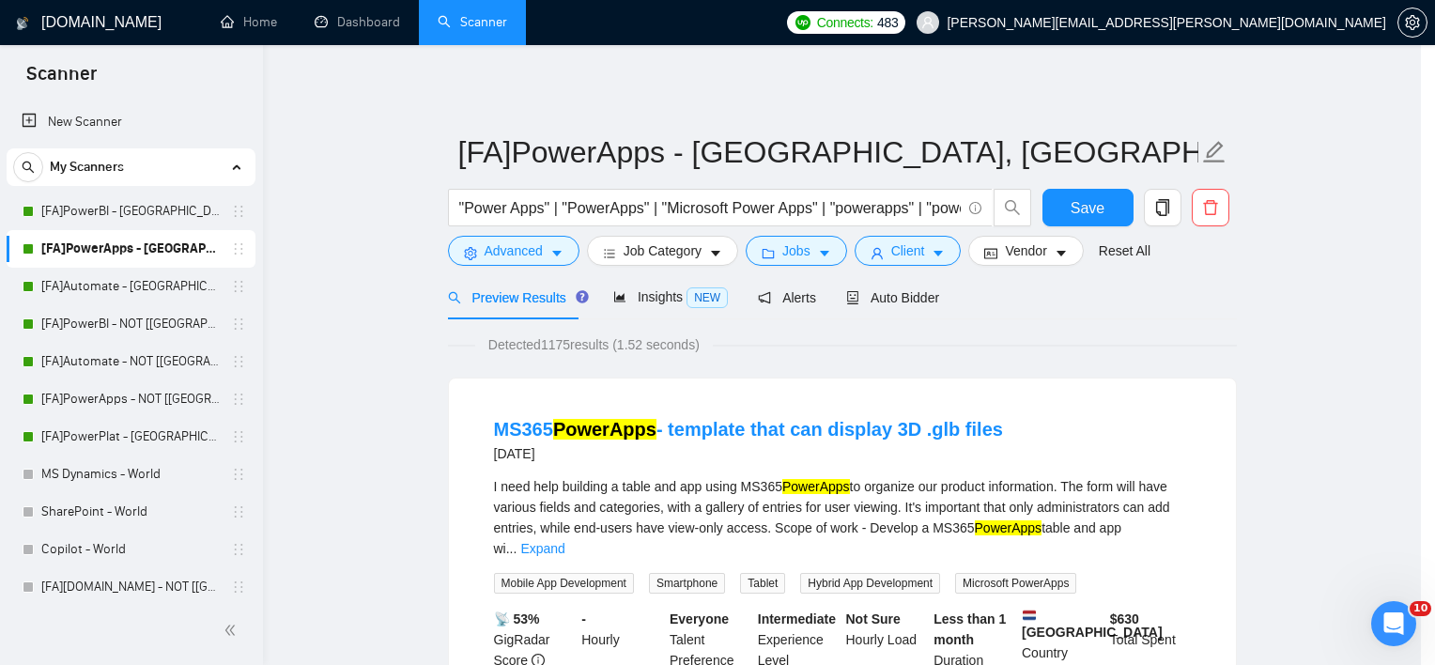
scroll to position [23, 0]
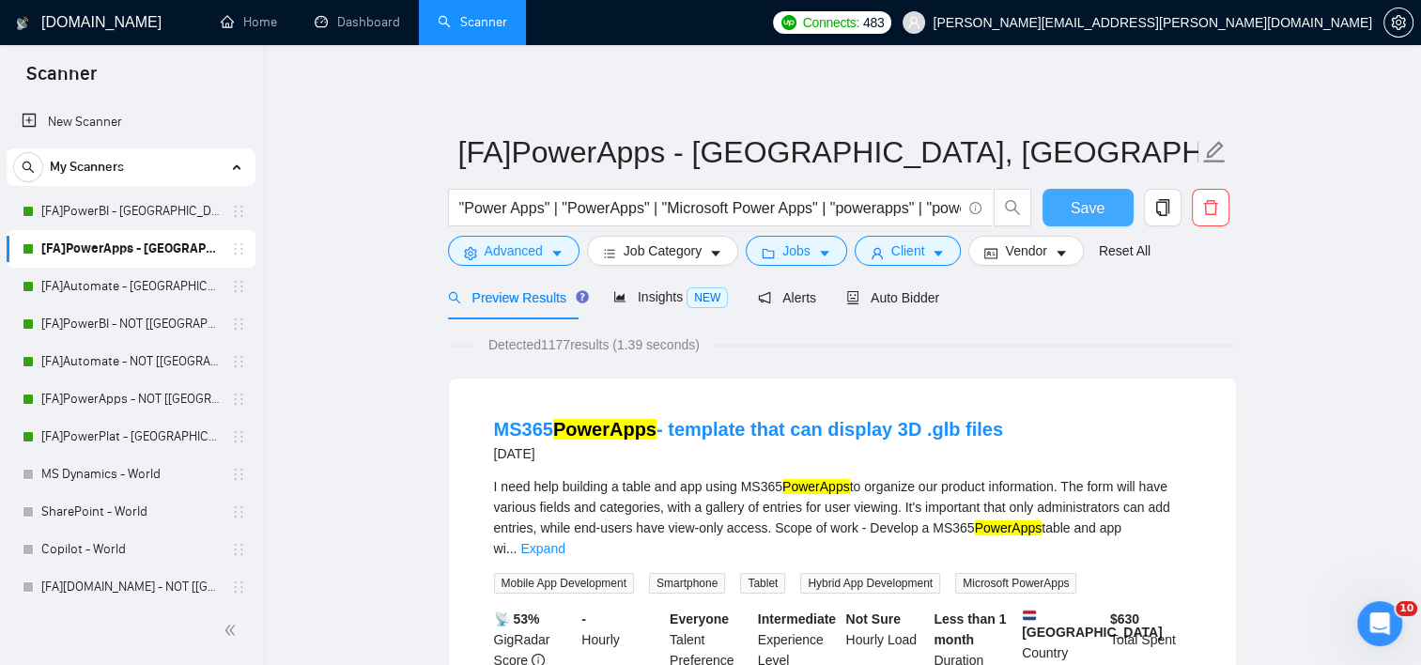
click at [1083, 209] on span "Save" at bounding box center [1088, 207] width 34 height 23
click at [135, 280] on link "[FA]Automate - [GEOGRAPHIC_DATA], [GEOGRAPHIC_DATA], [GEOGRAPHIC_DATA]" at bounding box center [130, 287] width 178 height 38
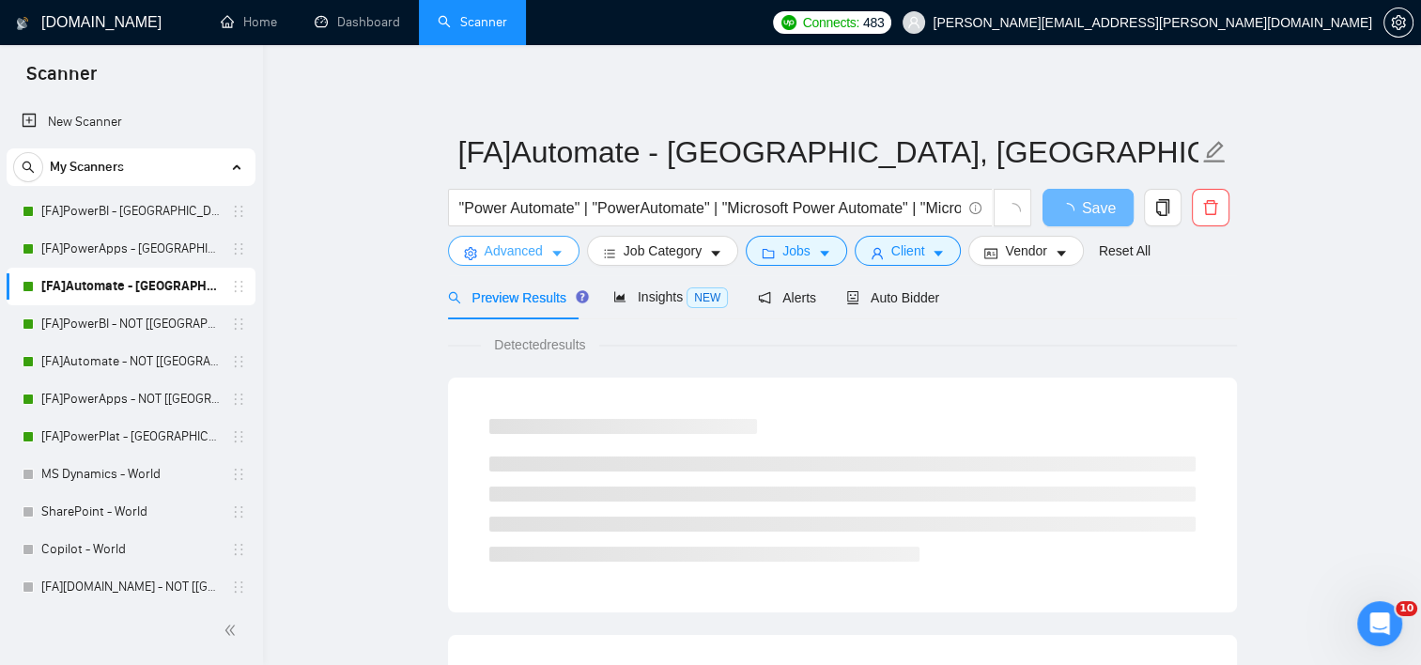
click at [512, 255] on span "Advanced" at bounding box center [514, 250] width 58 height 21
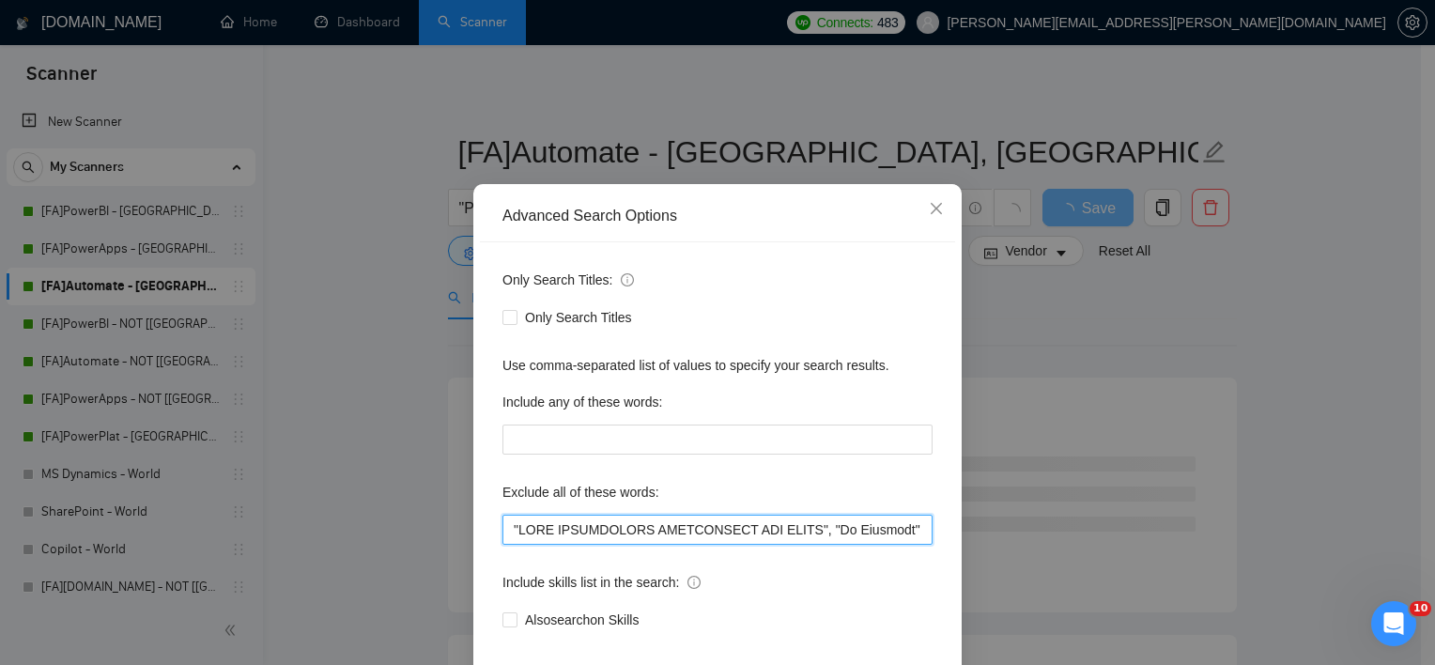
click at [618, 545] on input "text" at bounding box center [717, 530] width 430 height 30
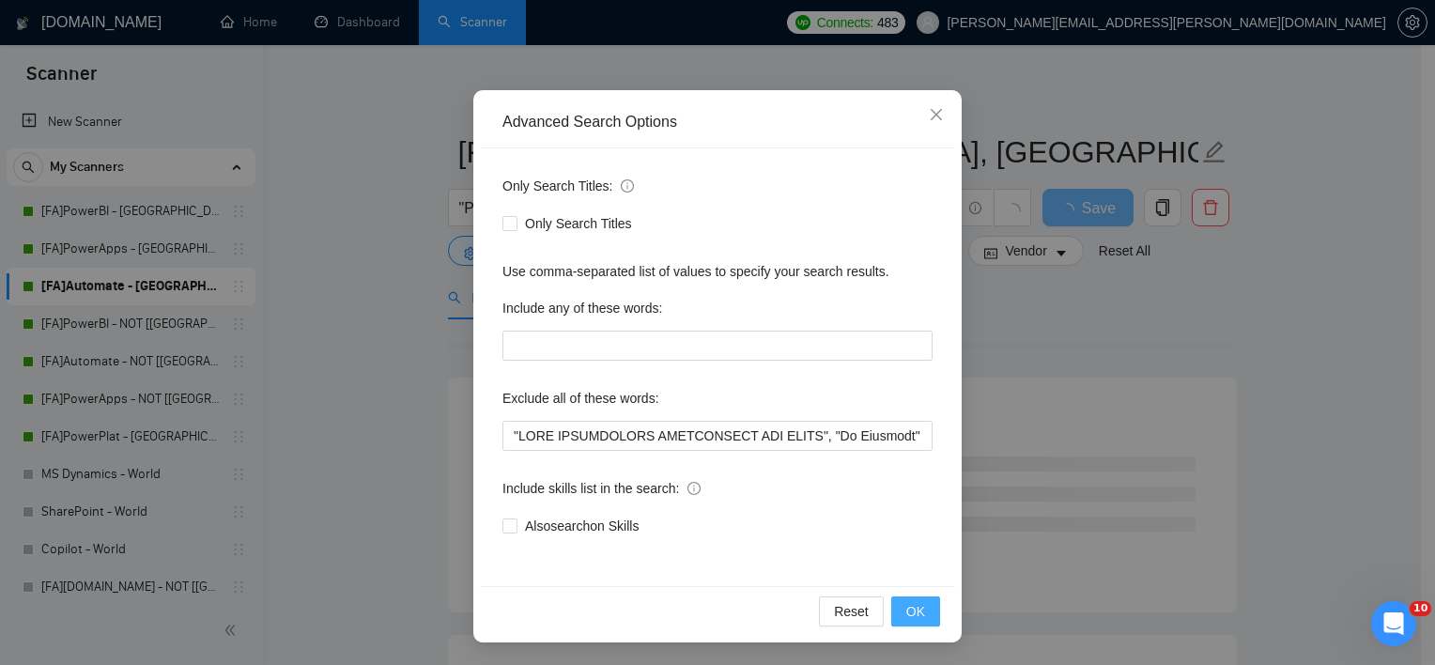
click at [906, 608] on span "OK" at bounding box center [915, 611] width 19 height 21
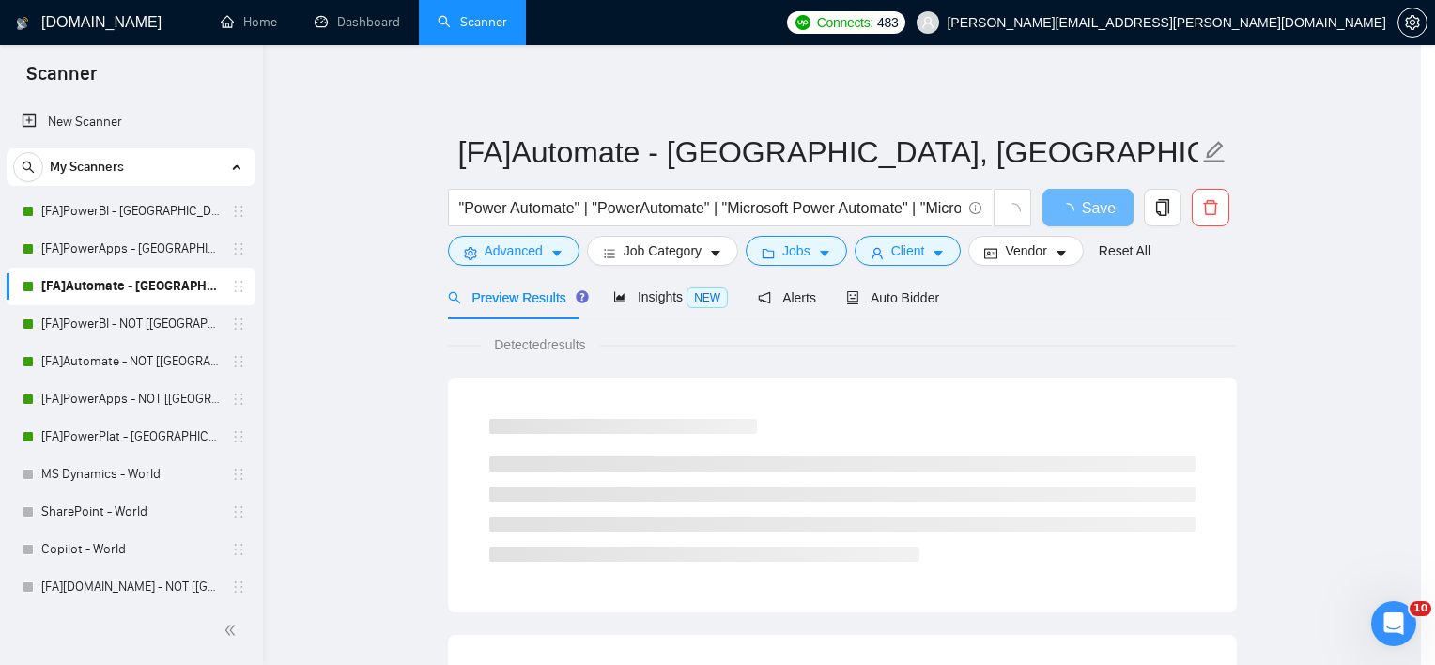
scroll to position [23, 0]
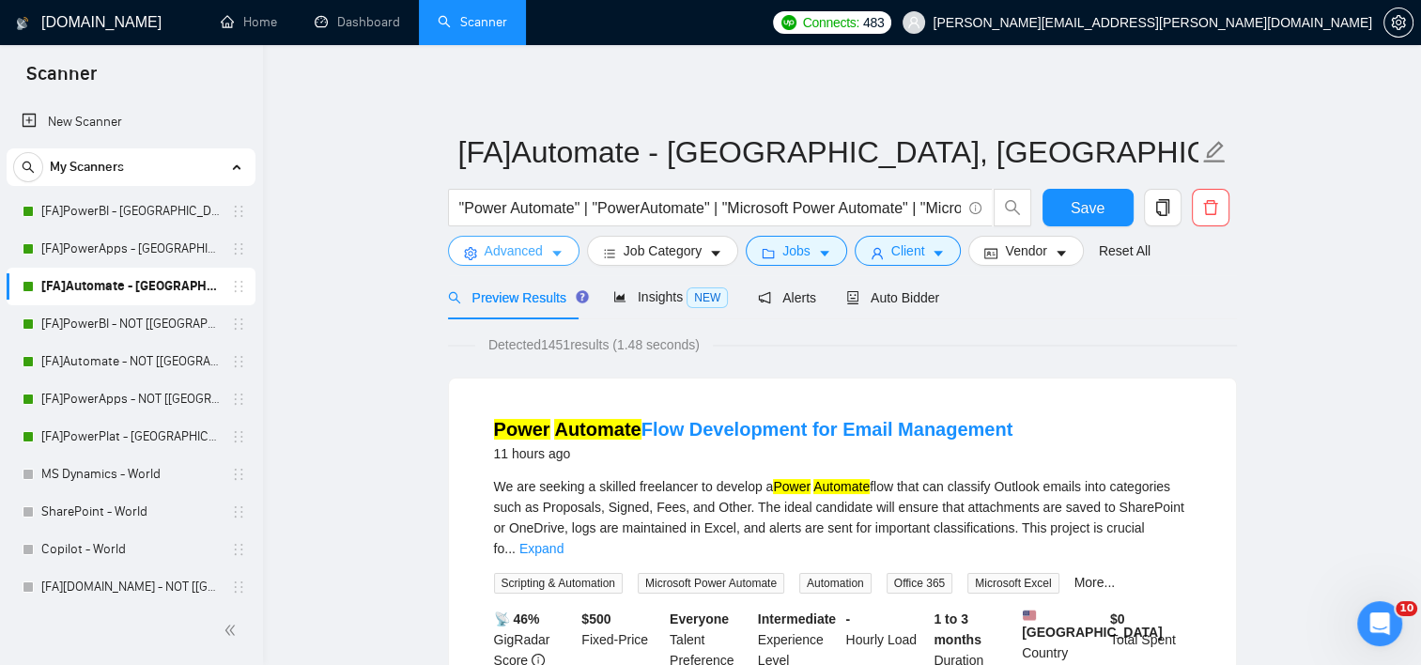
click at [550, 253] on icon "caret-down" at bounding box center [556, 253] width 13 height 13
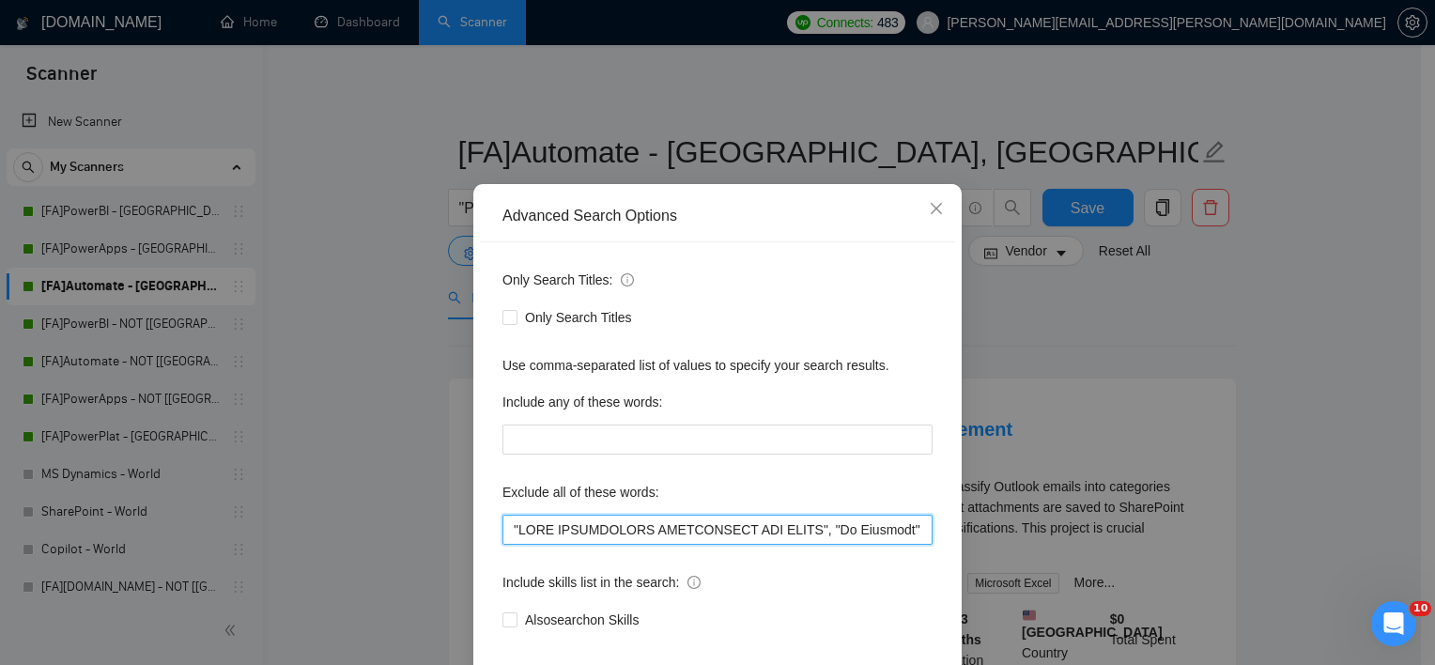
click at [606, 544] on input "text" at bounding box center [717, 530] width 430 height 30
paste input "text"
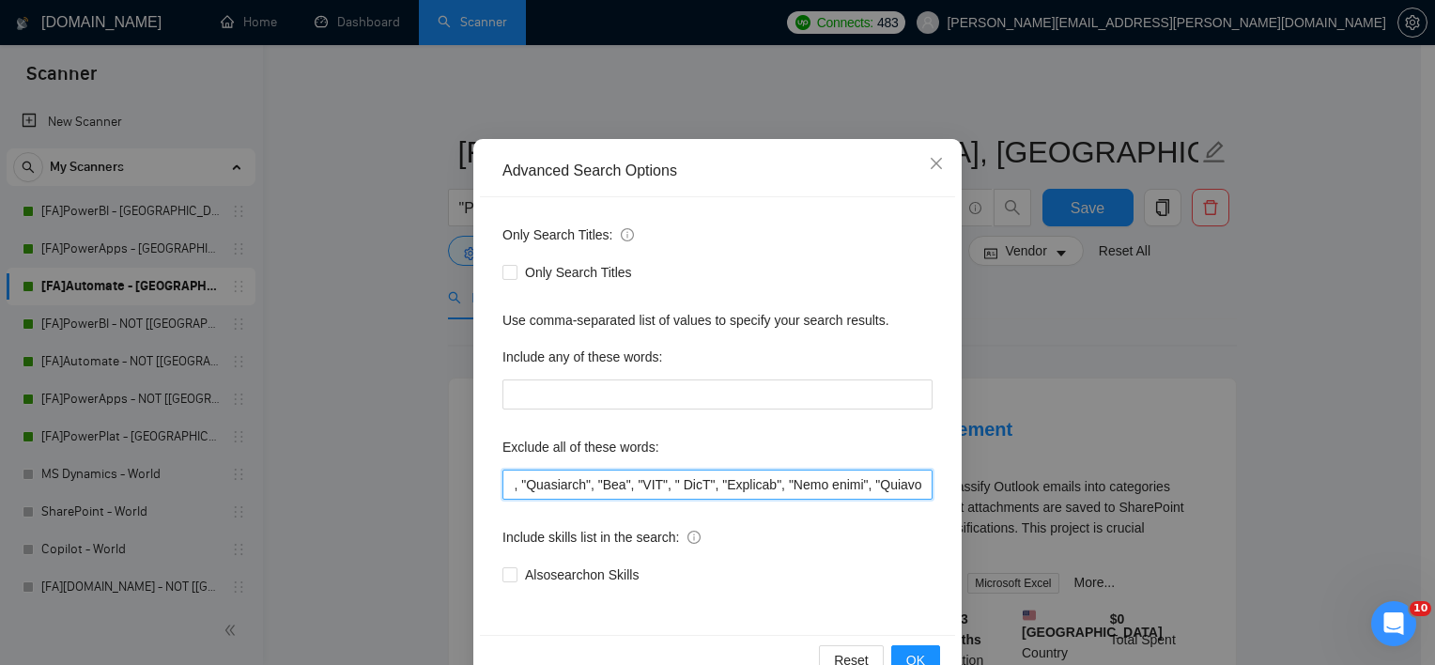
scroll to position [116, 0]
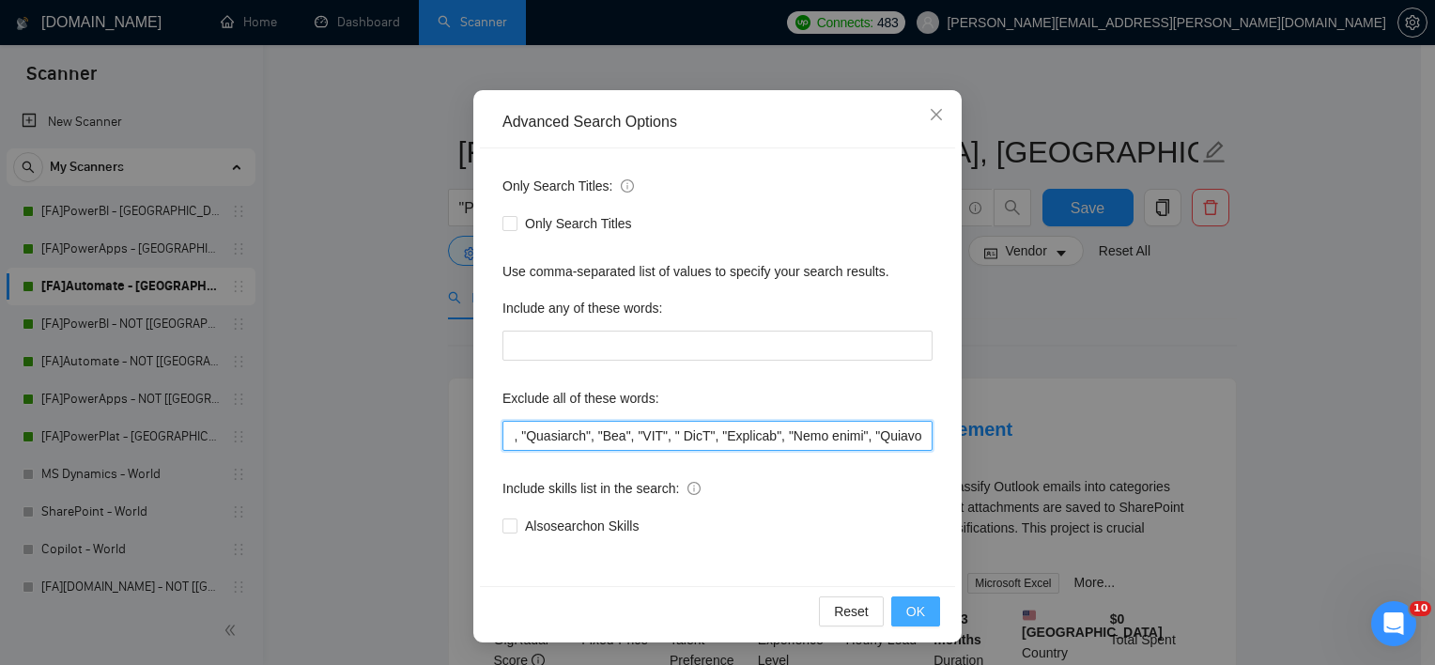
type input ""ONLY INDEPENDANT FREELANCERS CAN APPLY", "No Agencies", "No Agency", "Caller "…"
click at [909, 621] on button "OK" at bounding box center [915, 611] width 49 height 30
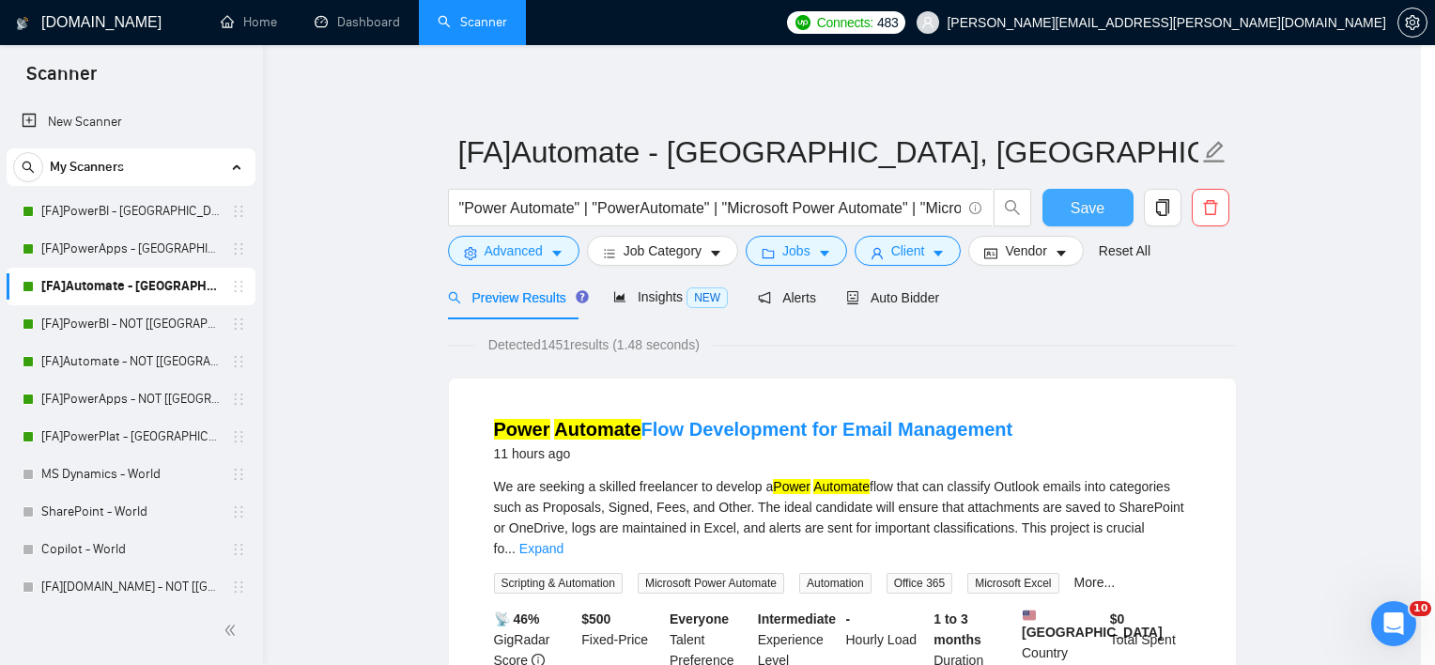
scroll to position [23, 0]
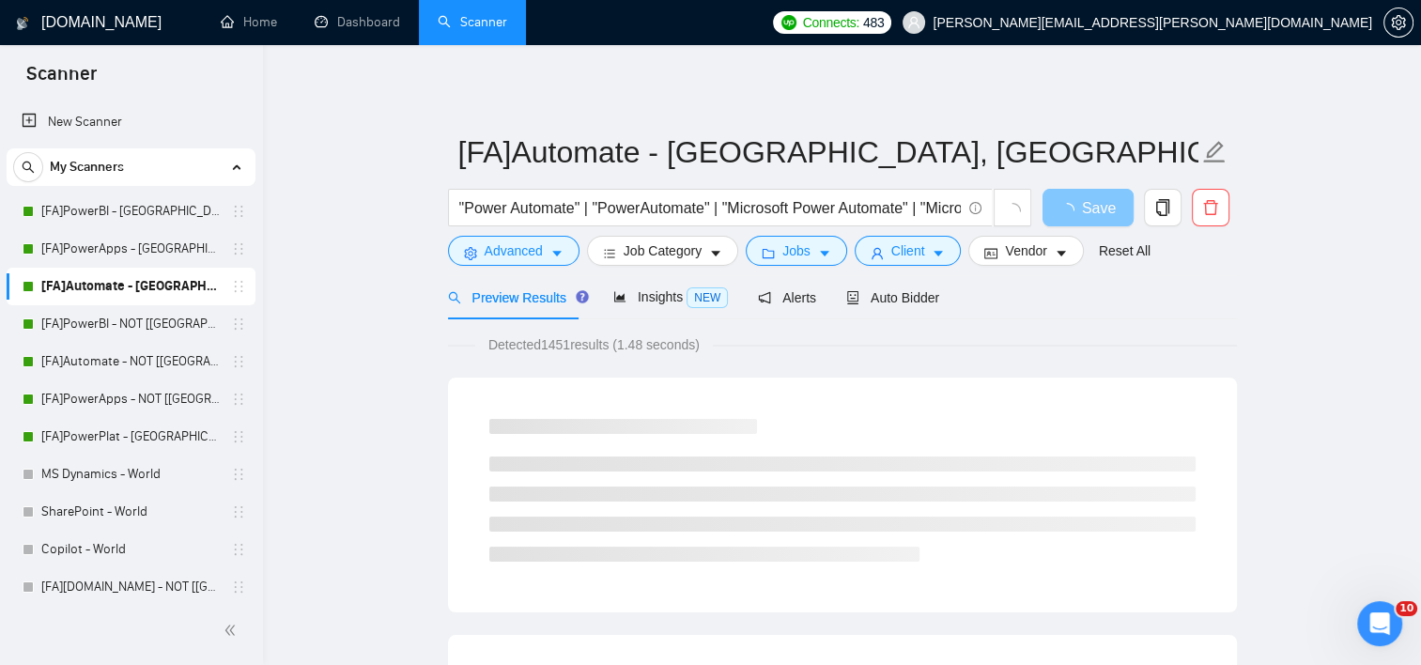
click at [1103, 203] on span "Save" at bounding box center [1099, 207] width 34 height 23
click at [1092, 210] on span "Save" at bounding box center [1099, 207] width 34 height 23
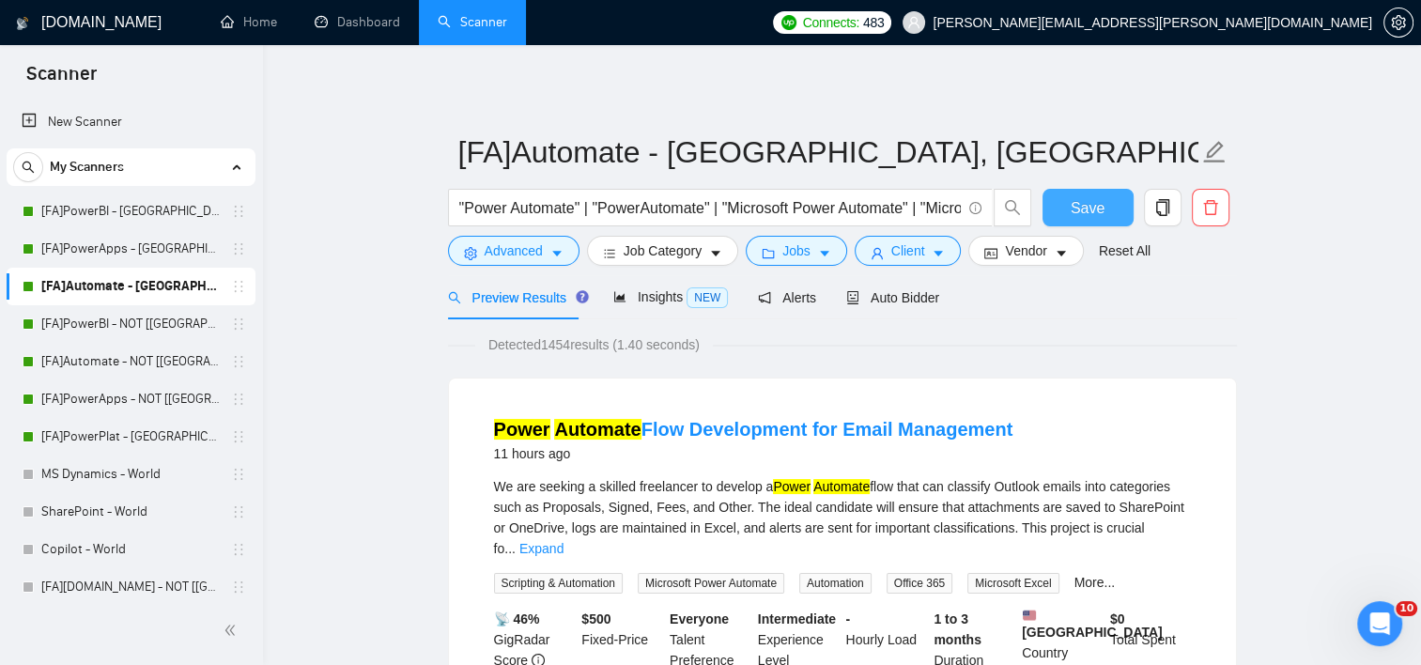
click at [1092, 210] on span "Save" at bounding box center [1088, 207] width 34 height 23
click at [101, 472] on link "MS Dynamics - World" at bounding box center [130, 475] width 178 height 38
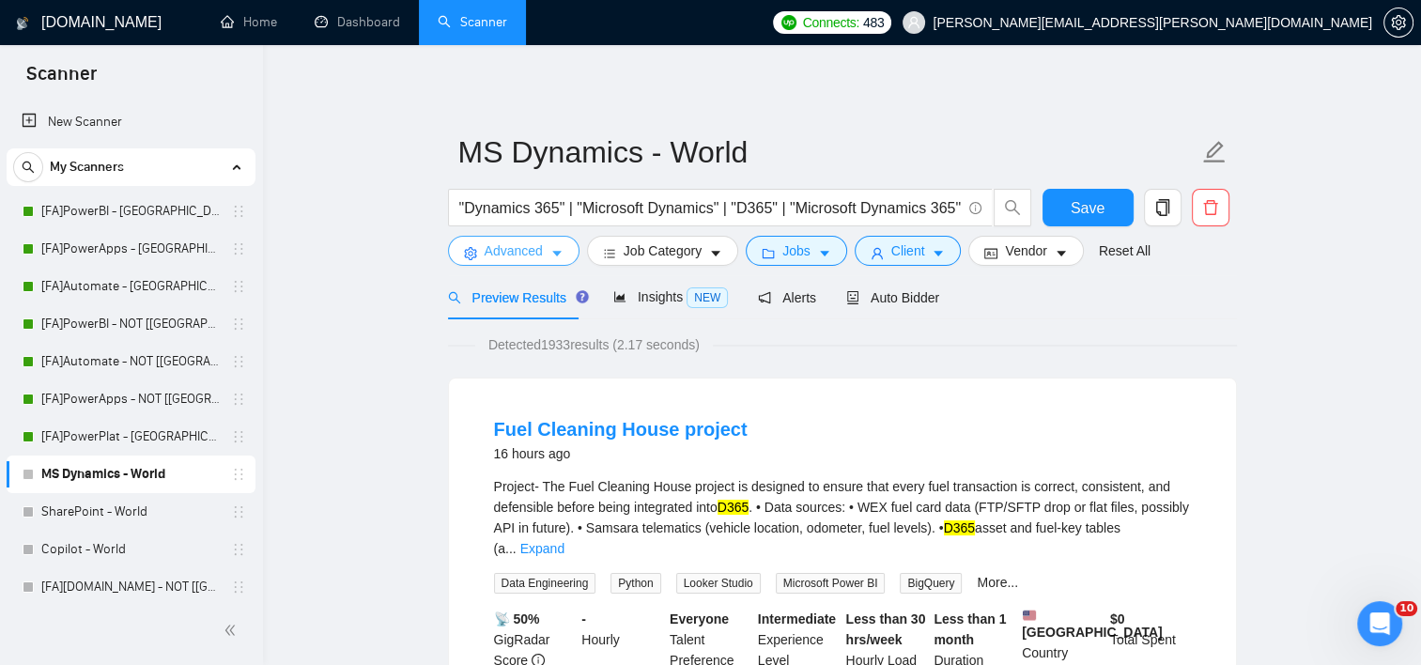
click at [513, 247] on span "Advanced" at bounding box center [514, 250] width 58 height 21
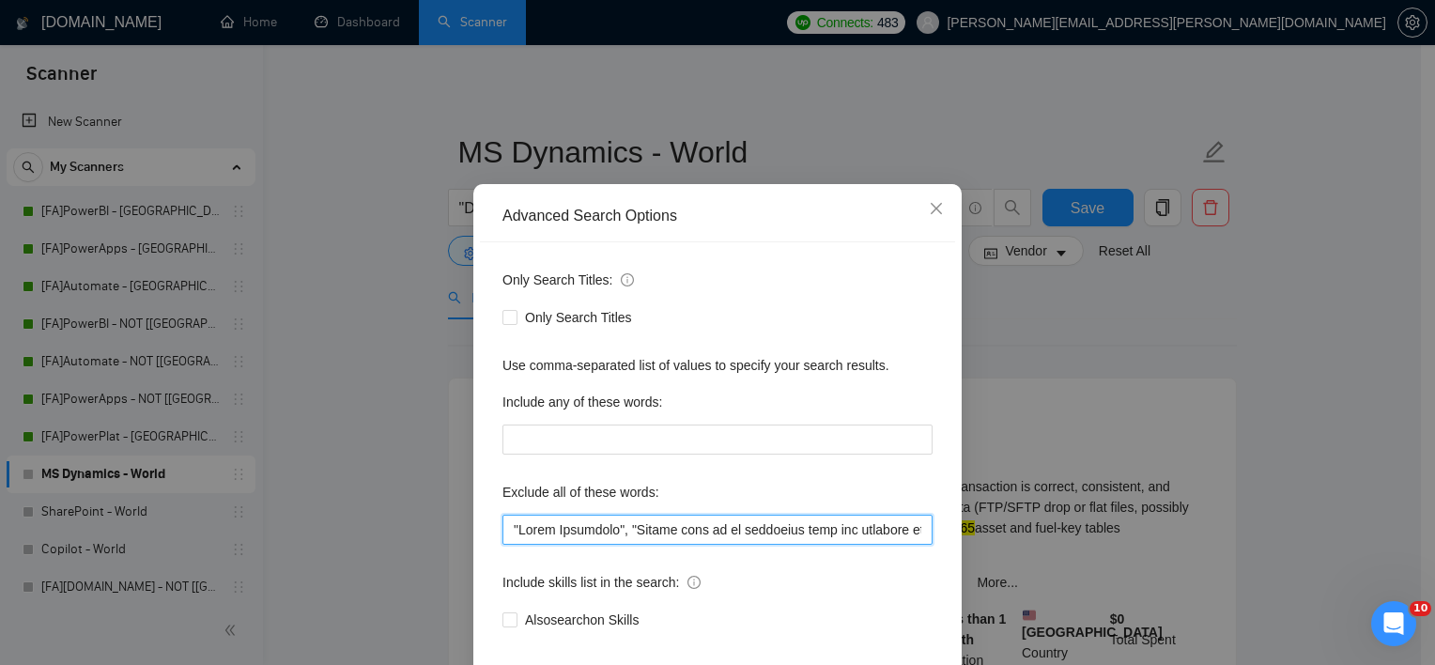
click at [619, 545] on input "text" at bounding box center [717, 530] width 430 height 30
drag, startPoint x: 731, startPoint y: 542, endPoint x: 731, endPoint y: 564, distance: 21.6
click at [731, 542] on input "text" at bounding box center [717, 530] width 430 height 30
click at [731, 545] on input "text" at bounding box center [717, 530] width 430 height 30
paste input ""teacher", "Trainer", "based in ","log on remotely", "remotely", "SAP BO Develo…"
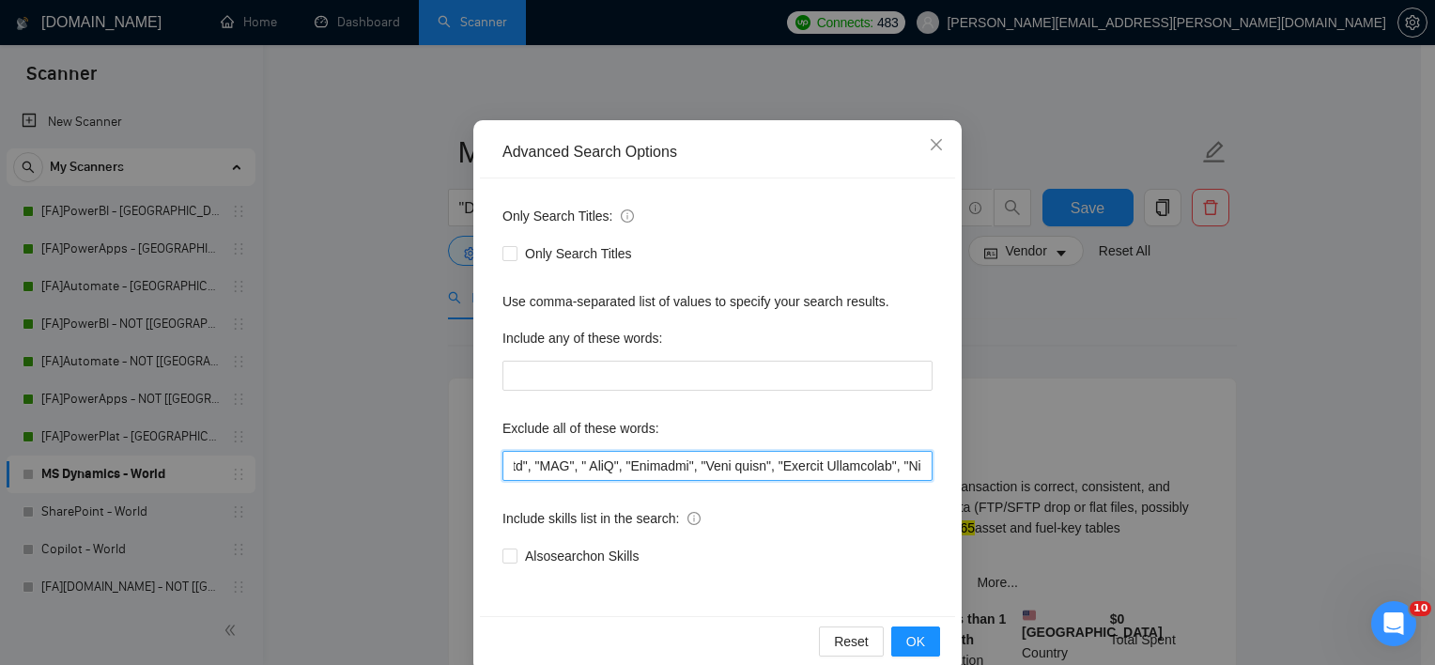
scroll to position [116, 0]
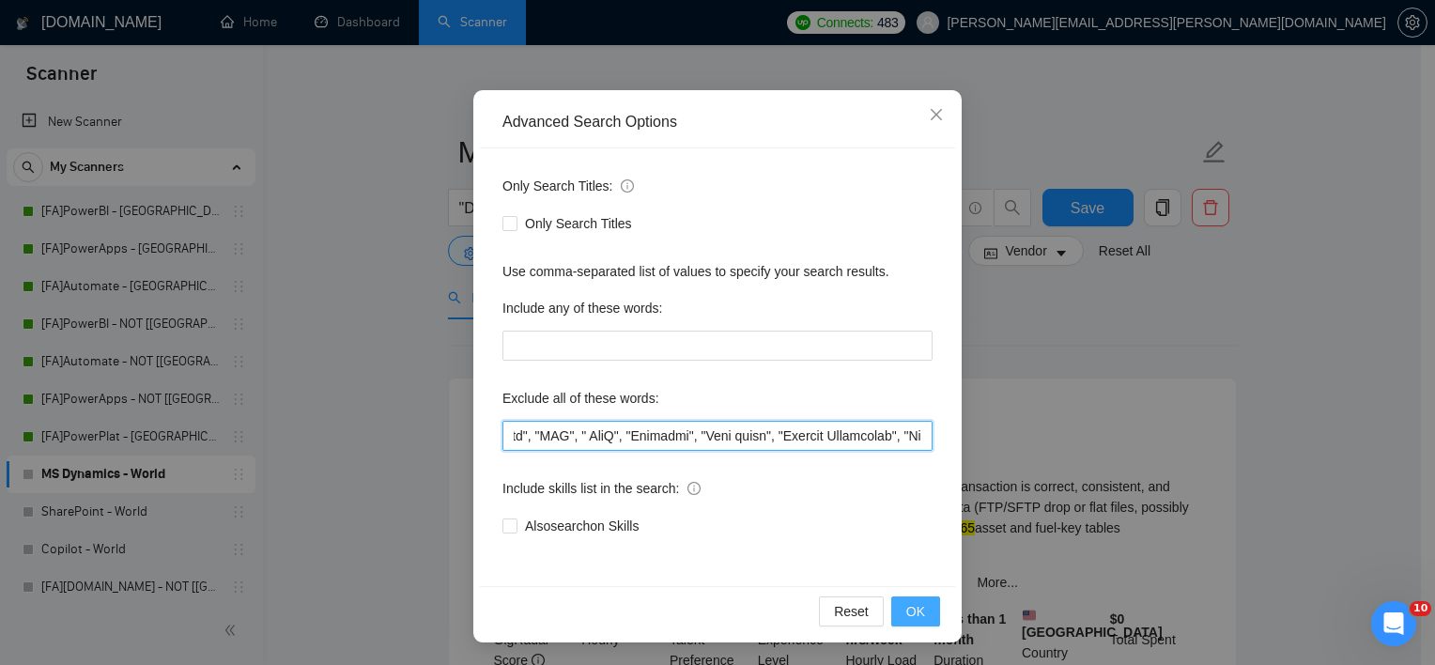
type input ""Sales Associate", "Please send me an estimated cost and timeline before we set…"
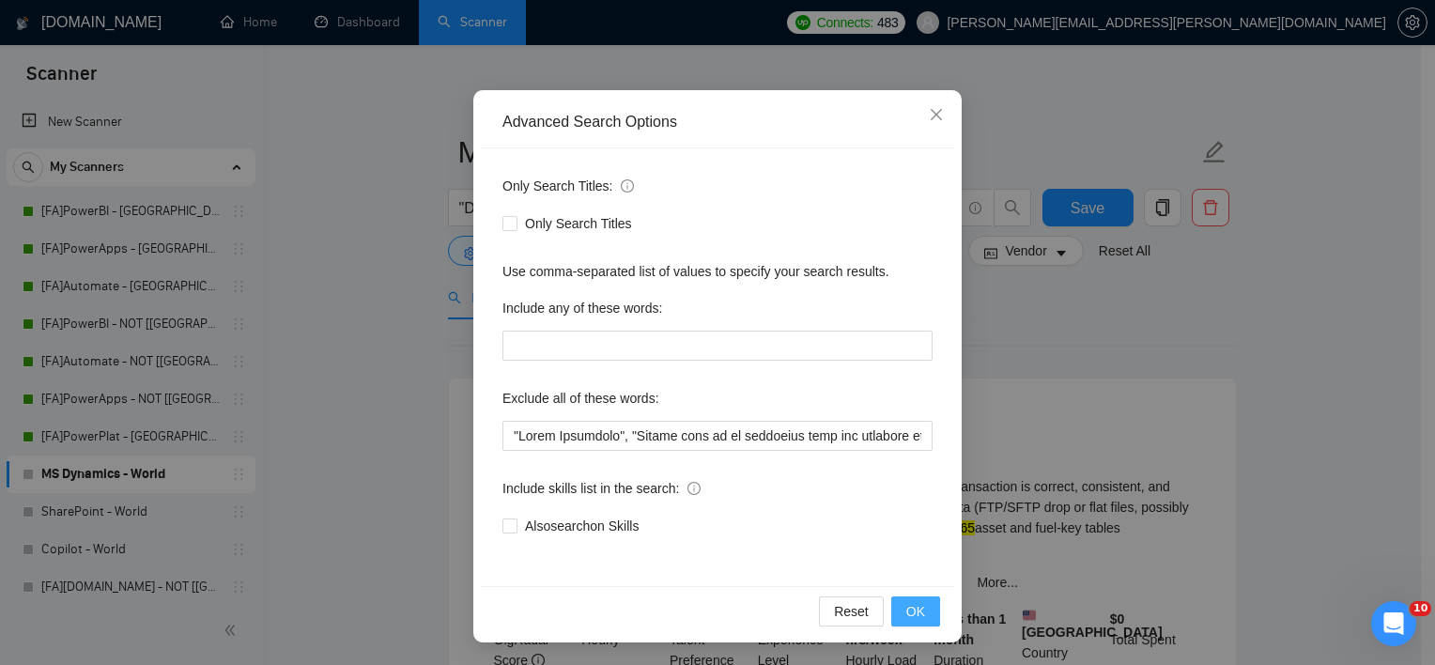
click at [911, 620] on span "OK" at bounding box center [915, 611] width 19 height 21
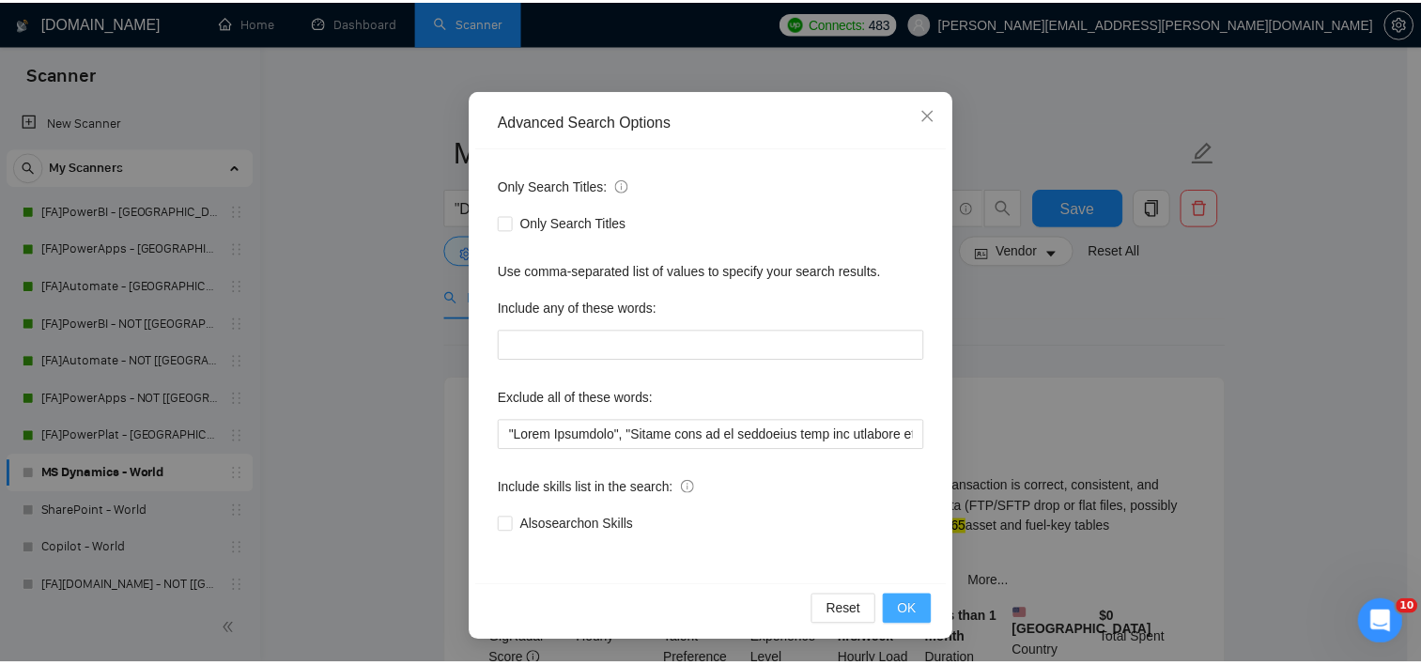
scroll to position [23, 0]
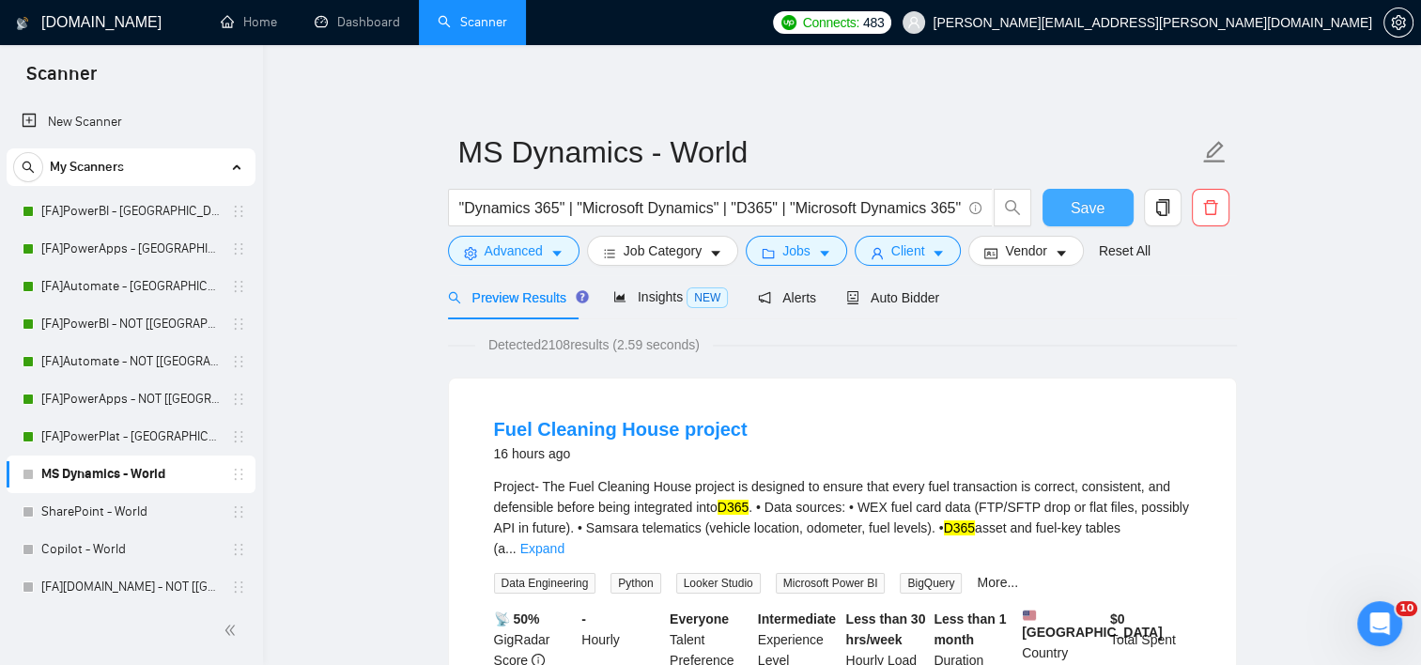
click at [1086, 198] on span "Save" at bounding box center [1088, 207] width 34 height 23
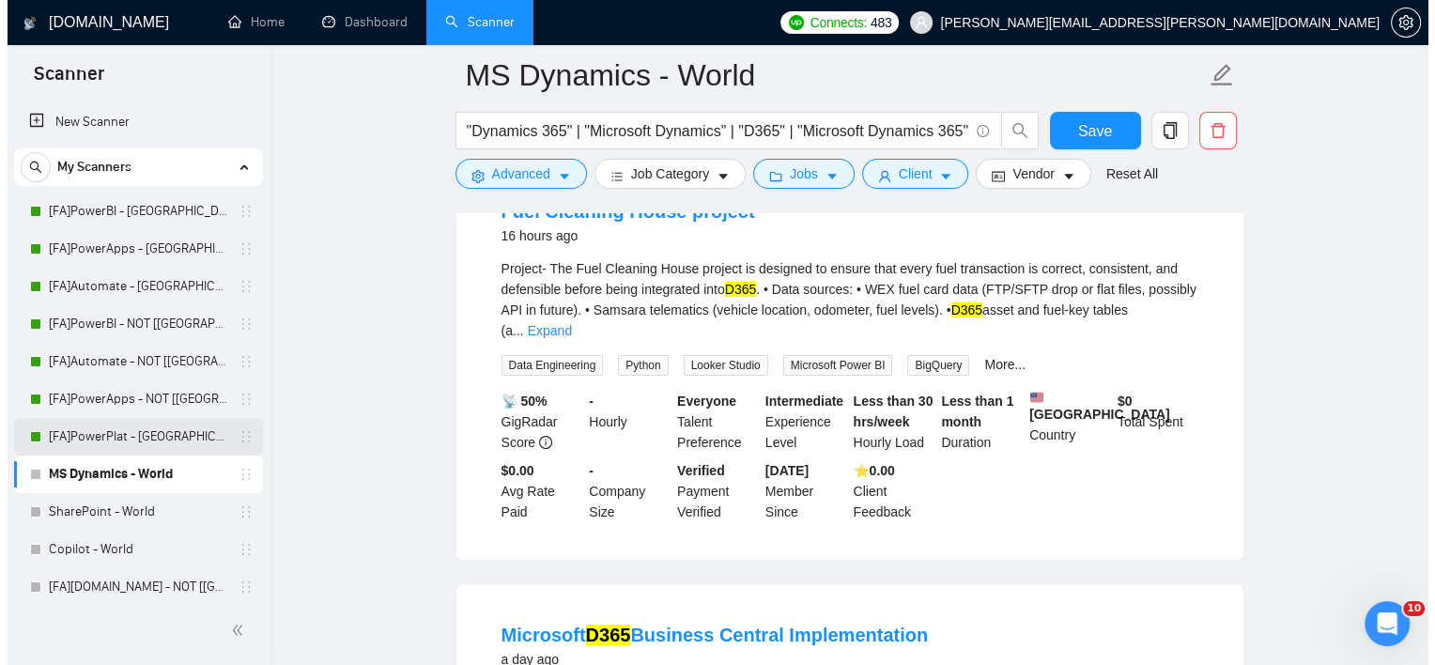
scroll to position [0, 0]
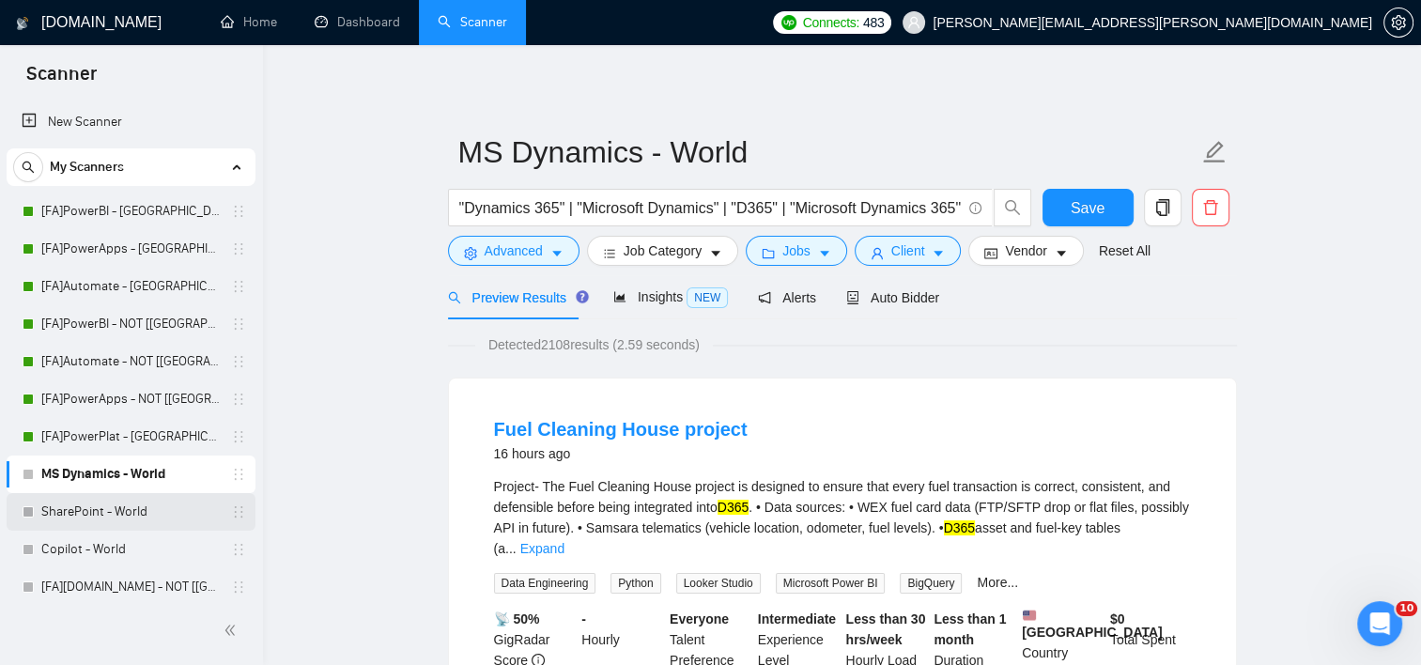
click at [104, 526] on link "SharePoint - World" at bounding box center [130, 512] width 178 height 38
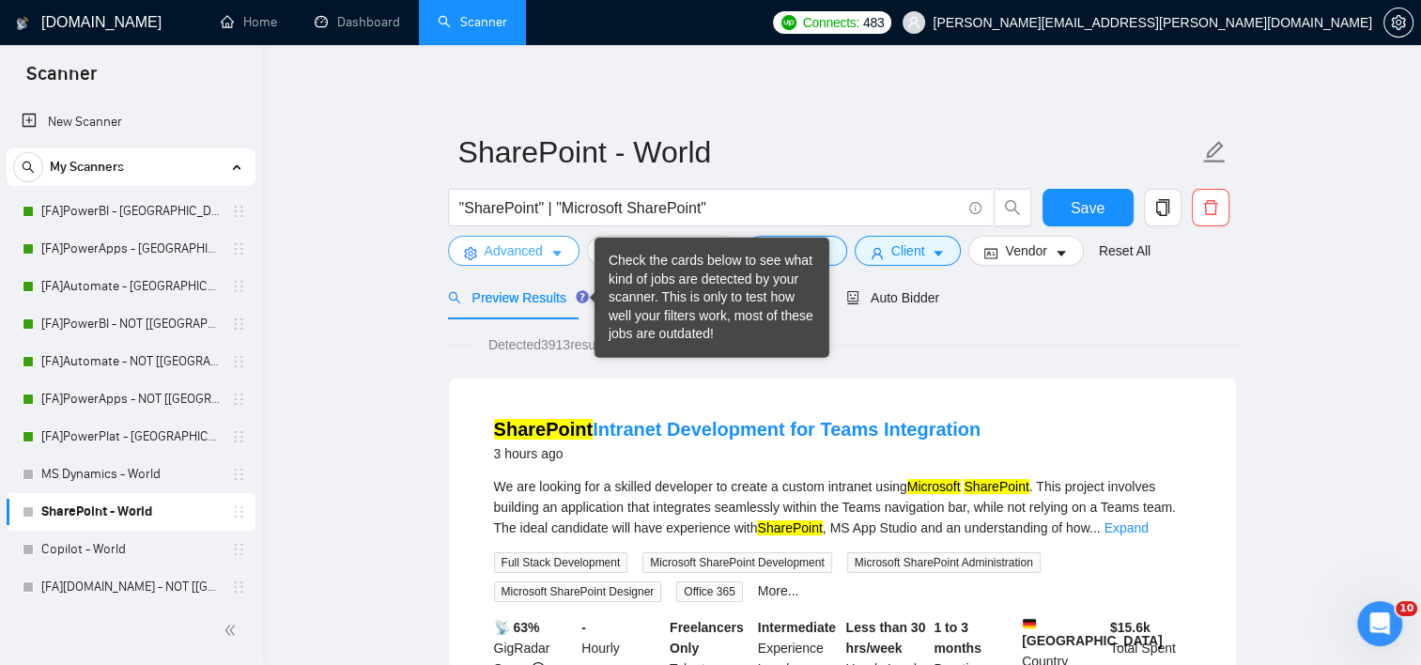
click at [553, 255] on icon "caret-down" at bounding box center [556, 255] width 9 height 6
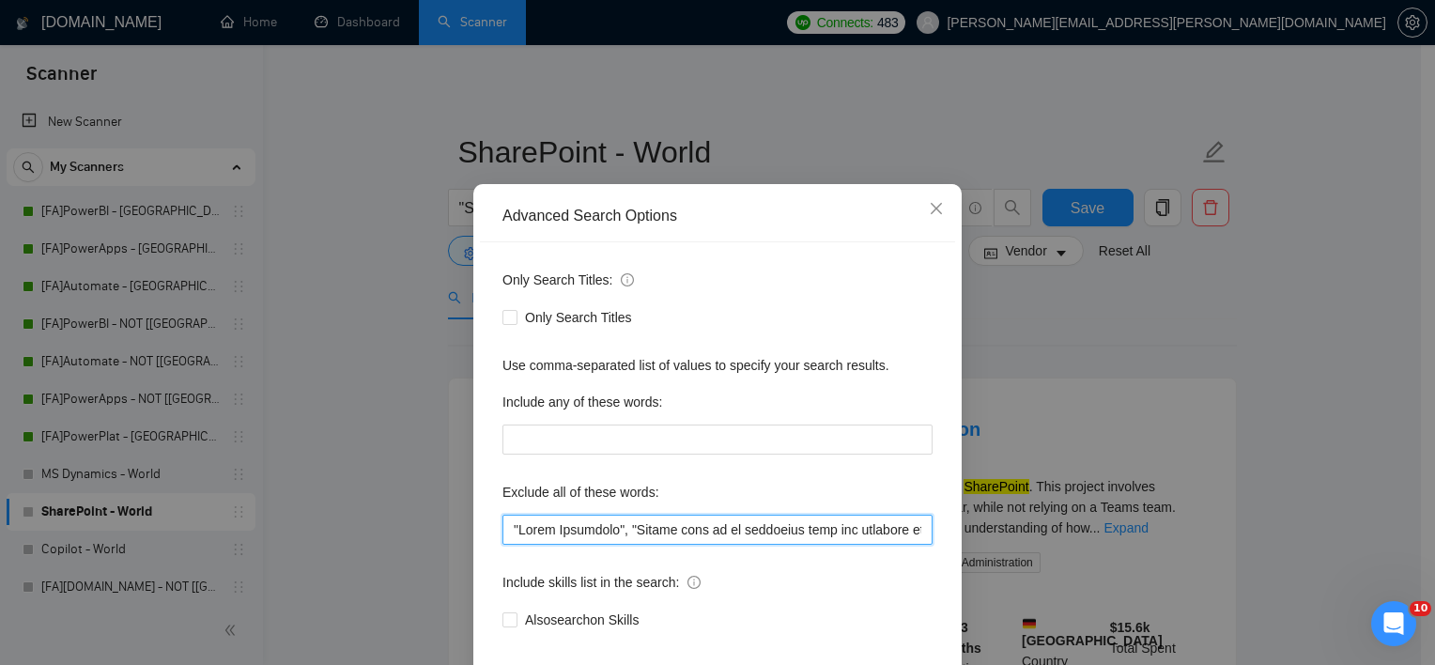
click at [610, 545] on input "text" at bounding box center [717, 530] width 430 height 30
